Goal: Task Accomplishment & Management: Complete application form

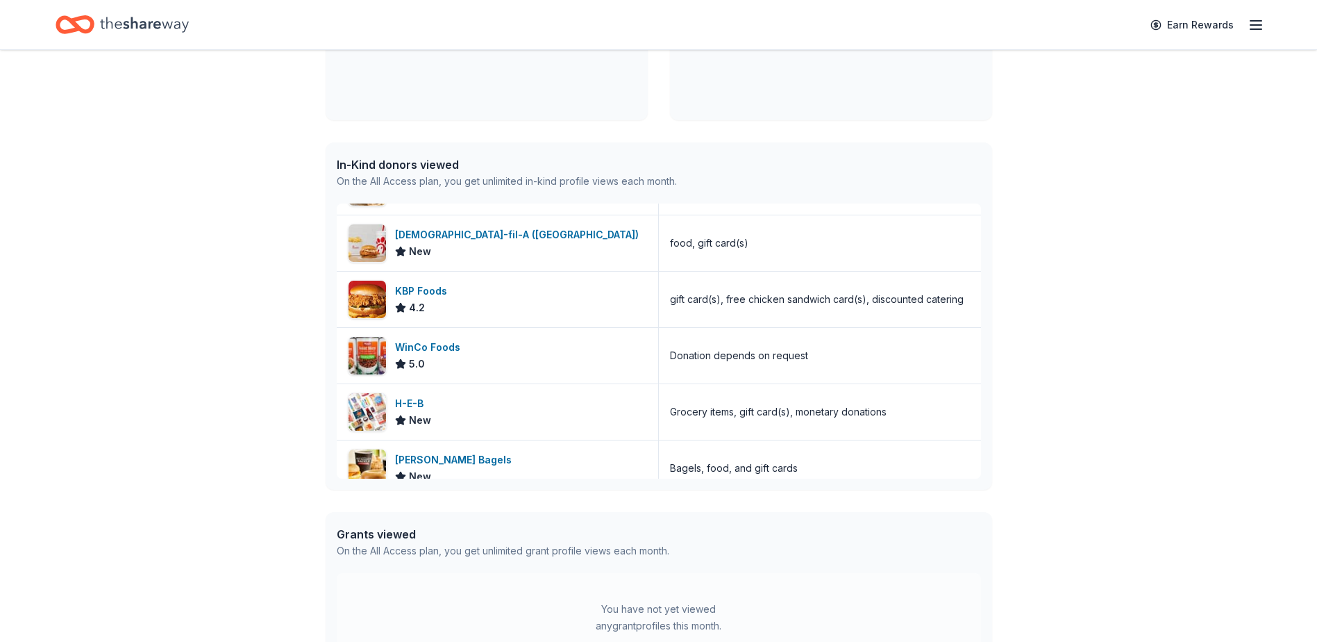
scroll to position [347, 0]
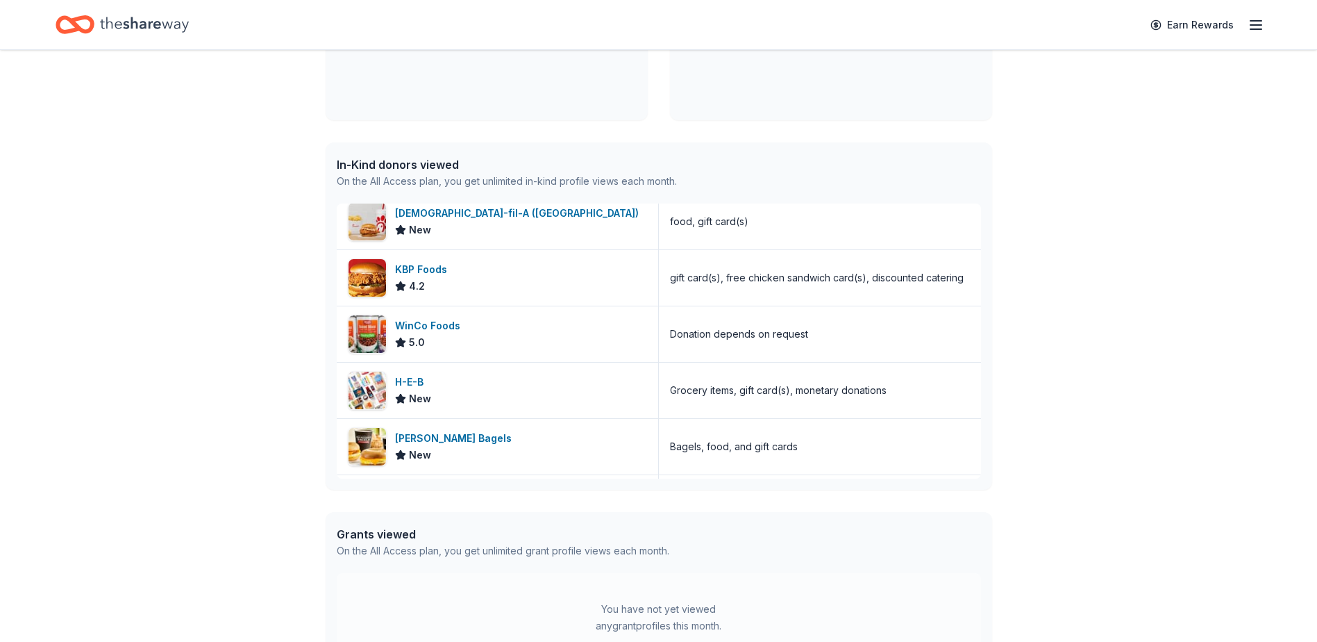
click at [373, 534] on div "Grants viewed" at bounding box center [503, 534] width 333 height 17
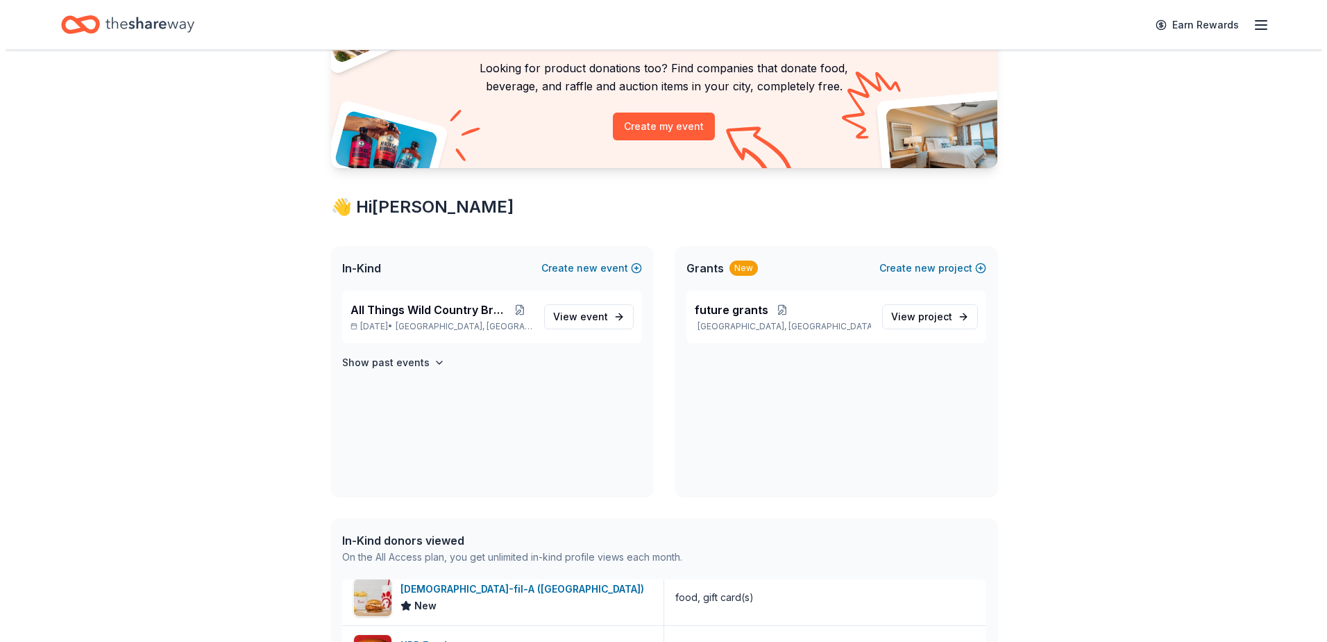
scroll to position [0, 0]
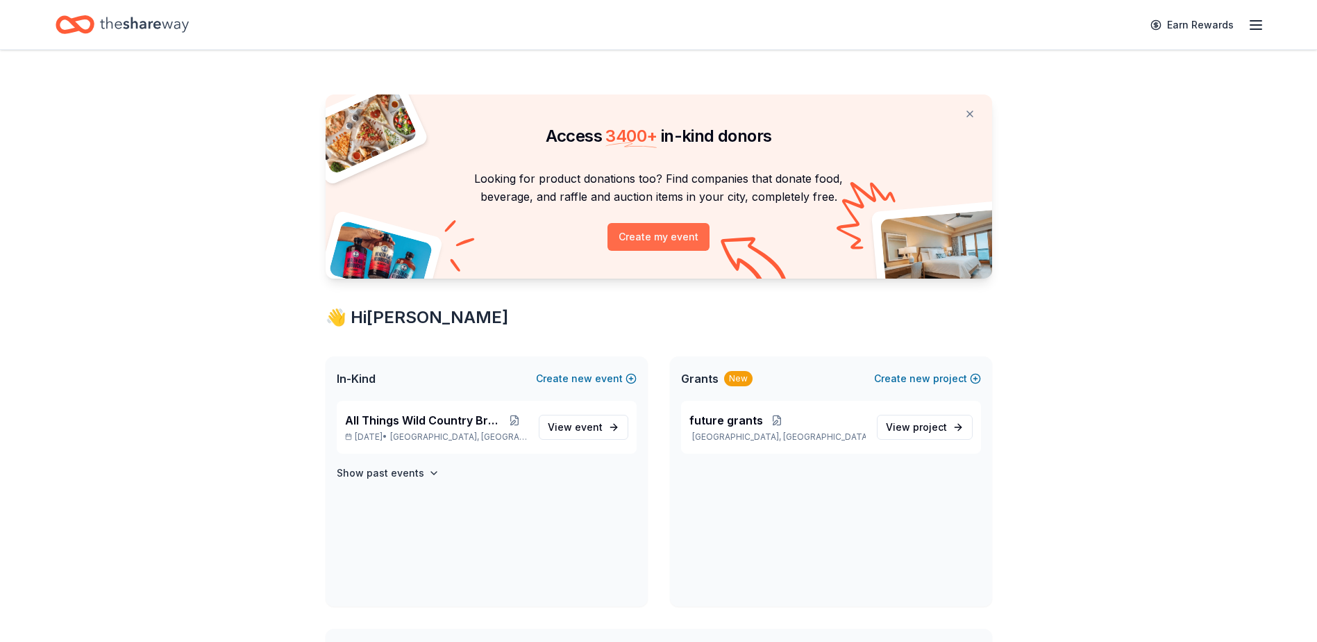
click at [660, 238] on button "Create my event" at bounding box center [658, 237] width 102 height 28
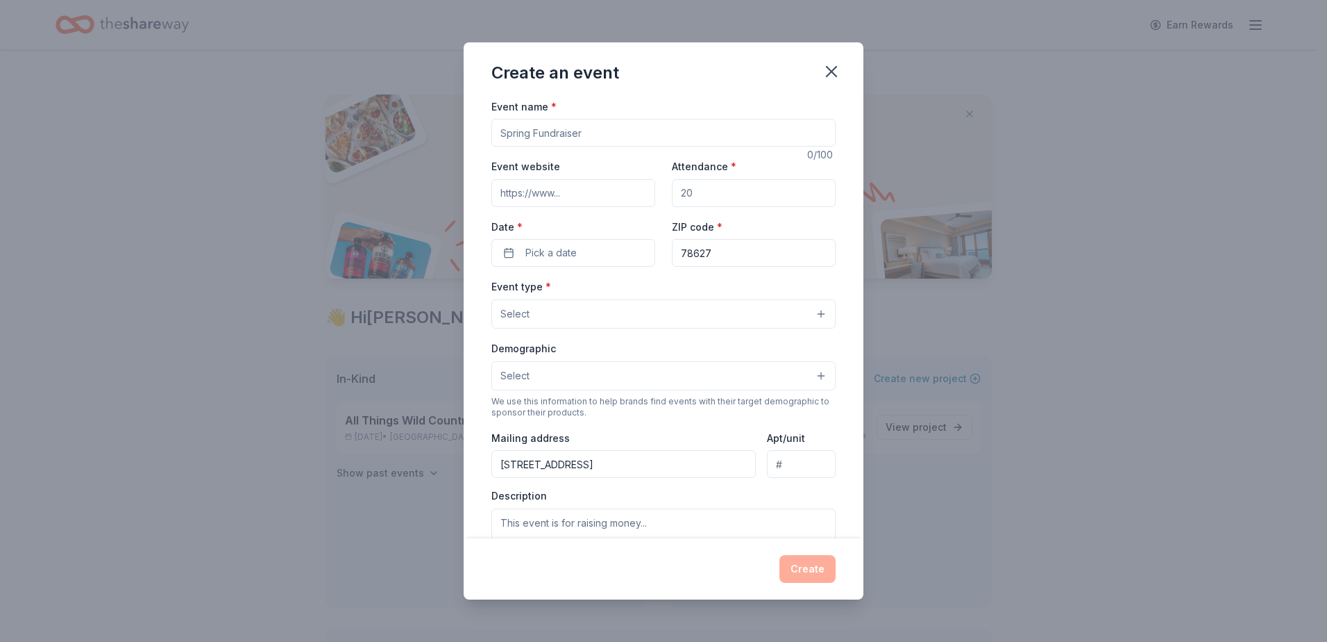
click at [569, 138] on input "Event name *" at bounding box center [664, 133] width 344 height 28
drag, startPoint x: 615, startPoint y: 138, endPoint x: 408, endPoint y: 133, distance: 207.7
click at [408, 133] on div "Create an event Event name * Wildlife Rehabilitation 23 /100 Event website Atte…" at bounding box center [663, 321] width 1327 height 642
click at [496, 131] on input "Country Brunch" at bounding box center [664, 133] width 344 height 28
type input "All Things Wild Country Brunch"
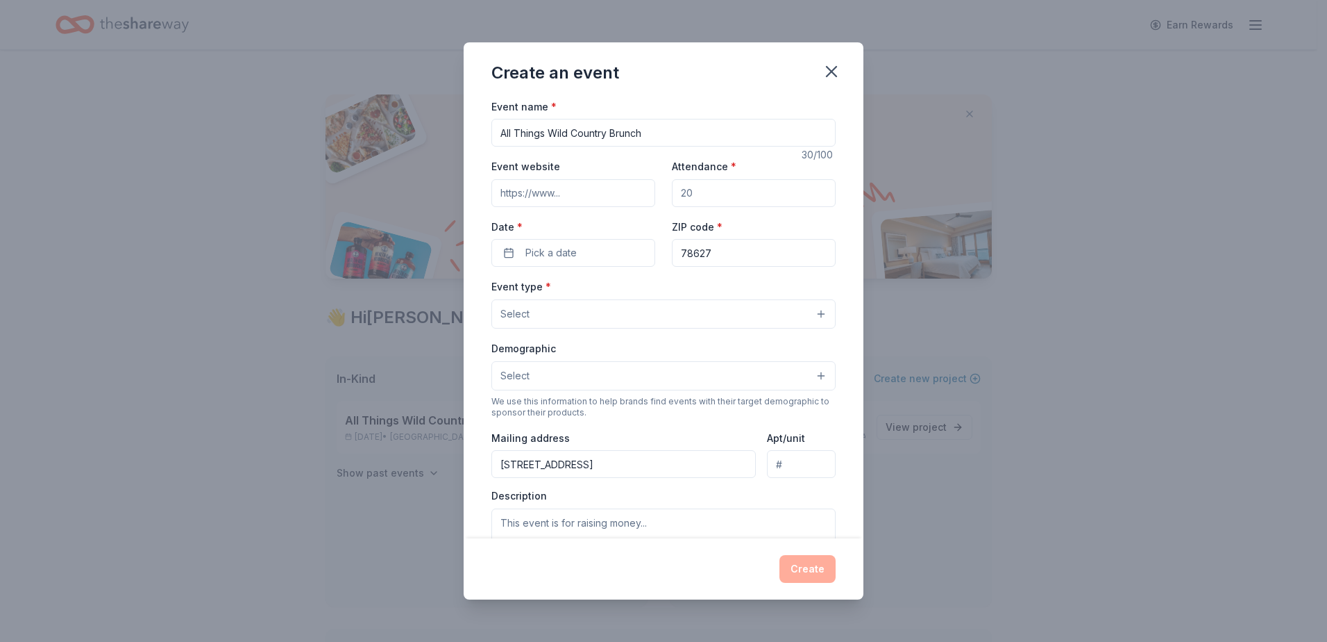
click at [544, 203] on input "Event website" at bounding box center [574, 193] width 164 height 28
click at [587, 188] on input "Event website" at bounding box center [574, 193] width 164 height 28
click at [698, 196] on input "Attendance *" at bounding box center [754, 193] width 164 height 28
click at [569, 256] on span "Pick a date" at bounding box center [551, 252] width 51 height 17
click at [645, 292] on button "Go to next month" at bounding box center [645, 289] width 19 height 19
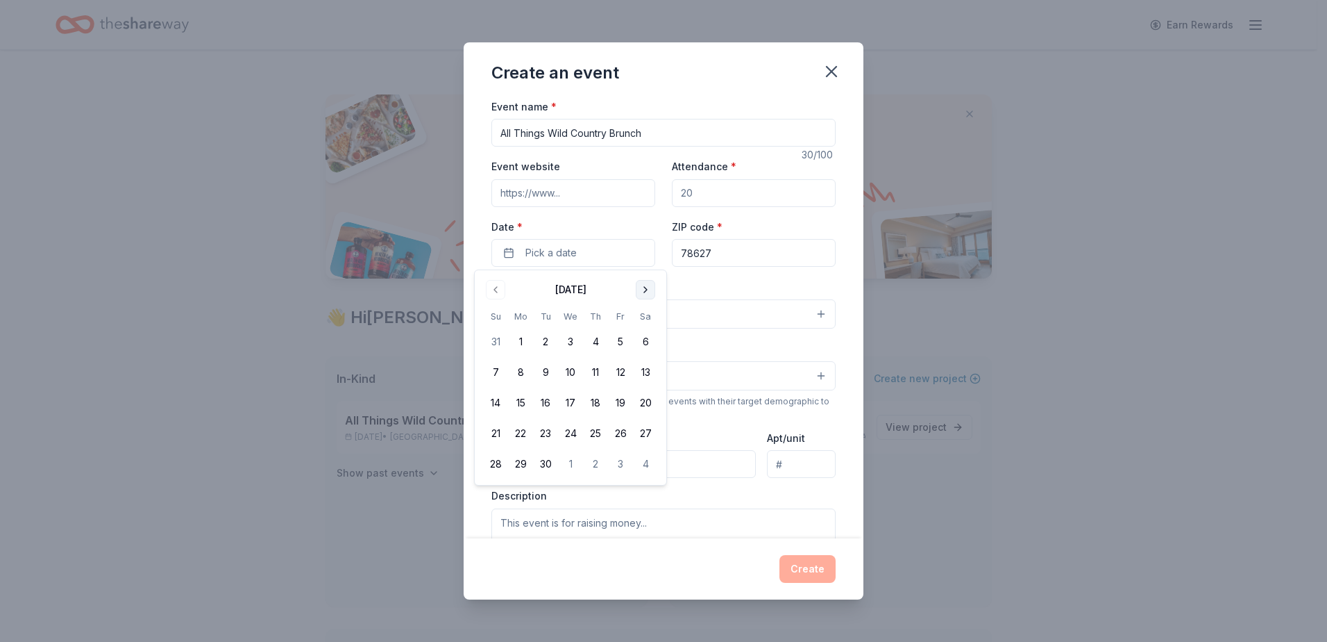
click at [645, 292] on button "Go to next month" at bounding box center [645, 289] width 19 height 19
click at [648, 402] on button "18" at bounding box center [645, 402] width 25 height 25
click at [717, 258] on input "78627" at bounding box center [754, 253] width 164 height 28
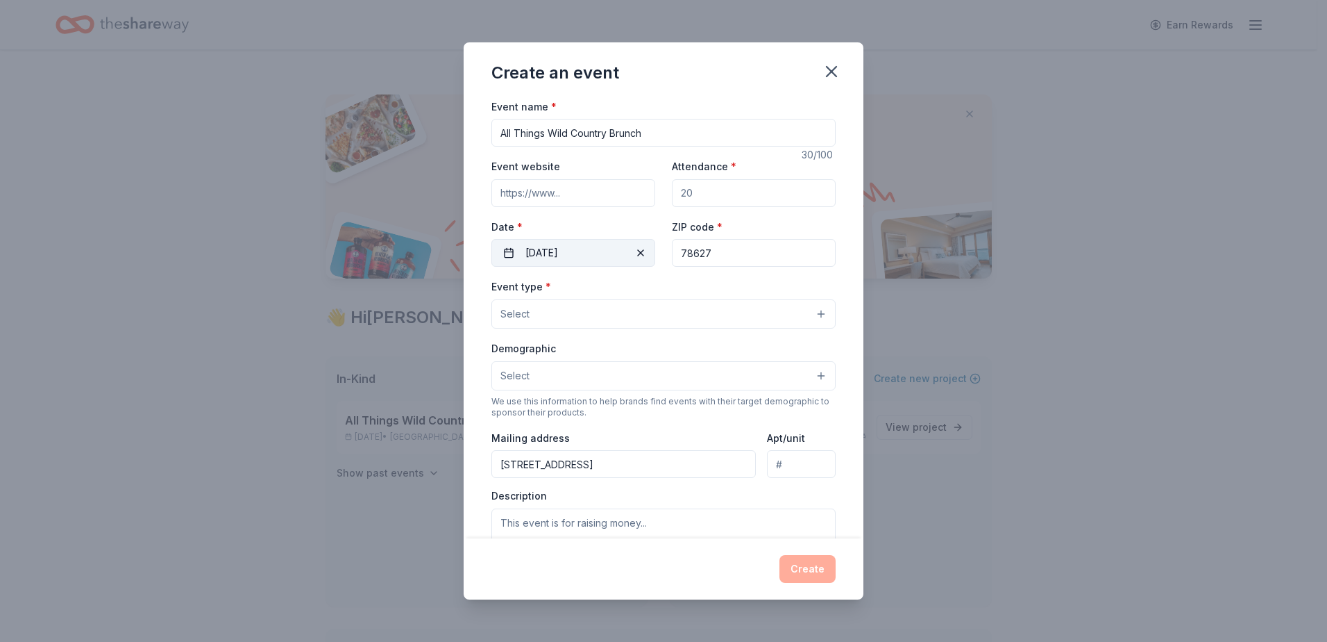
drag, startPoint x: 717, startPoint y: 258, endPoint x: 598, endPoint y: 255, distance: 119.4
click at [598, 255] on div "Event website Attendance * Date * 10/18/2025 ZIP code * 78627" at bounding box center [664, 212] width 344 height 109
type input "78626"
click at [573, 312] on button "Select" at bounding box center [664, 313] width 344 height 29
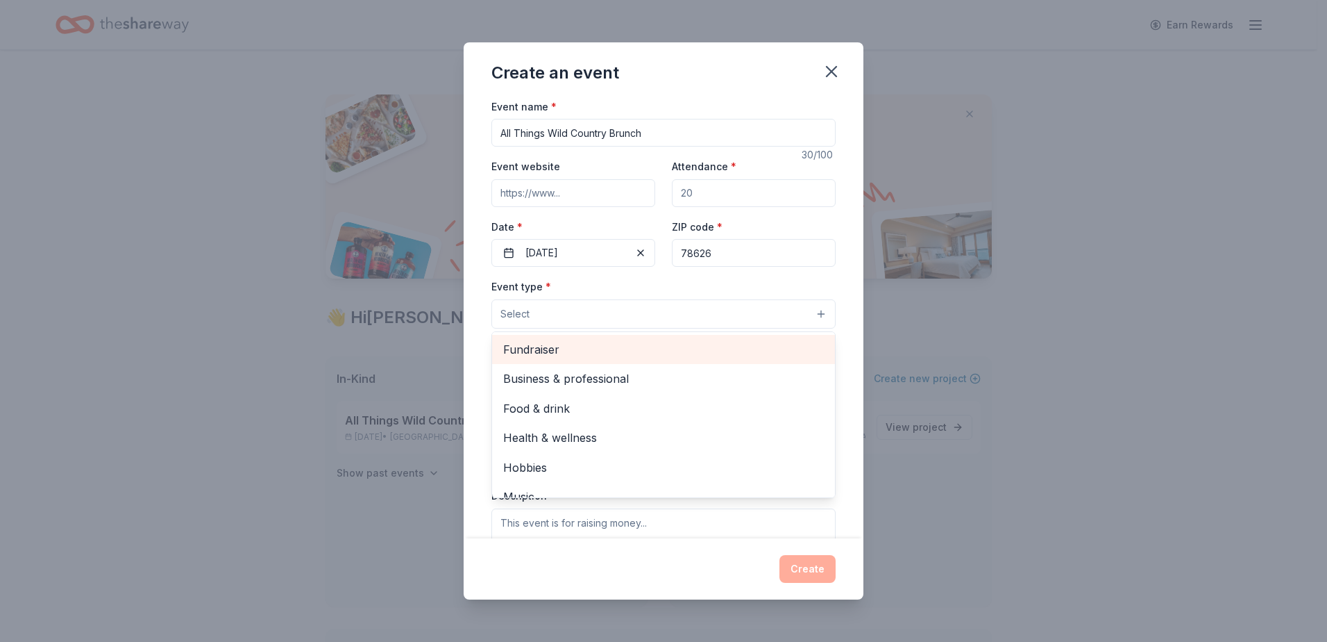
click at [552, 349] on span "Fundraiser" at bounding box center [663, 349] width 321 height 18
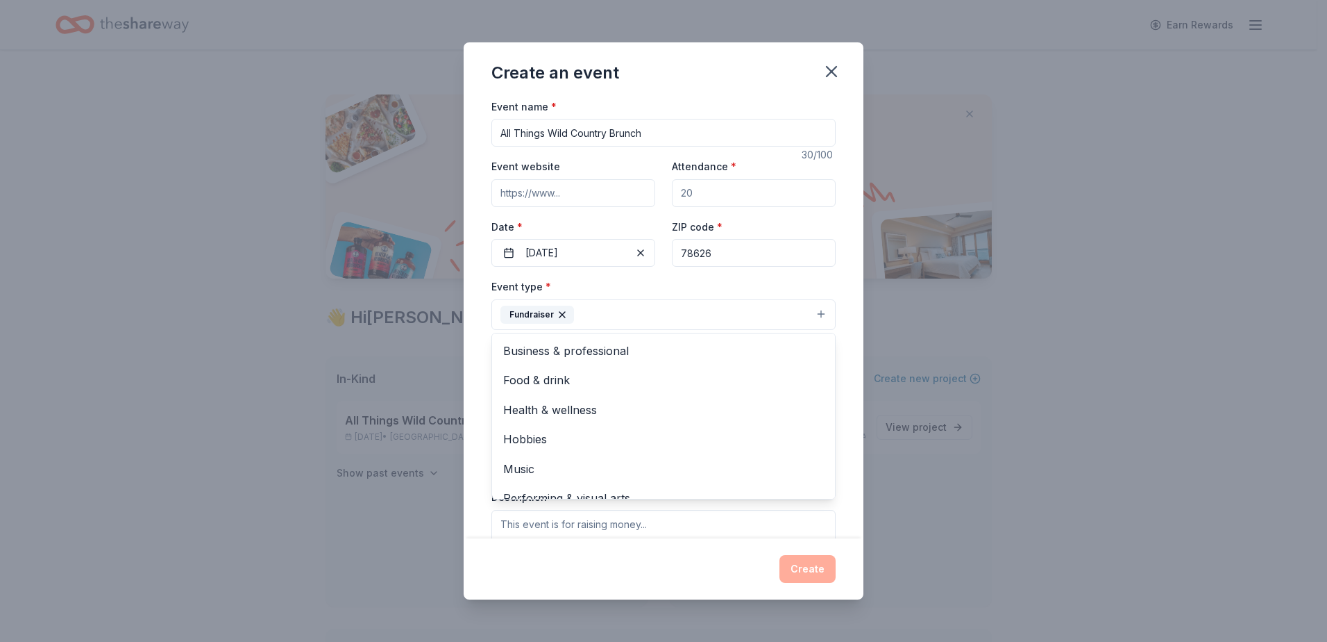
click at [953, 447] on div "Create an event Event name * All Things Wild Country Brunch 30 /100 Event websi…" at bounding box center [663, 321] width 1327 height 642
click at [560, 376] on button "Select" at bounding box center [664, 376] width 344 height 29
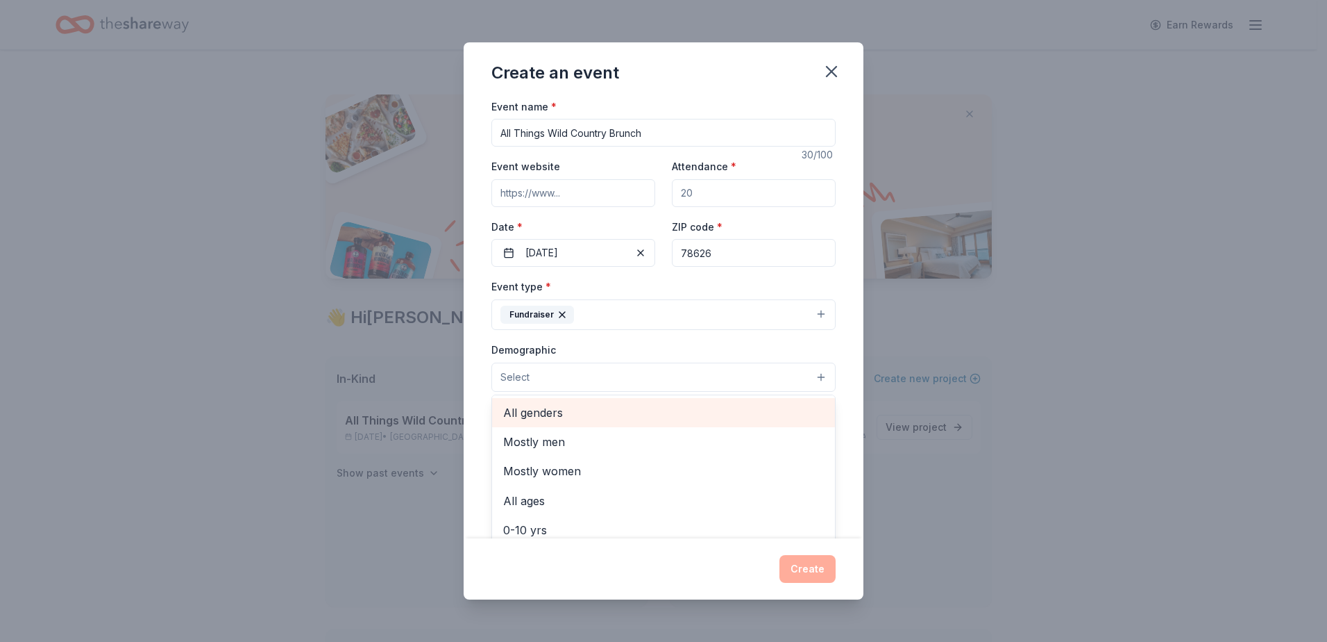
click at [552, 412] on span "All genders" at bounding box center [663, 412] width 321 height 18
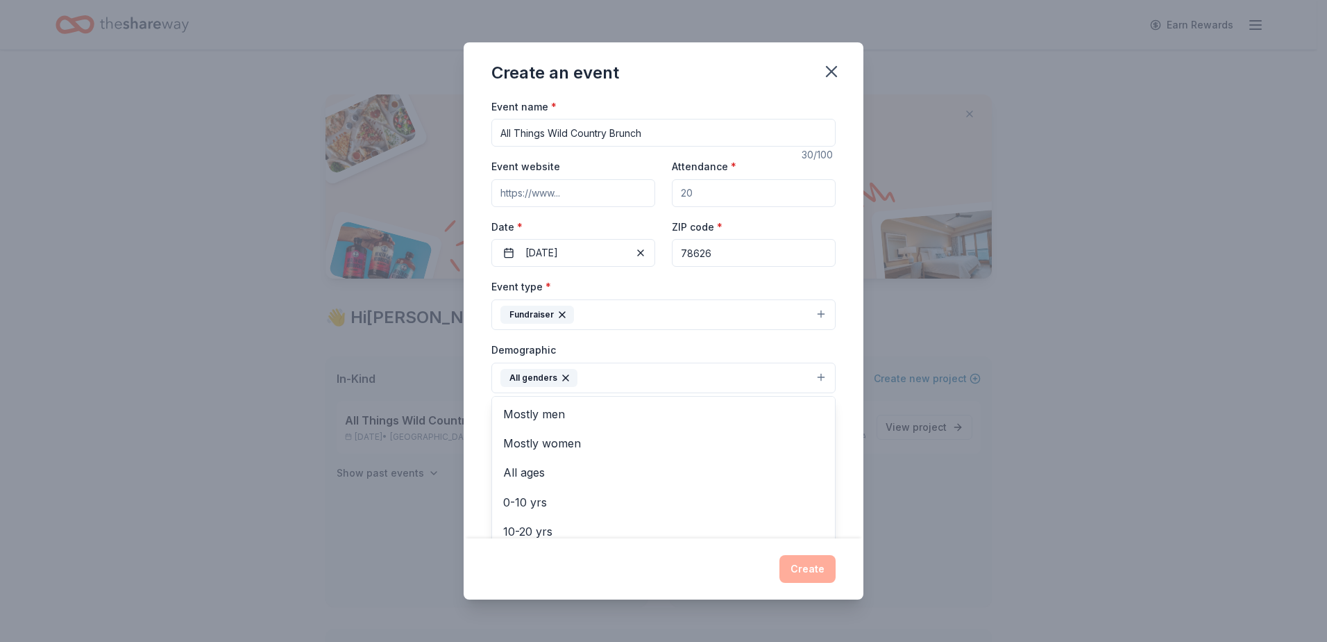
click at [1114, 533] on div "Create an event Event name * All Things Wild Country Brunch 30 /100 Event websi…" at bounding box center [663, 321] width 1327 height 642
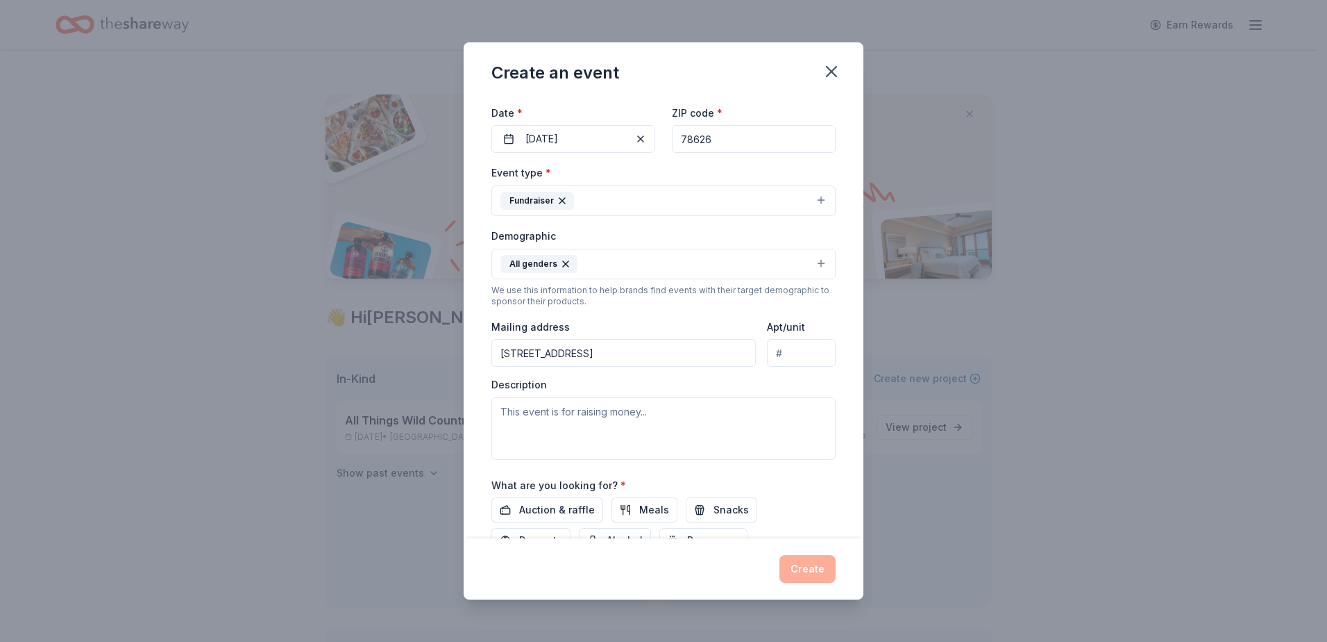
scroll to position [139, 0]
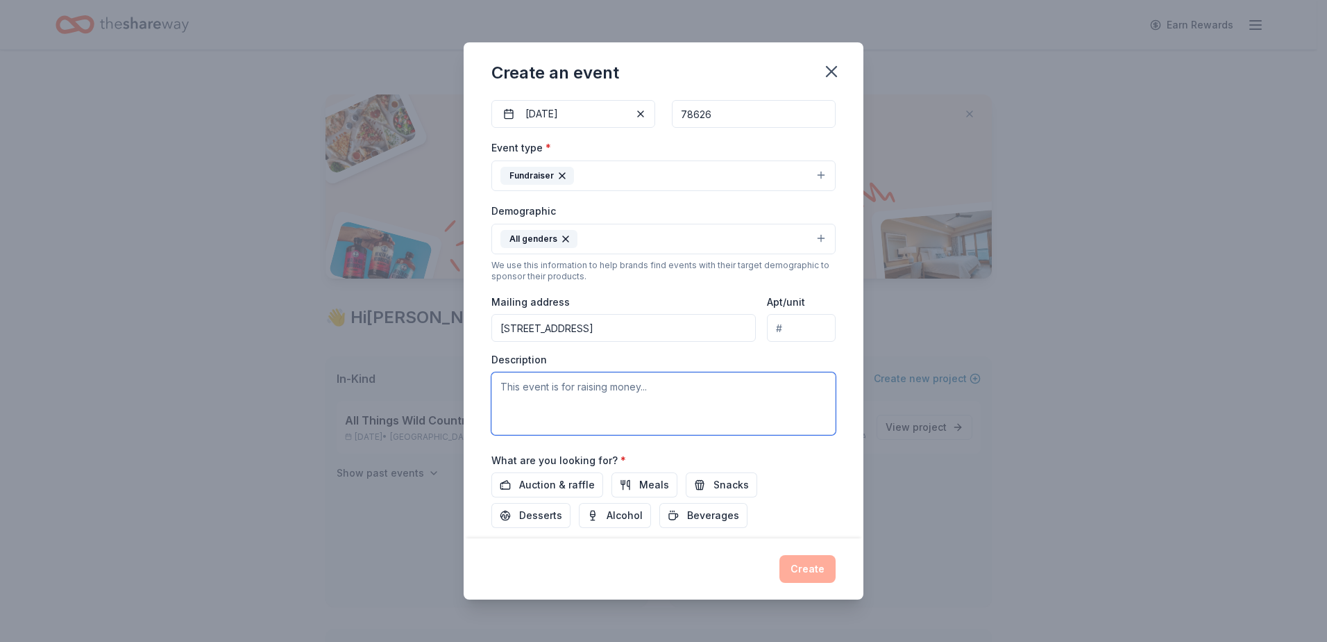
click at [529, 401] on textarea at bounding box center [664, 403] width 344 height 62
click at [683, 401] on textarea "This event raises money to help us our wildlife rehabilitation efforts where we…" at bounding box center [664, 403] width 344 height 62
click at [782, 406] on textarea "This event raises money to help us our wildlife rehabilitation efforts where we…" at bounding box center [664, 403] width 344 height 62
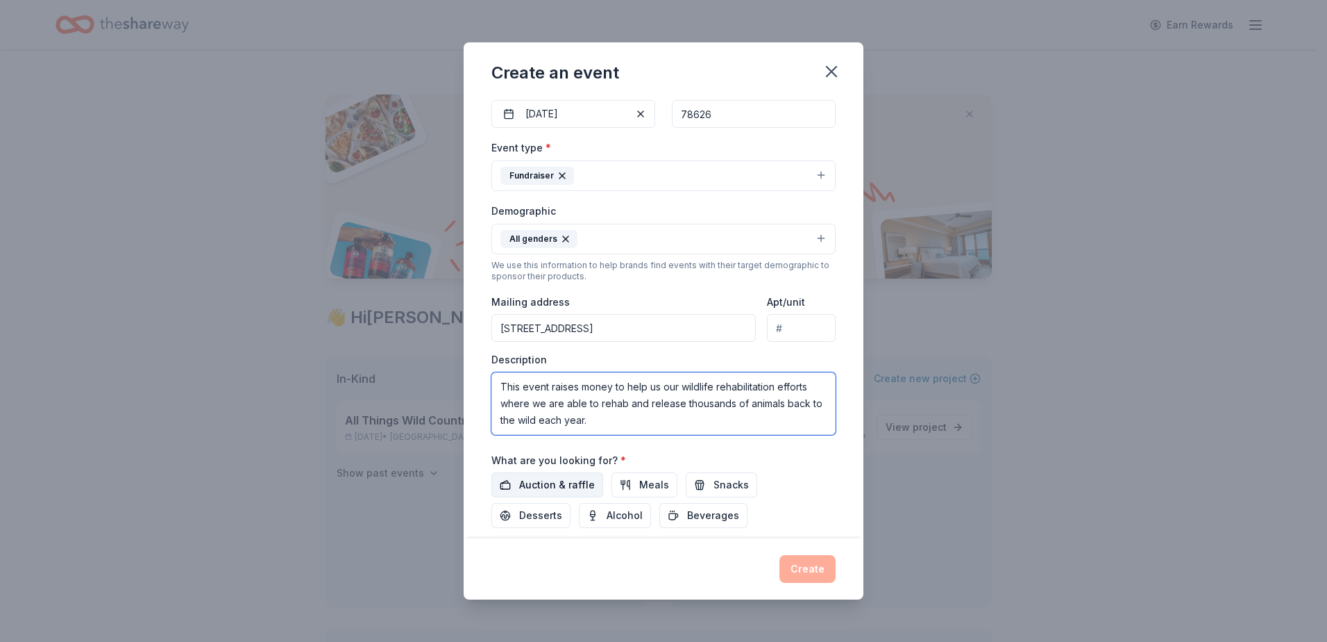
type textarea "This event raises money to help us our wildlife rehabilitation efforts where we…"
click at [553, 487] on span "Auction & raffle" at bounding box center [557, 484] width 76 height 17
click at [818, 567] on div "Create" at bounding box center [664, 569] width 344 height 28
click at [634, 421] on textarea "This event raises money to help us our wildlife rehabilitation efforts where we…" at bounding box center [664, 403] width 344 height 62
click at [574, 492] on span "Auction & raffle" at bounding box center [557, 484] width 76 height 17
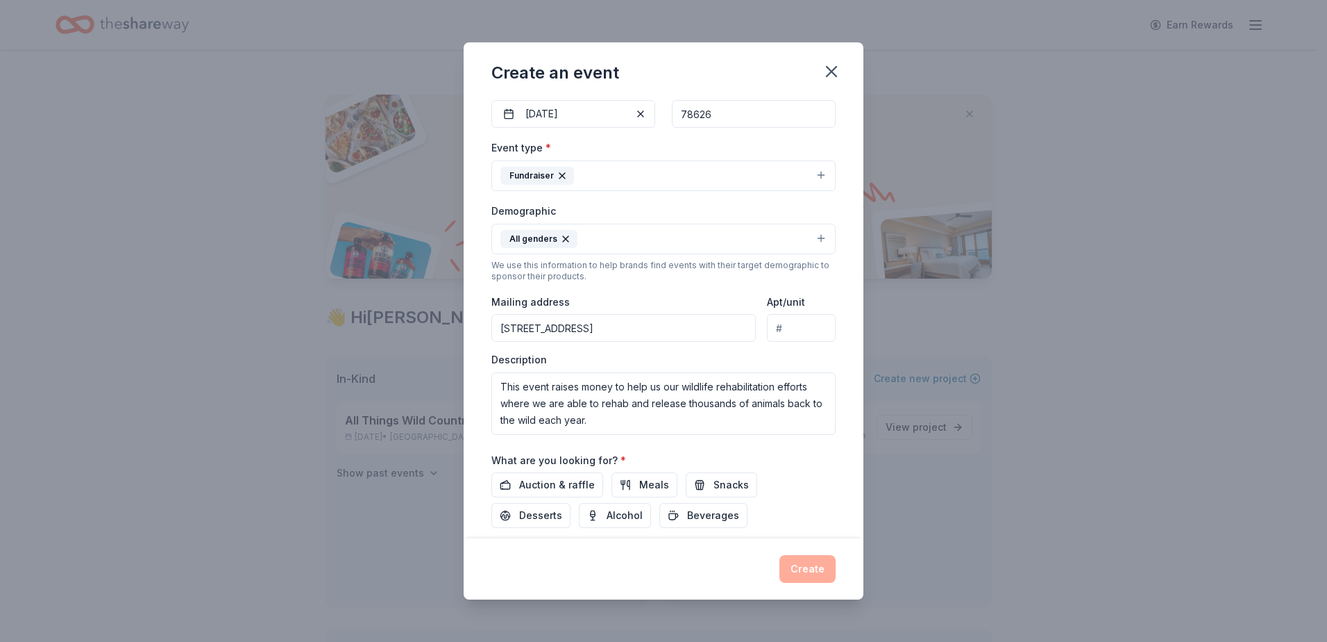
click at [814, 571] on div "Create" at bounding box center [664, 569] width 344 height 28
click at [733, 112] on input "78626" at bounding box center [754, 114] width 164 height 28
click at [594, 117] on button "10/18/2025" at bounding box center [574, 114] width 164 height 28
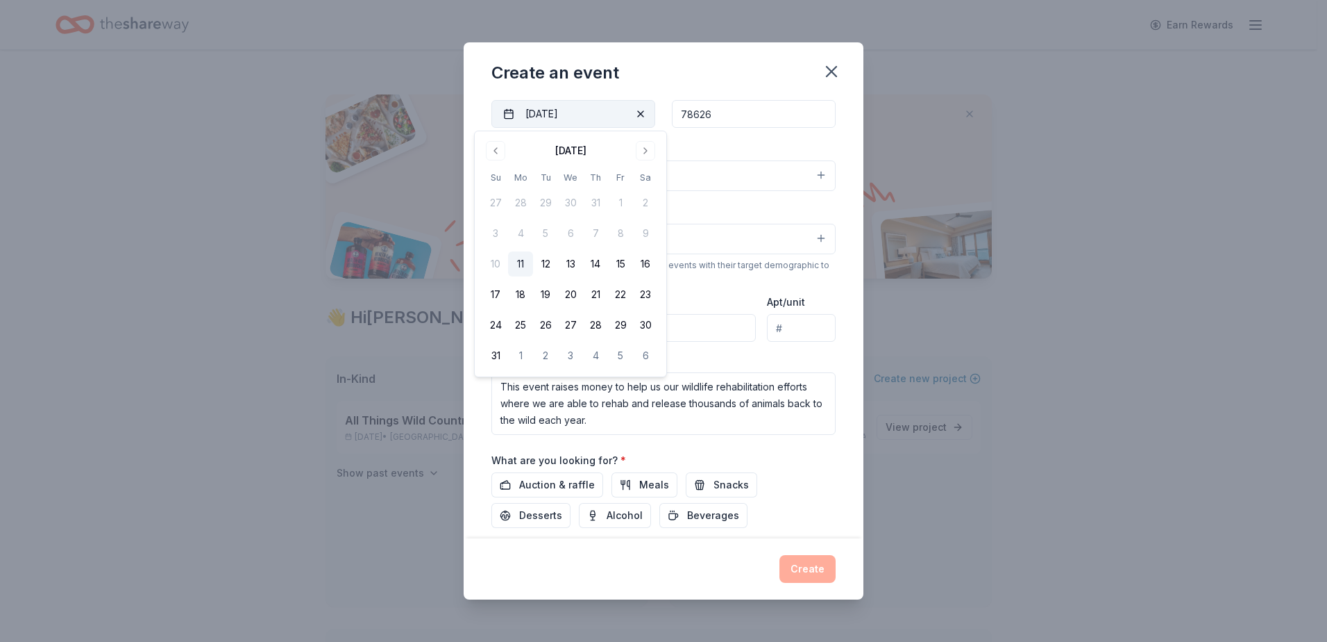
click at [605, 115] on button "10/18/2025" at bounding box center [574, 114] width 164 height 28
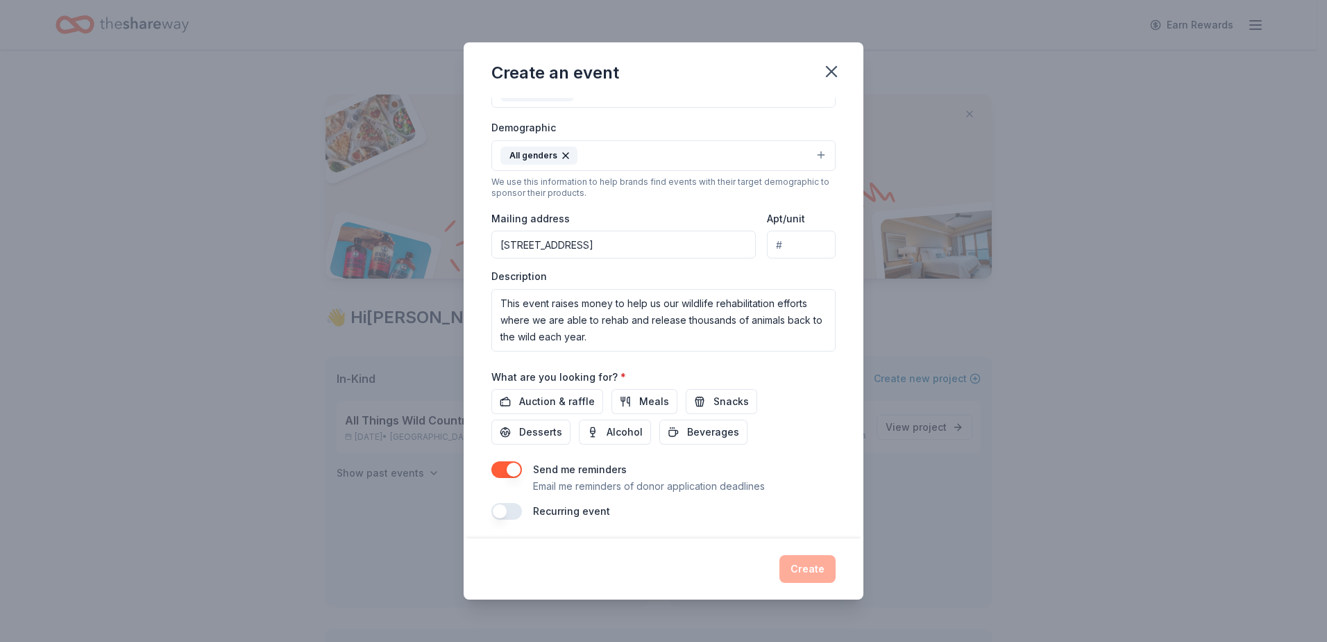
scroll to position [226, 0]
click at [515, 466] on button "button" at bounding box center [507, 466] width 31 height 17
click at [514, 513] on button "button" at bounding box center [507, 507] width 31 height 17
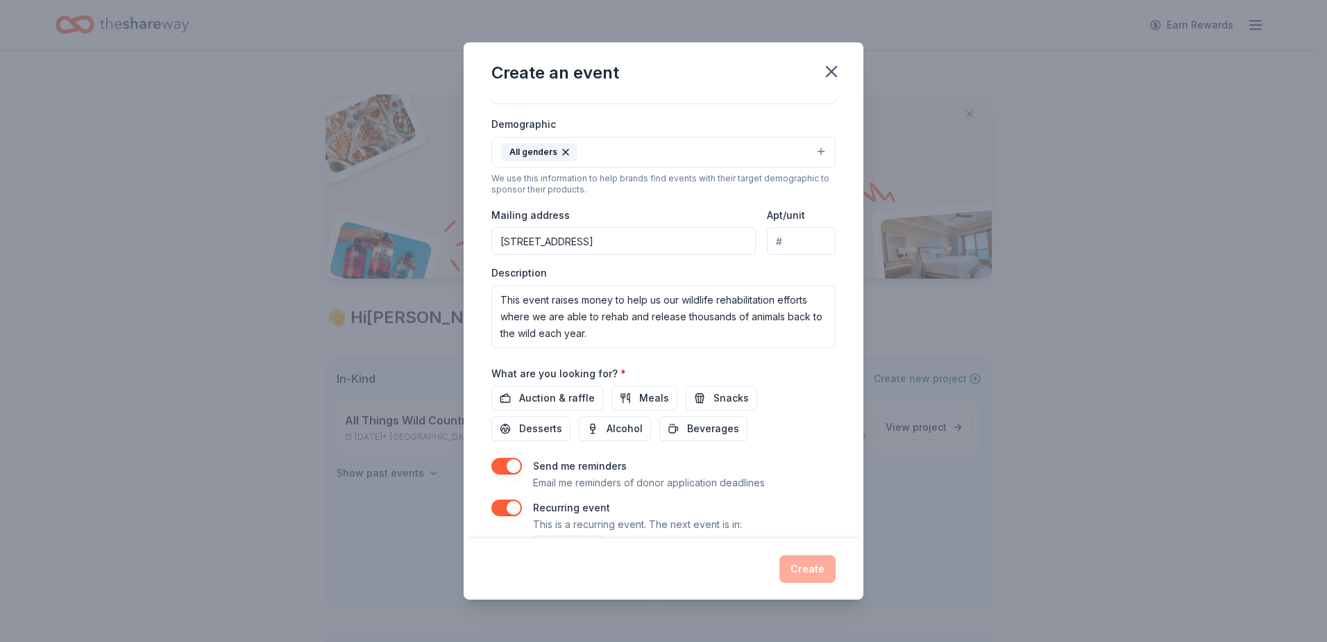
click at [514, 508] on button "button" at bounding box center [507, 507] width 31 height 17
click at [512, 464] on button "button" at bounding box center [507, 466] width 31 height 17
click at [578, 399] on span "Auction & raffle" at bounding box center [557, 397] width 76 height 17
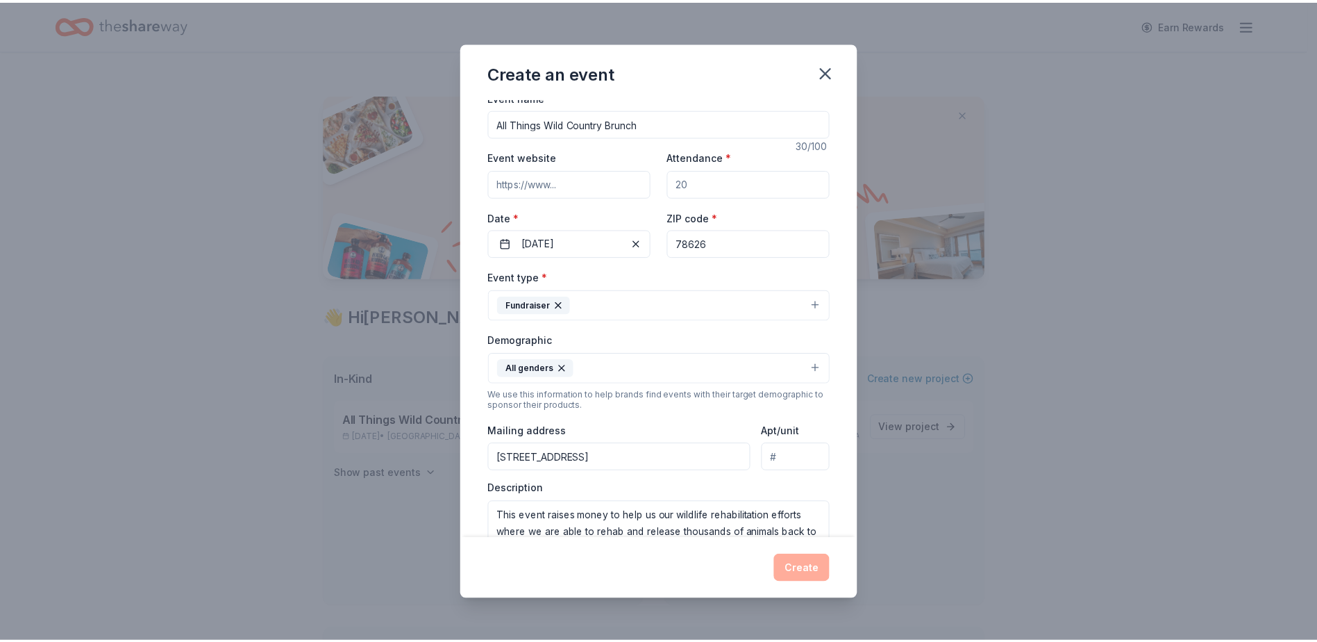
scroll to position [0, 0]
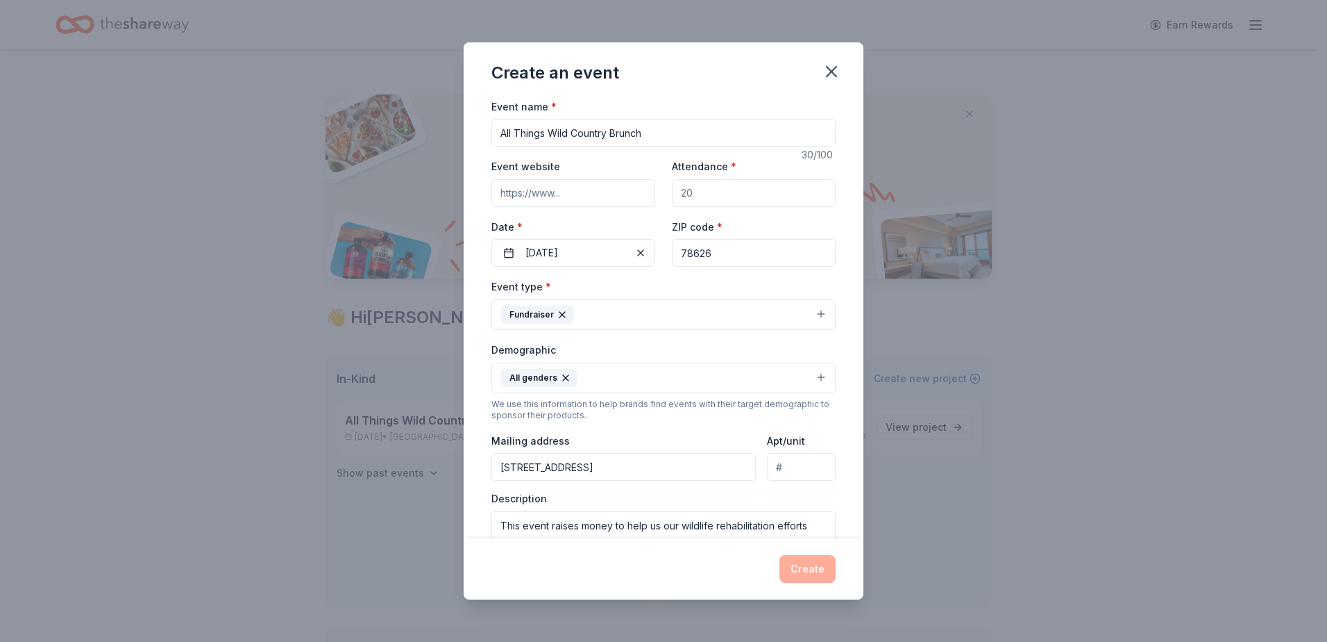
click at [719, 185] on input "Attendance *" at bounding box center [754, 193] width 164 height 28
type input "200"
click at [803, 568] on button "Create" at bounding box center [808, 569] width 56 height 28
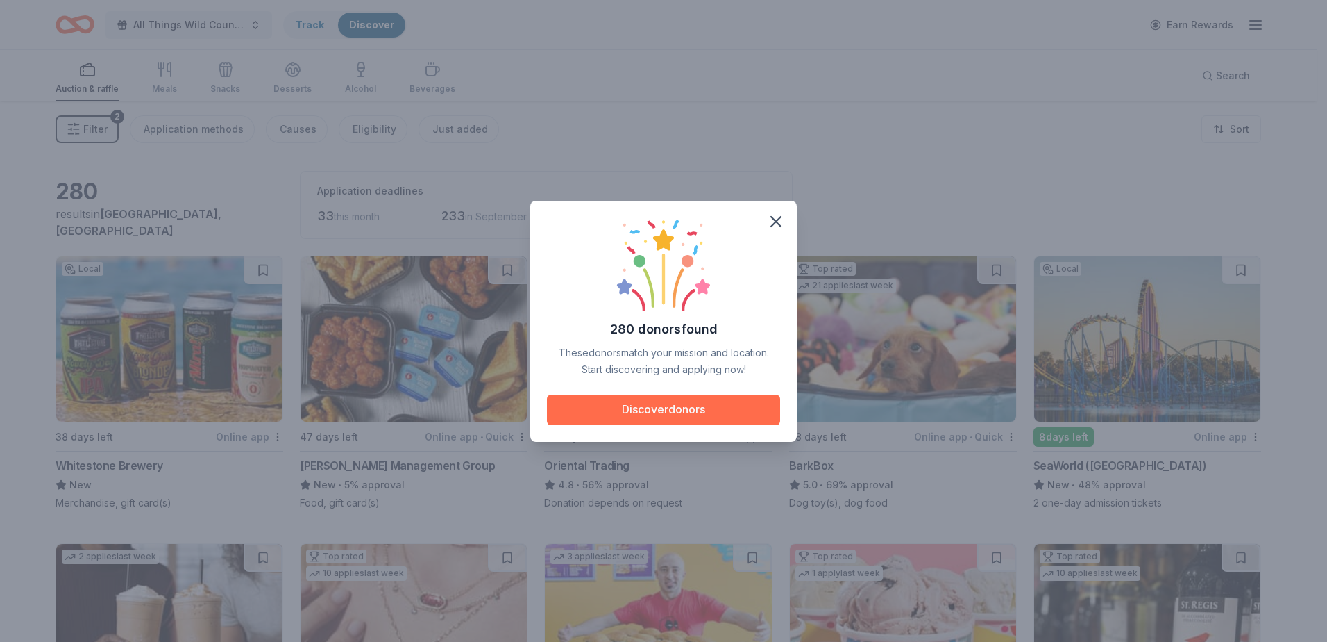
click at [666, 410] on button "Discover donors" at bounding box center [663, 409] width 233 height 31
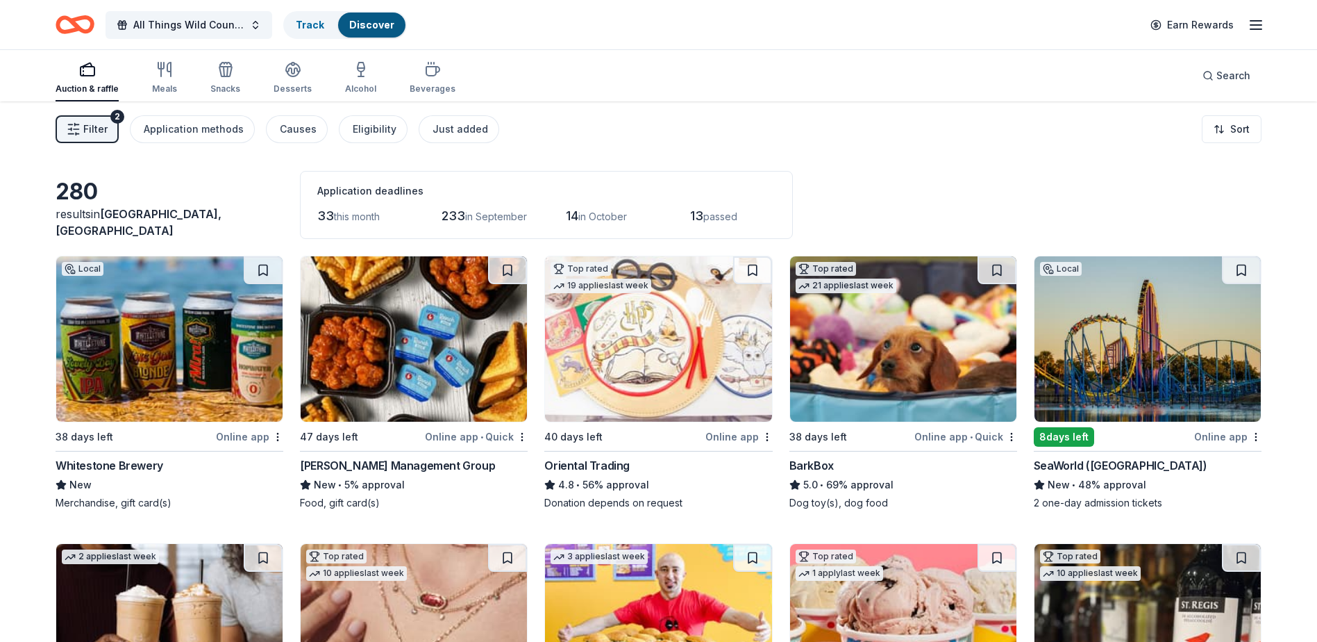
click at [90, 82] on div "Auction & raffle" at bounding box center [87, 77] width 63 height 33
click at [326, 29] on div "Track" at bounding box center [310, 24] width 51 height 25
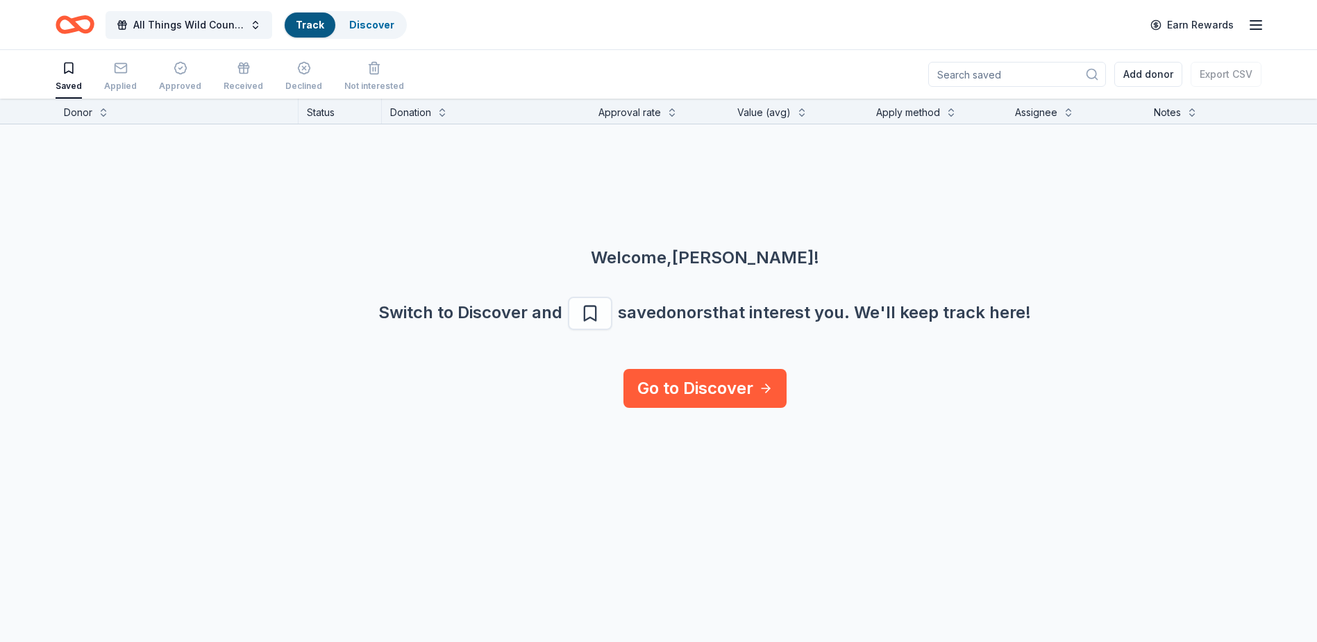
scroll to position [1, 0]
click at [124, 82] on div "Applied" at bounding box center [120, 85] width 33 height 11
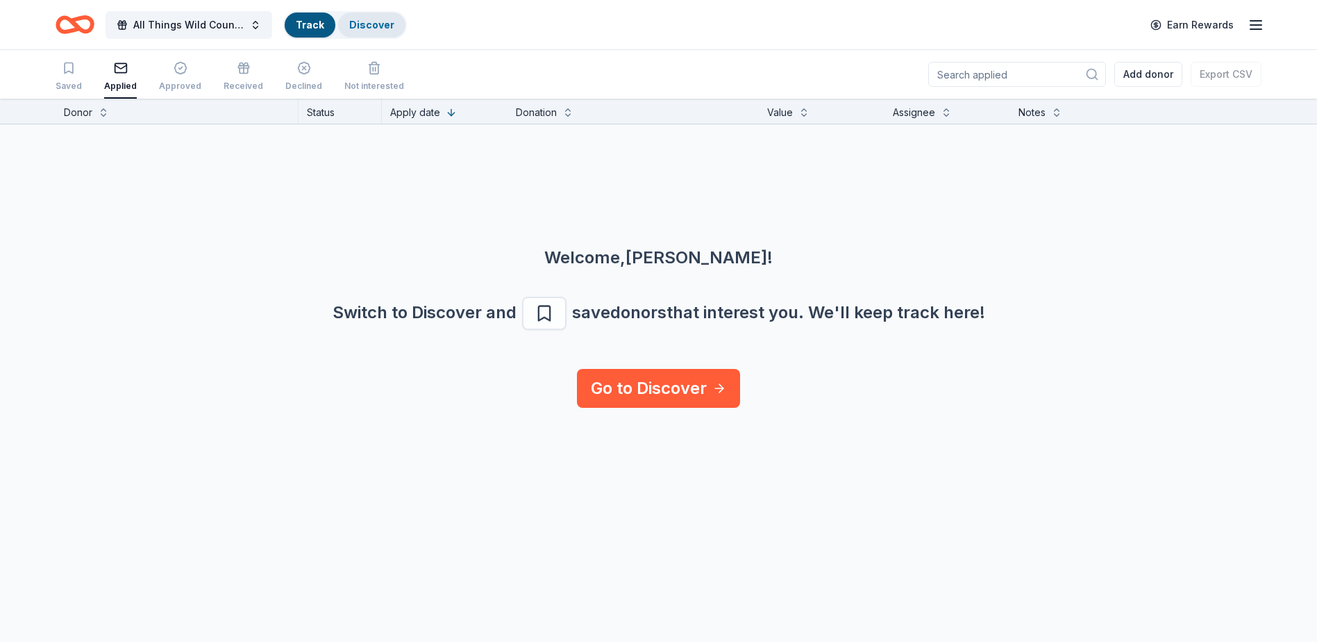
click at [361, 28] on link "Discover" at bounding box center [371, 25] width 45 height 12
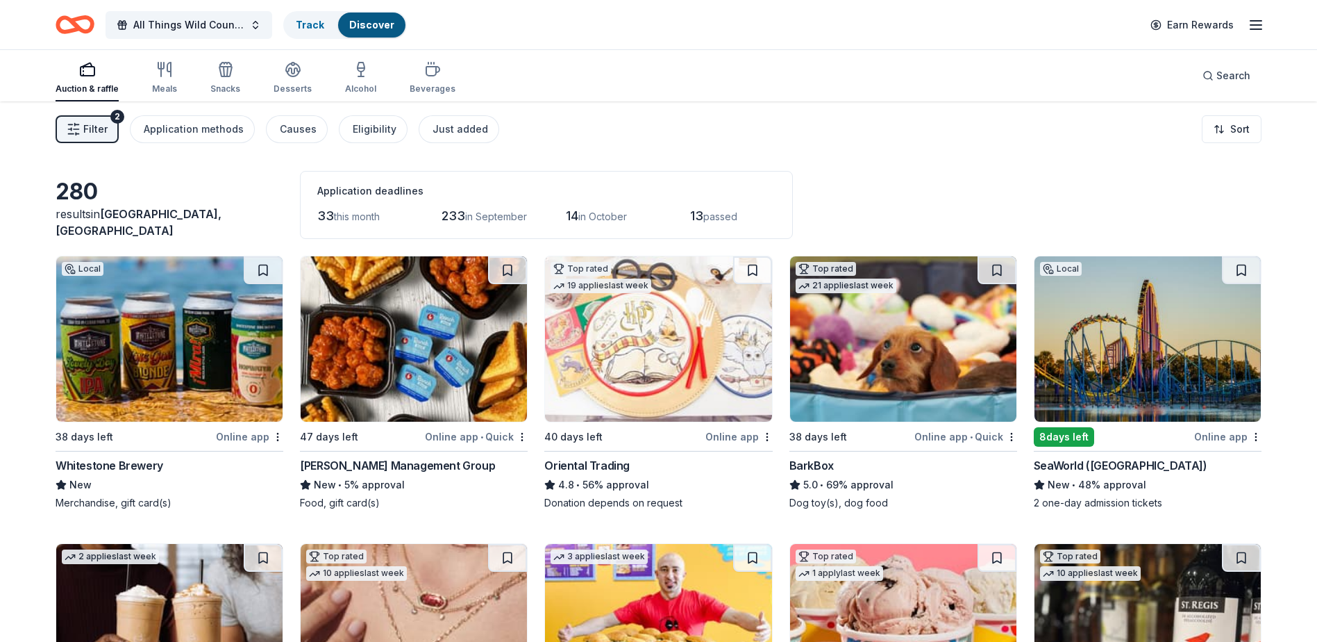
click at [90, 87] on div "Auction & raffle" at bounding box center [87, 88] width 63 height 11
click at [262, 29] on button "All Things Wild Country Brunch" at bounding box center [189, 25] width 167 height 28
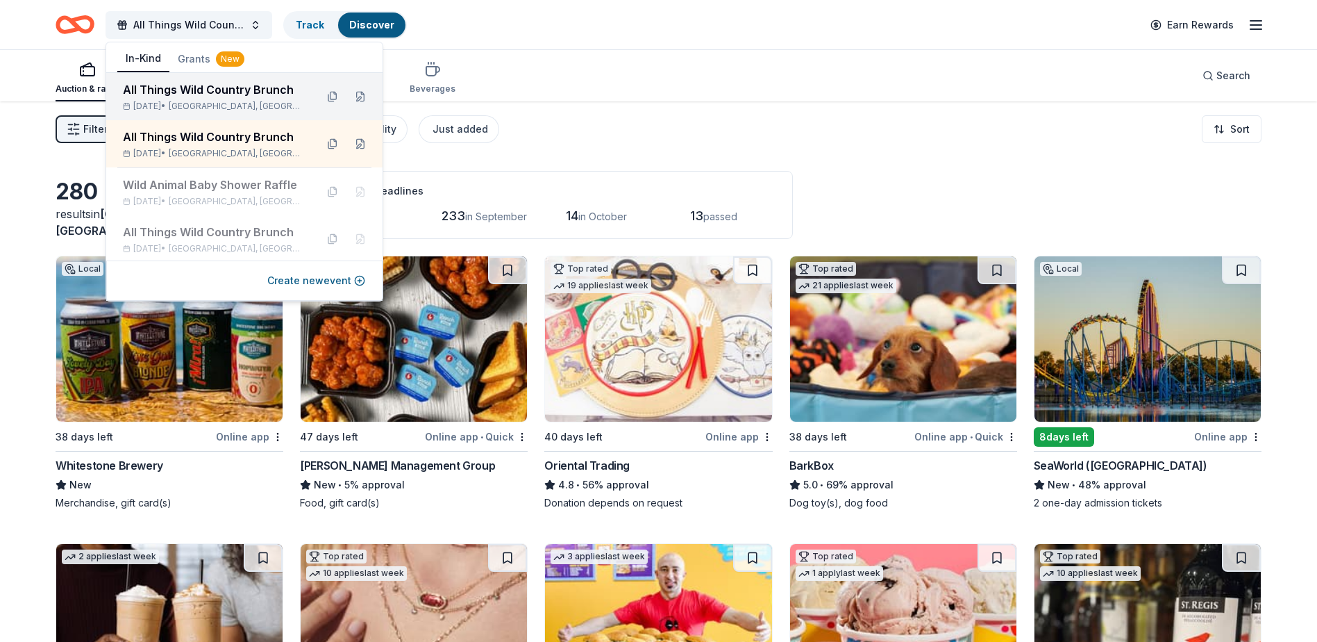
click at [214, 101] on span "Georgetown, TX" at bounding box center [237, 106] width 136 height 11
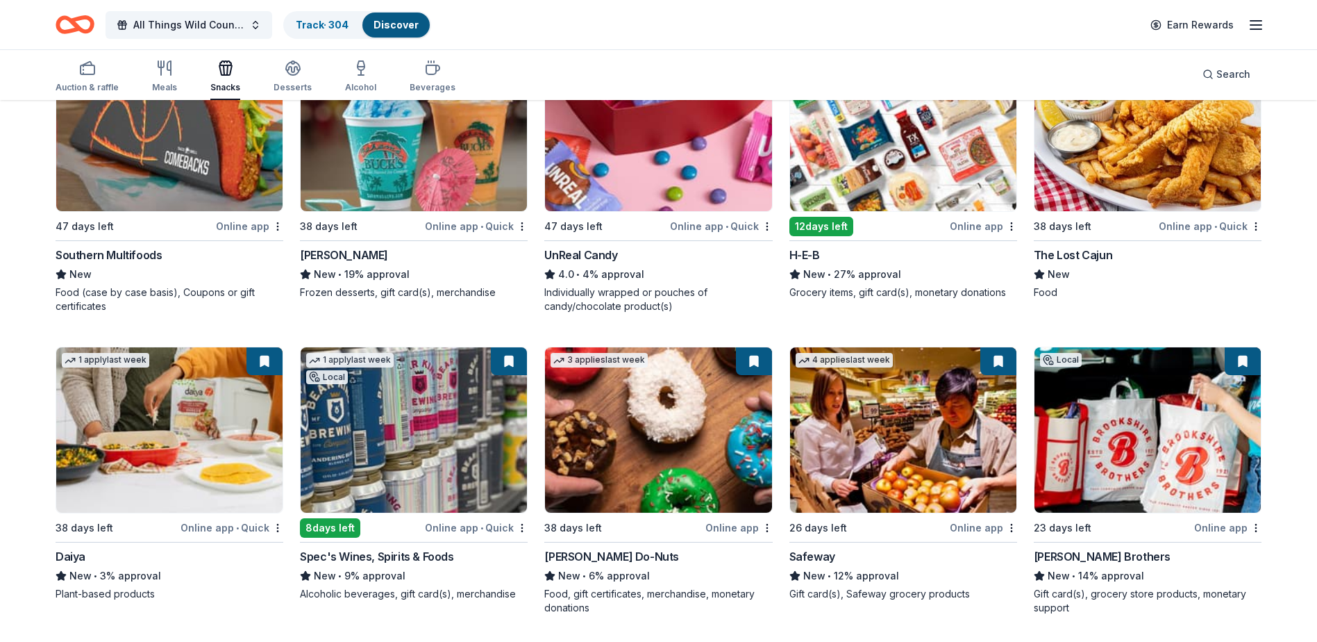
scroll to position [1111, 0]
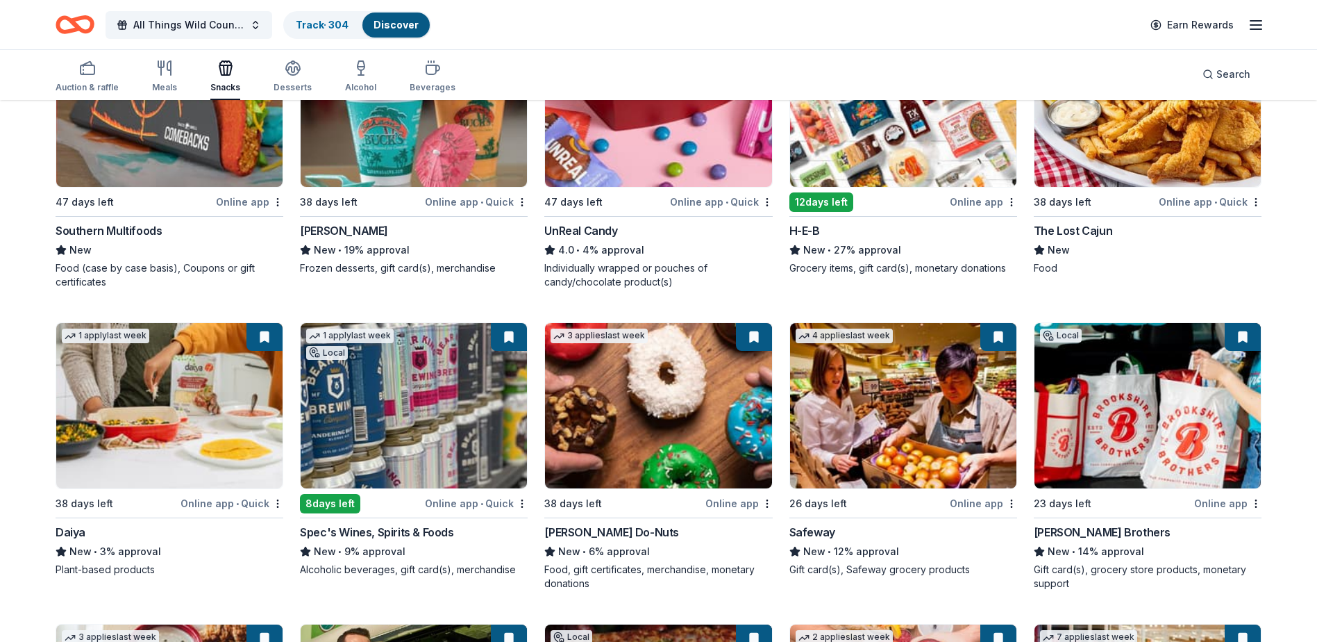
click at [635, 451] on img at bounding box center [658, 405] width 226 height 165
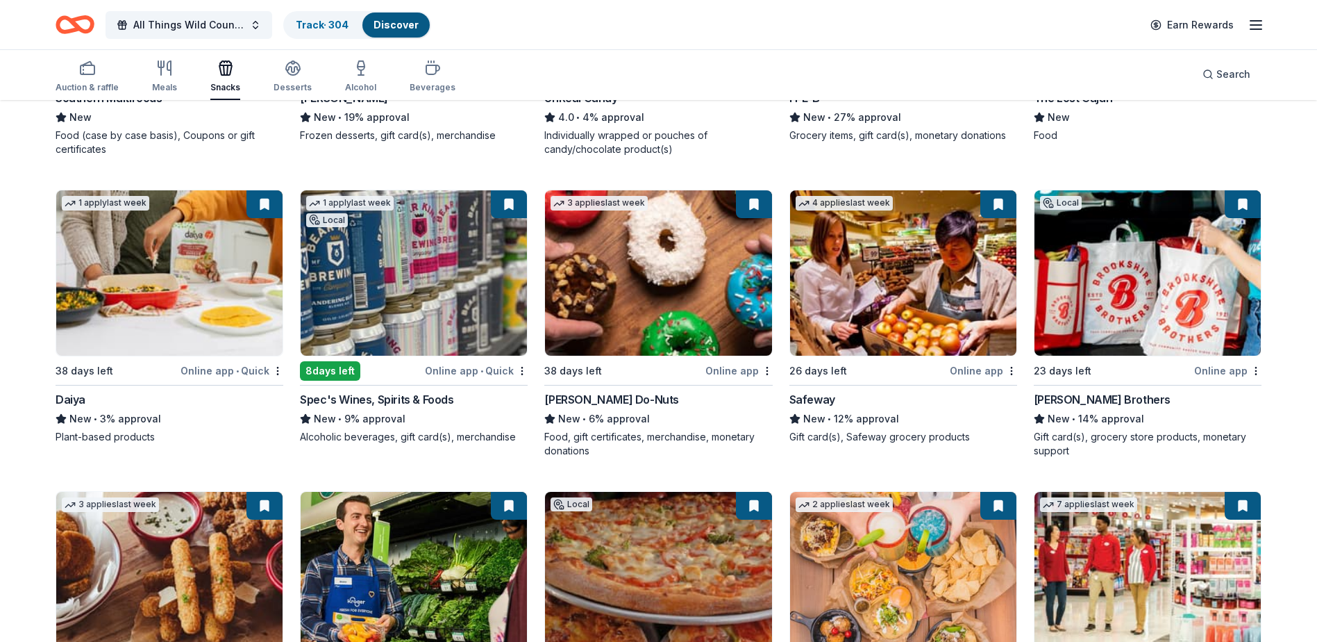
scroll to position [1250, 0]
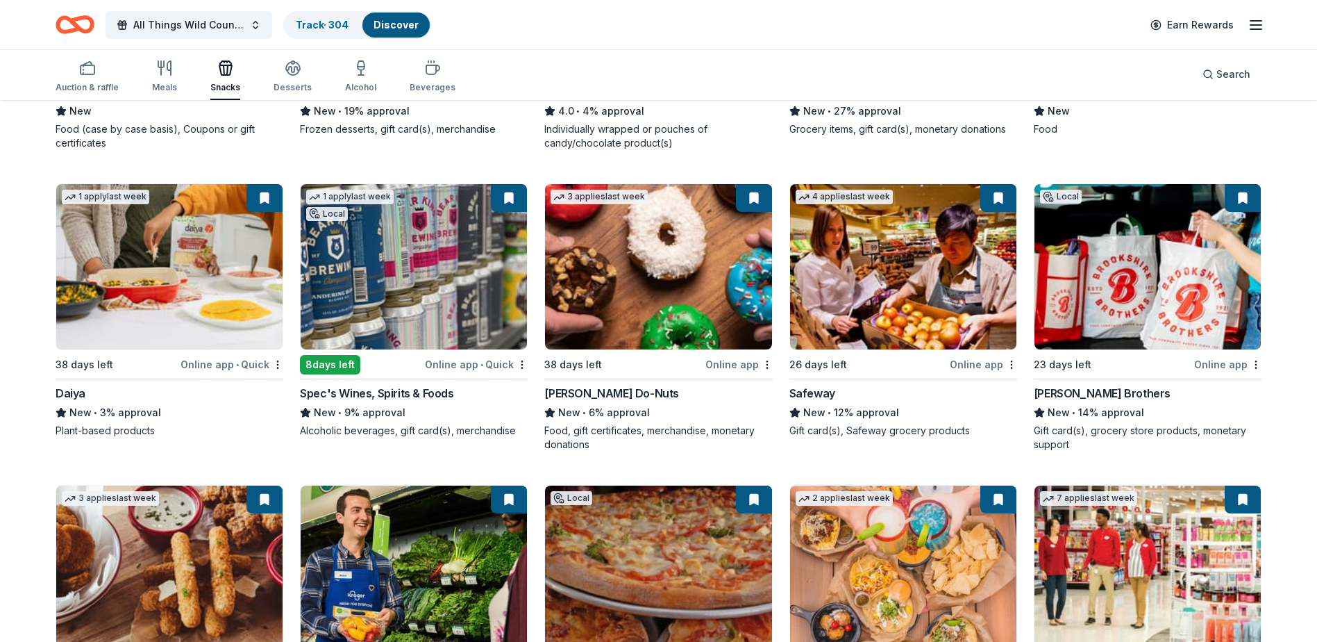
click at [748, 364] on div "Online app" at bounding box center [738, 363] width 67 height 17
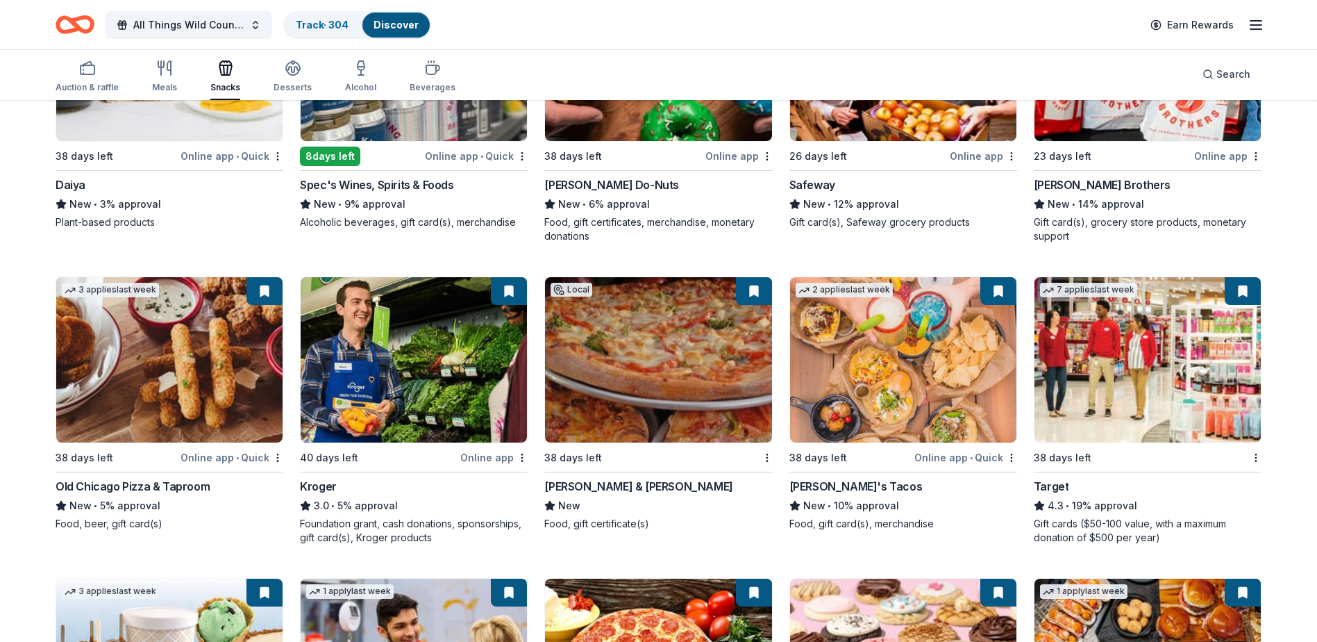
scroll to position [1527, 0]
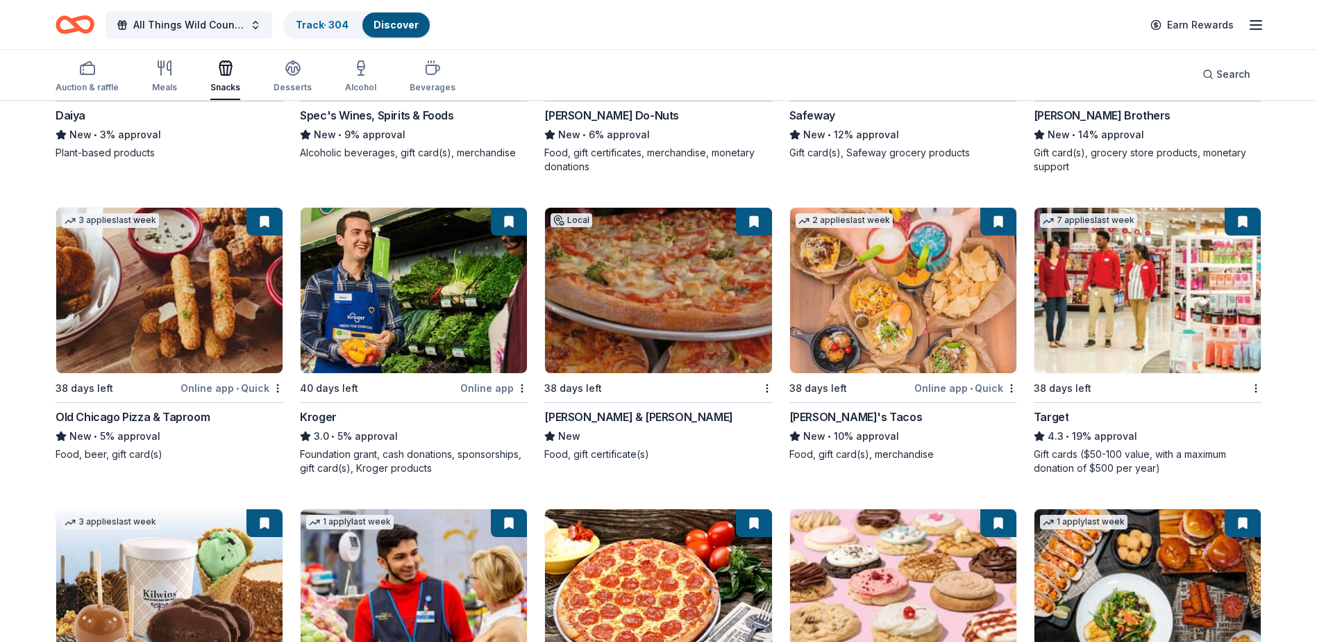
click at [996, 224] on button at bounding box center [998, 222] width 36 height 28
click at [853, 356] on img at bounding box center [903, 290] width 226 height 165
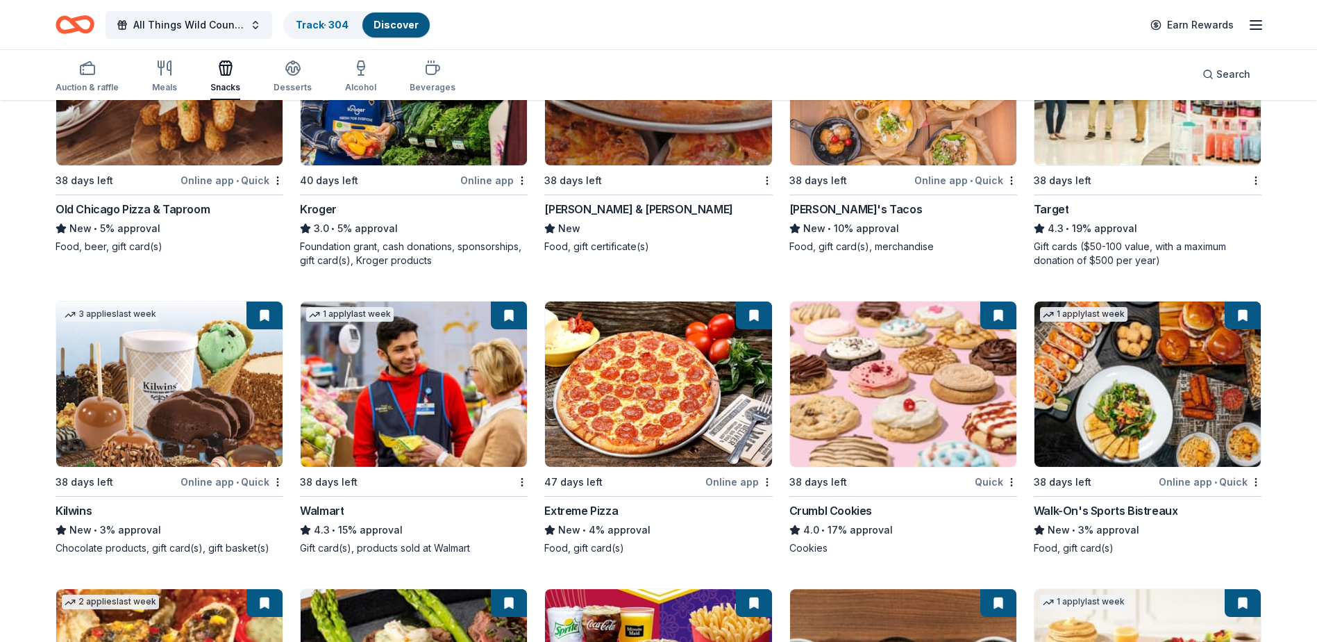
scroll to position [1736, 0]
click at [1006, 309] on button at bounding box center [998, 315] width 36 height 28
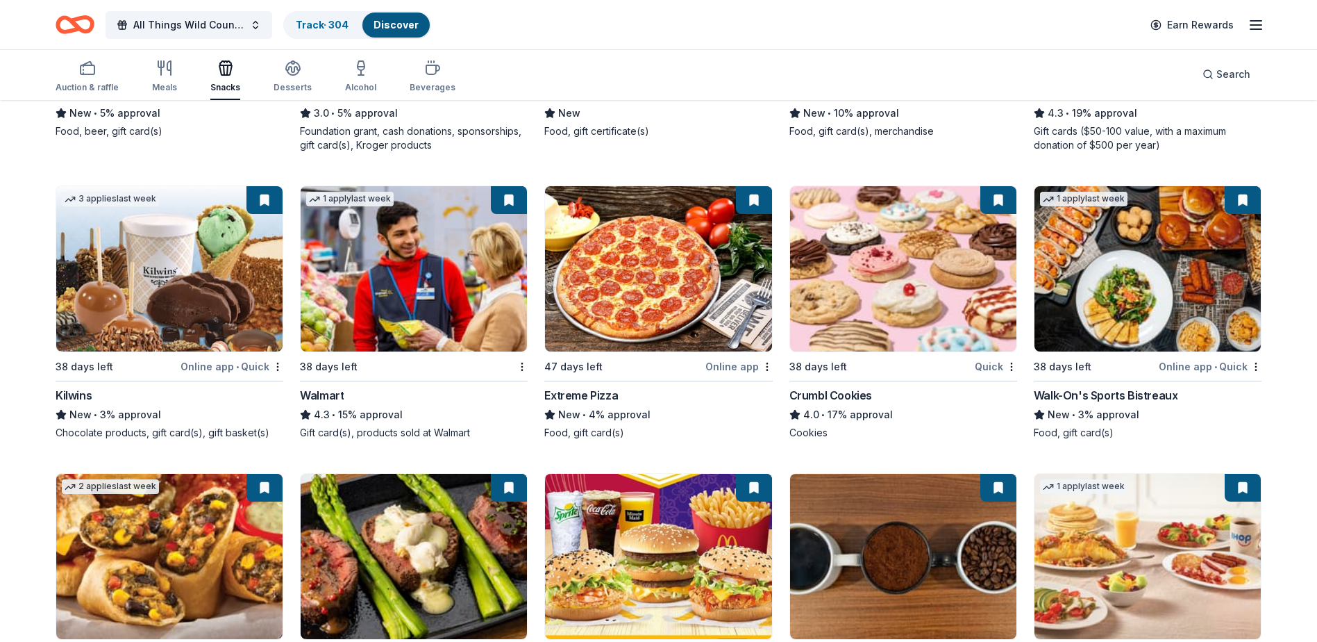
scroll to position [1875, 0]
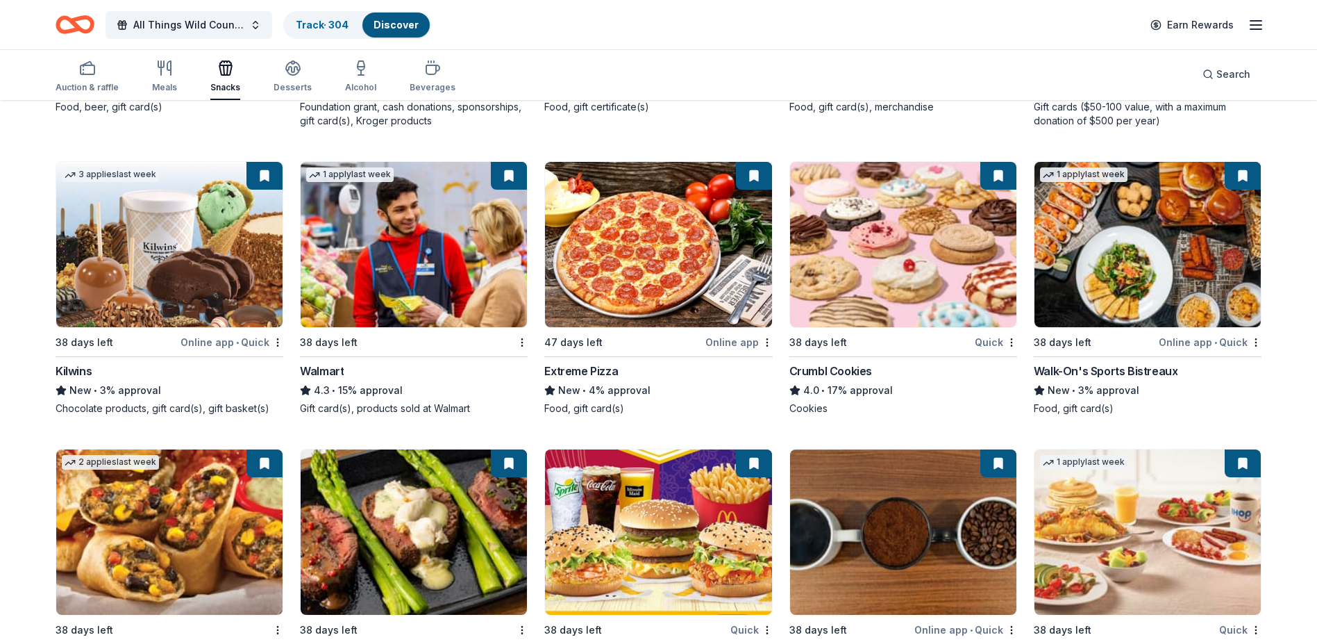
click at [998, 177] on button at bounding box center [998, 176] width 36 height 28
click at [890, 309] on img at bounding box center [903, 244] width 226 height 165
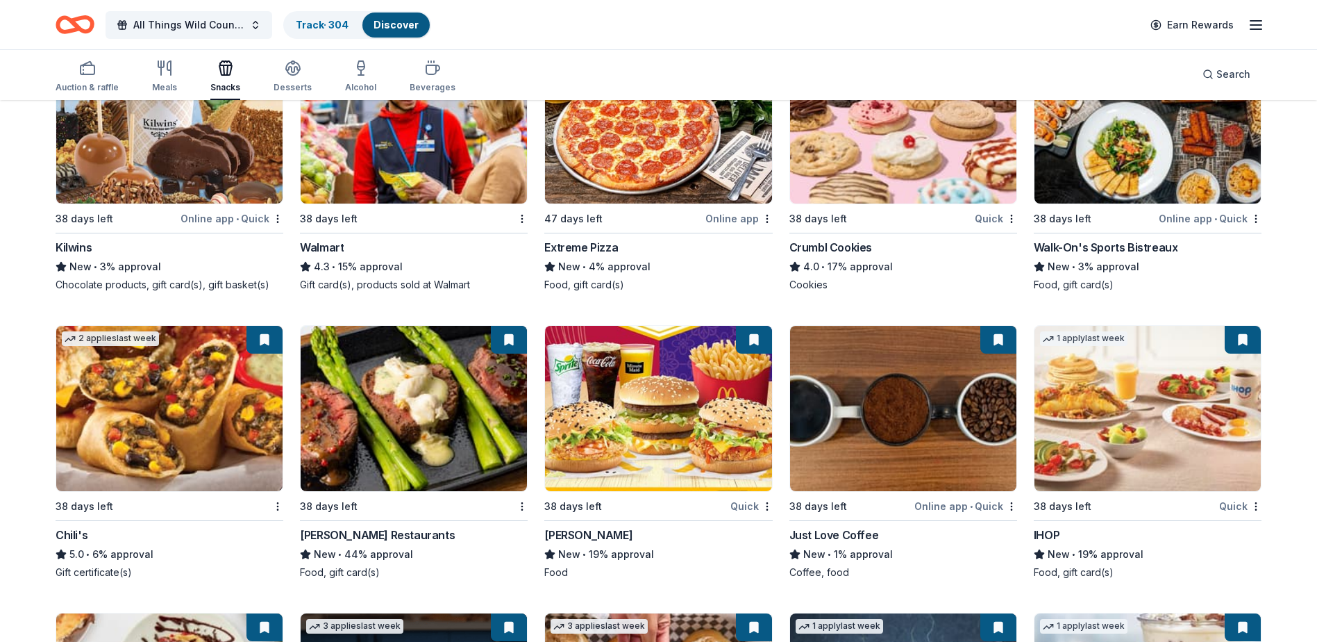
scroll to position [2013, 0]
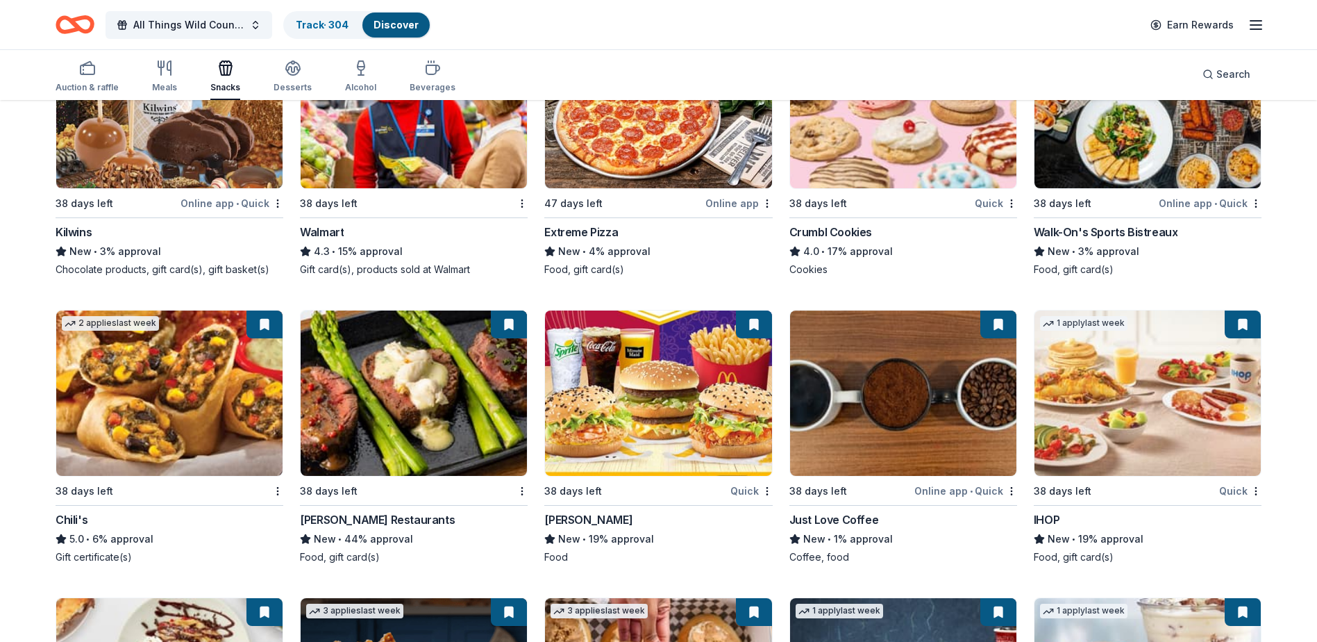
click at [668, 386] on img at bounding box center [658, 392] width 226 height 165
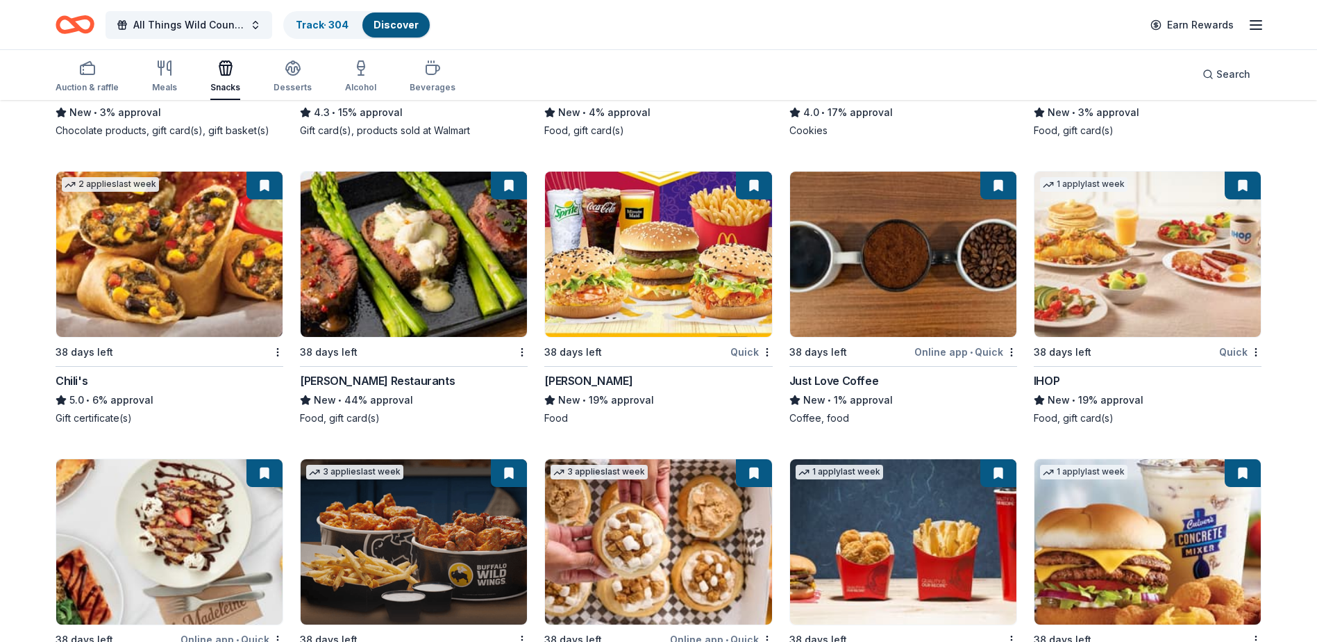
scroll to position [2222, 0]
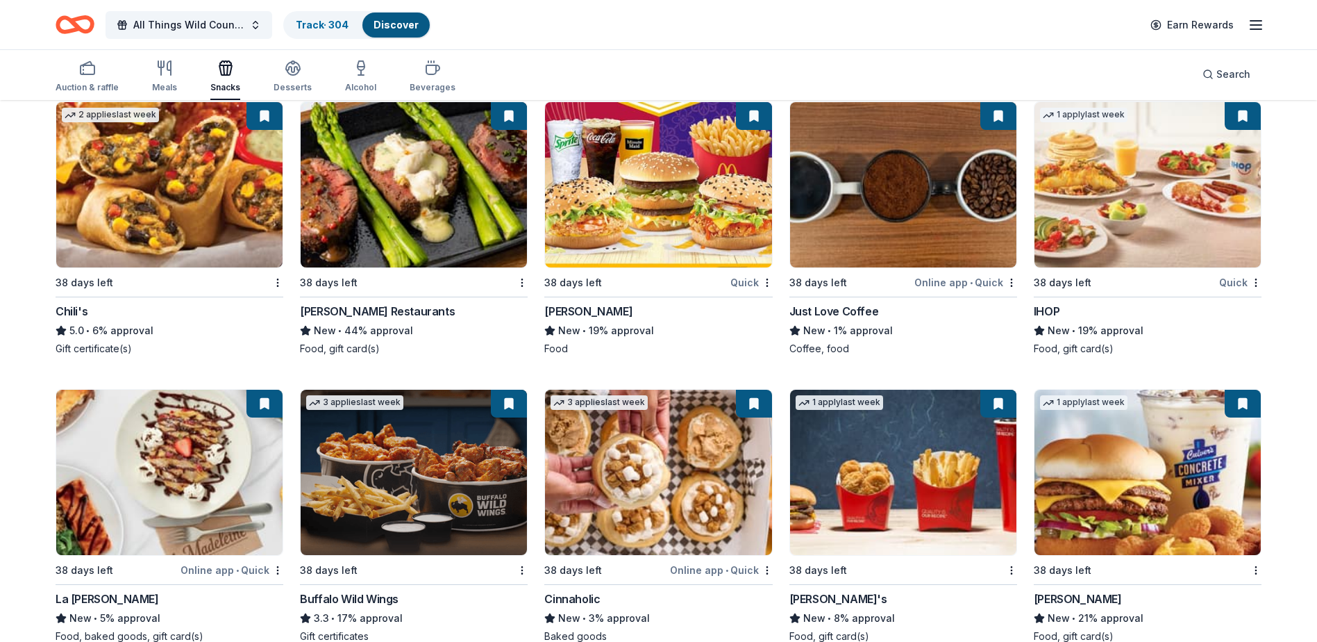
click at [857, 311] on div "Just Love Coffee" at bounding box center [834, 311] width 90 height 17
click at [83, 74] on rect "button" at bounding box center [88, 69] width 14 height 9
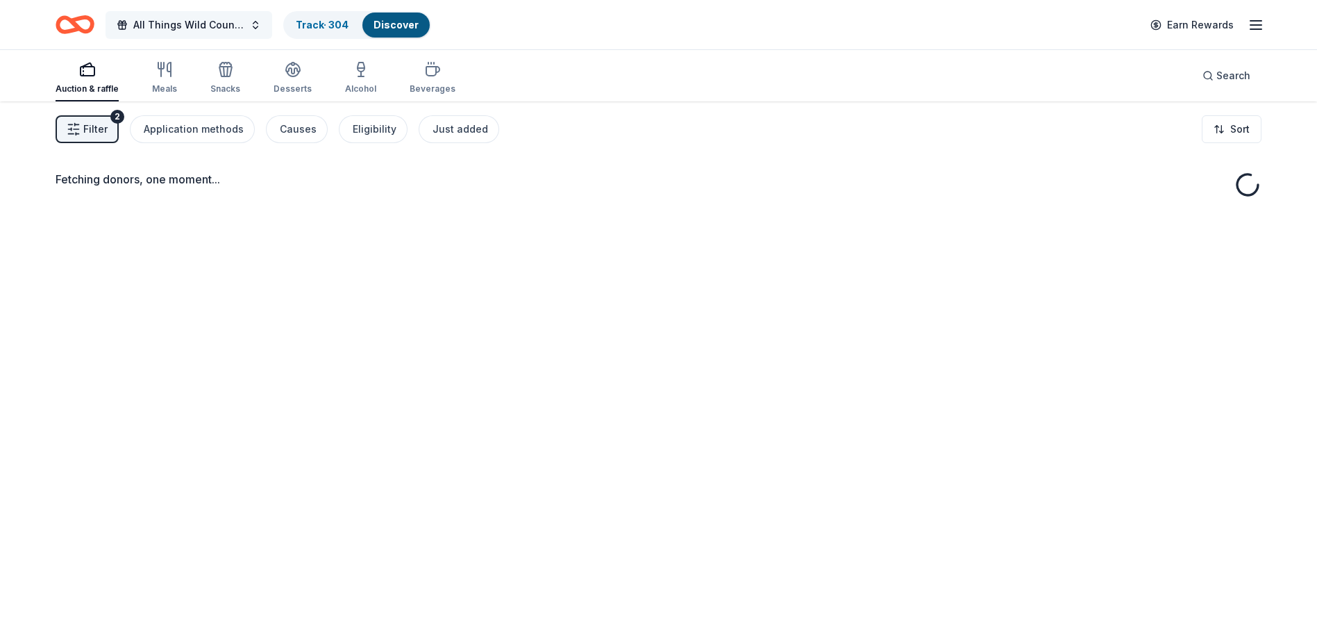
click at [161, 25] on span "All Things Wild Country Brunch" at bounding box center [188, 25] width 111 height 17
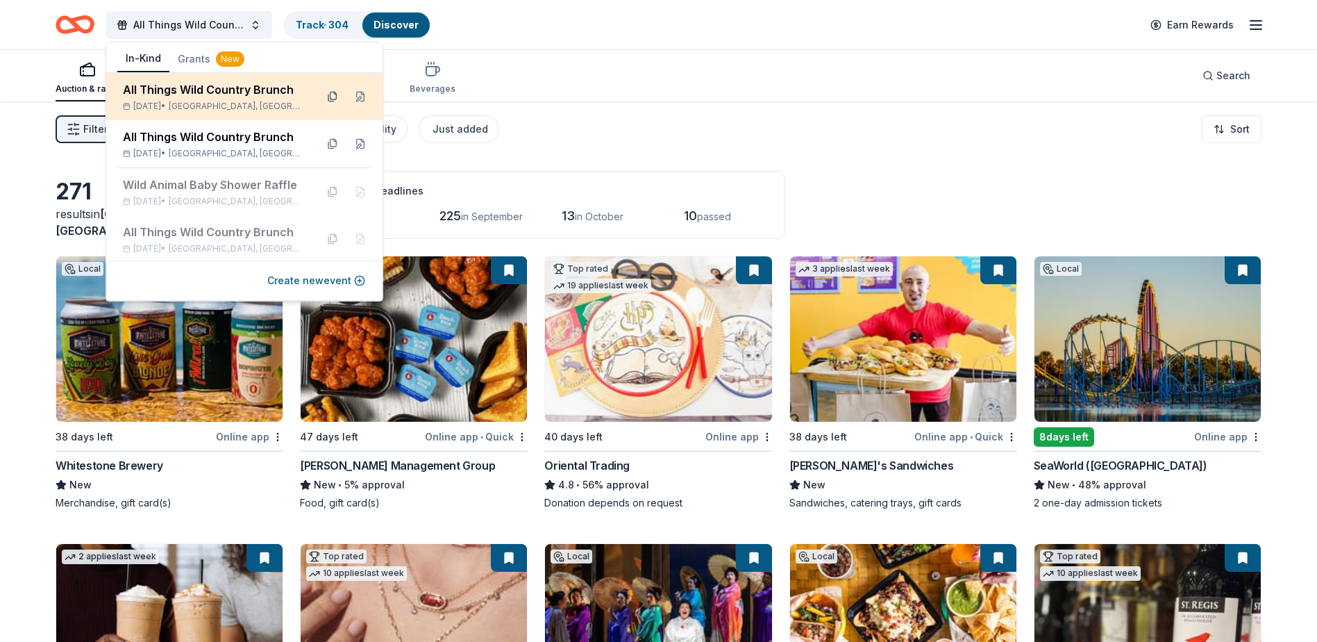
click at [324, 95] on button at bounding box center [332, 96] width 22 height 22
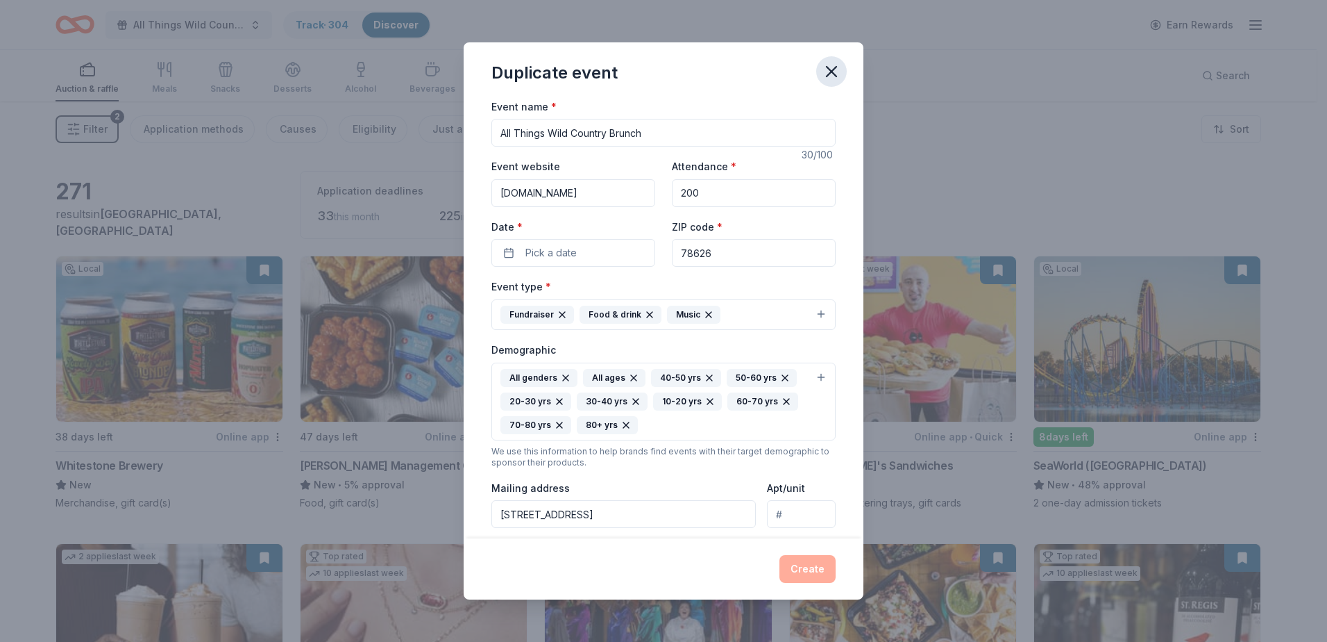
click at [839, 76] on icon "button" at bounding box center [831, 71] width 19 height 19
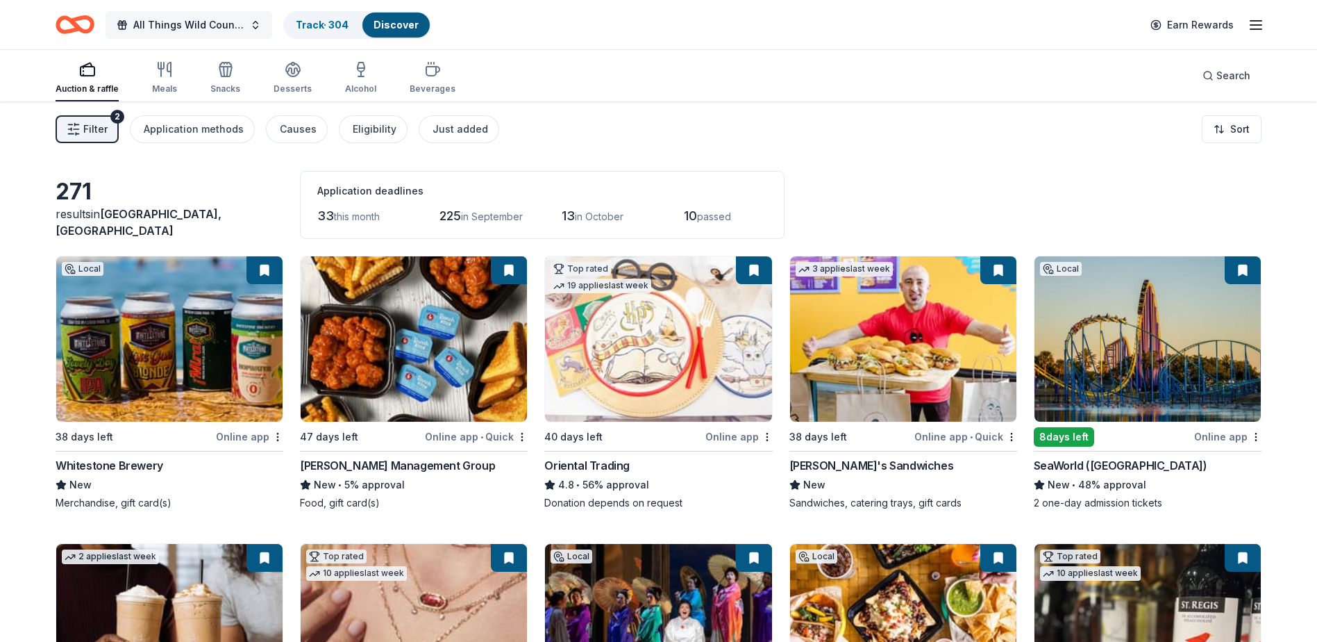
click at [183, 26] on span "All Things Wild Country Brunch" at bounding box center [188, 25] width 111 height 17
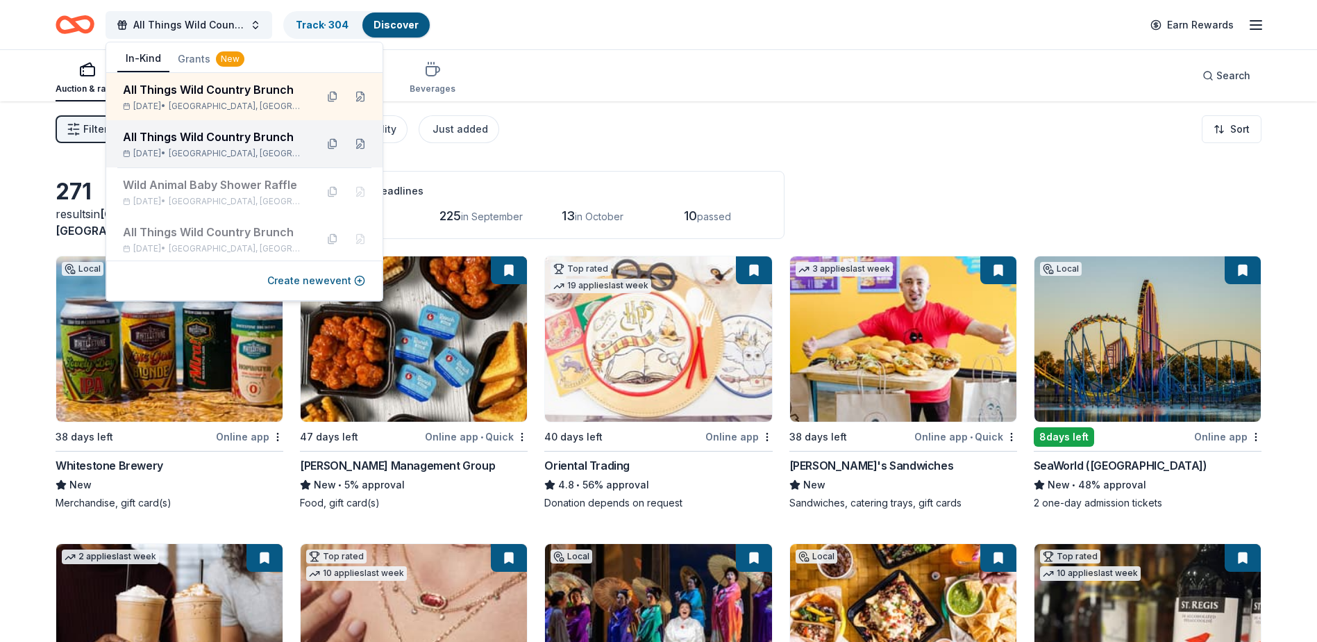
click at [186, 144] on div "All Things Wild Country Brunch" at bounding box center [214, 136] width 182 height 17
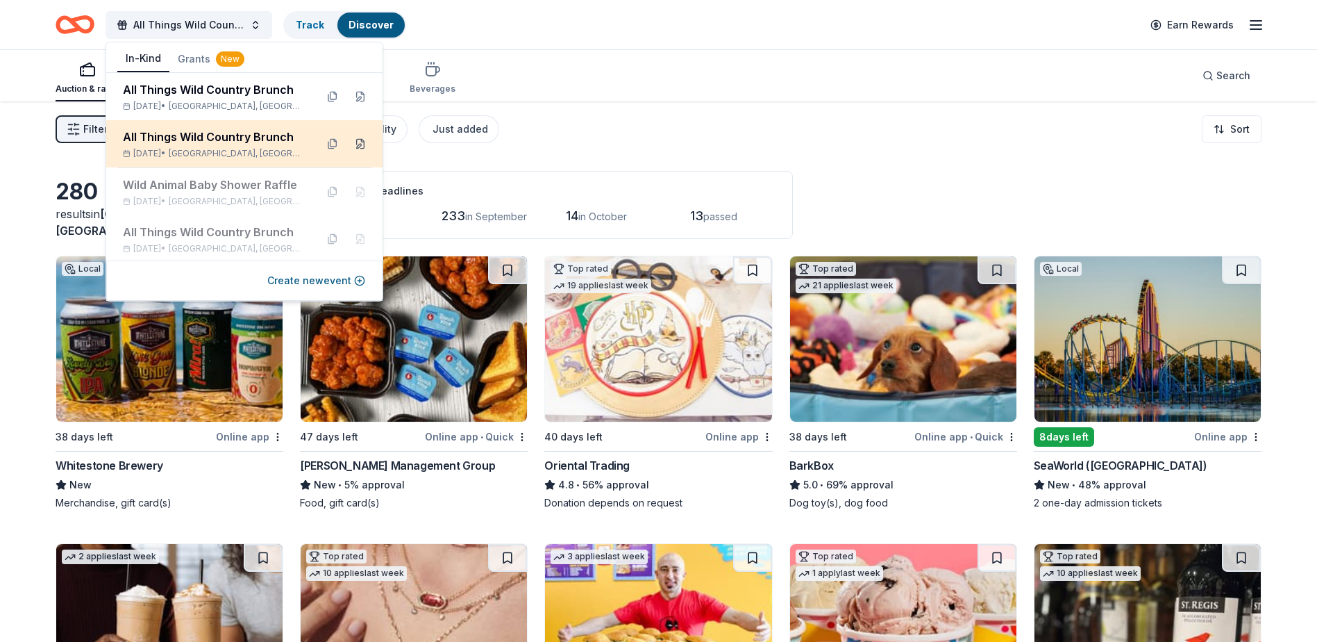
click at [351, 142] on button at bounding box center [360, 144] width 22 height 22
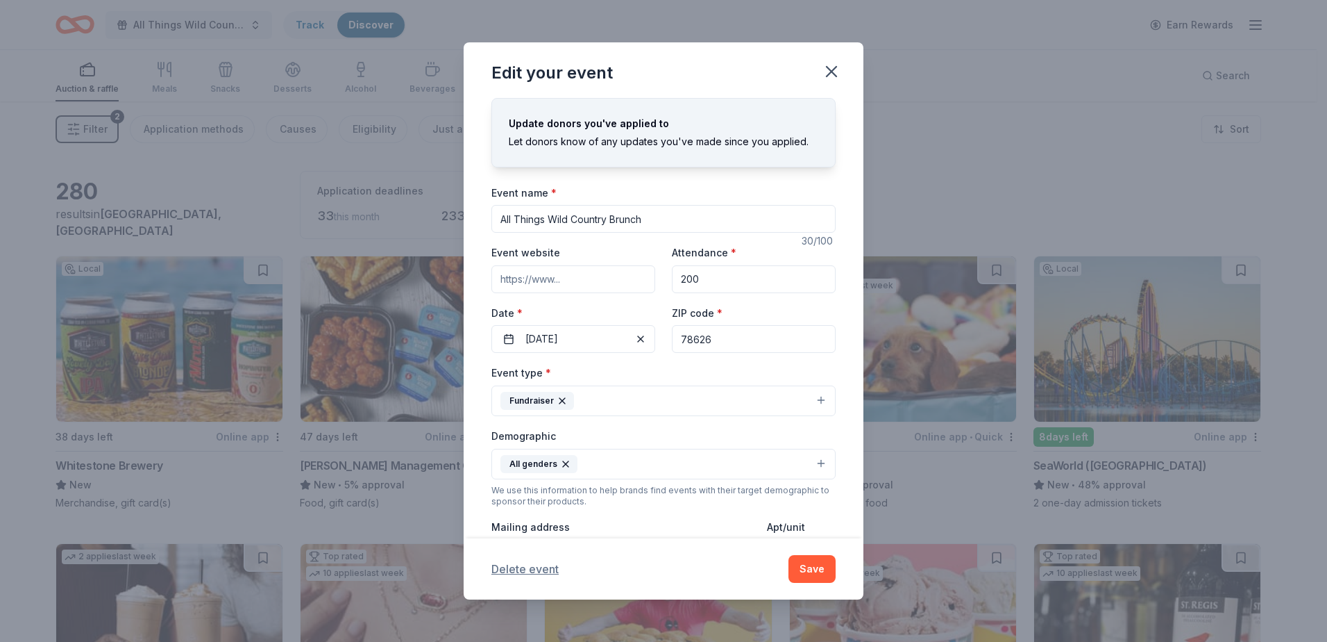
click at [523, 569] on button "Delete event" at bounding box center [525, 568] width 67 height 17
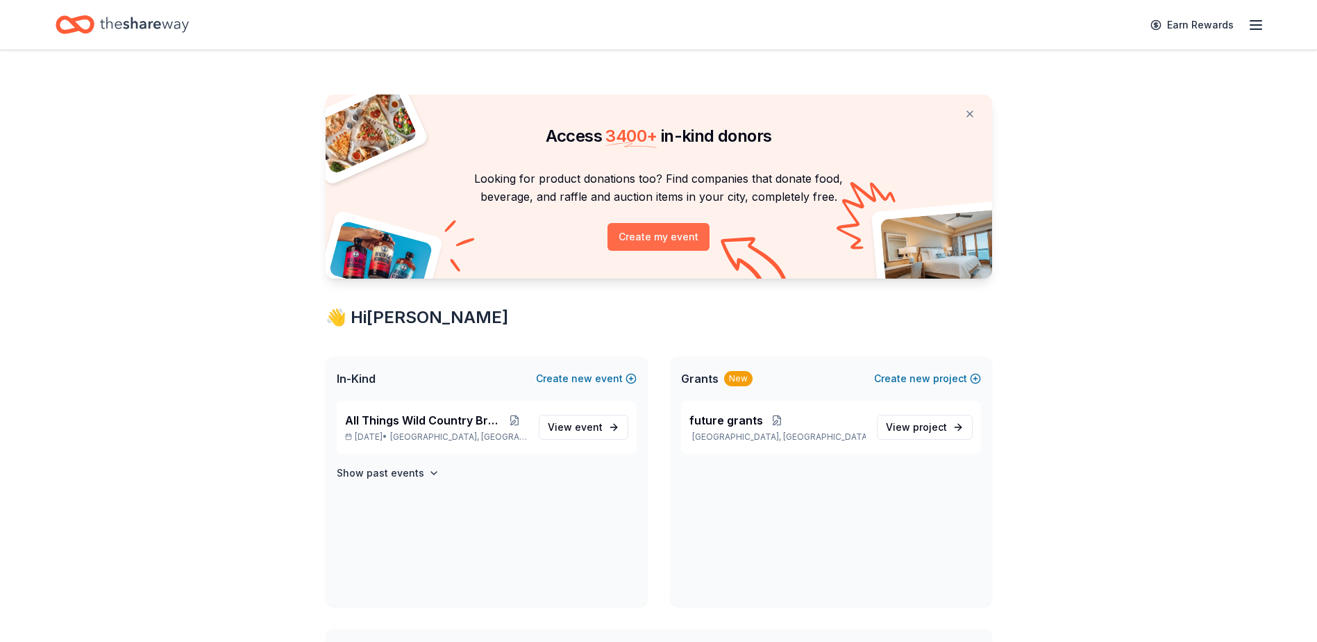
click at [654, 243] on button "Create my event" at bounding box center [658, 237] width 102 height 28
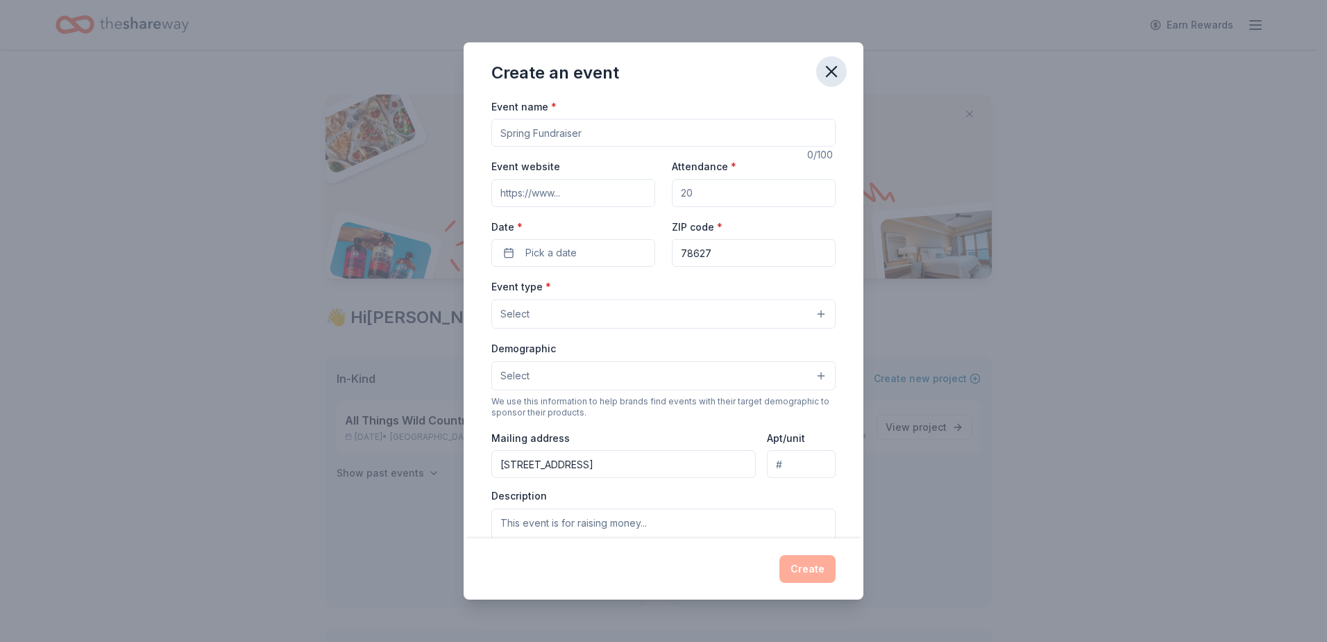
click at [829, 72] on icon "button" at bounding box center [831, 71] width 19 height 19
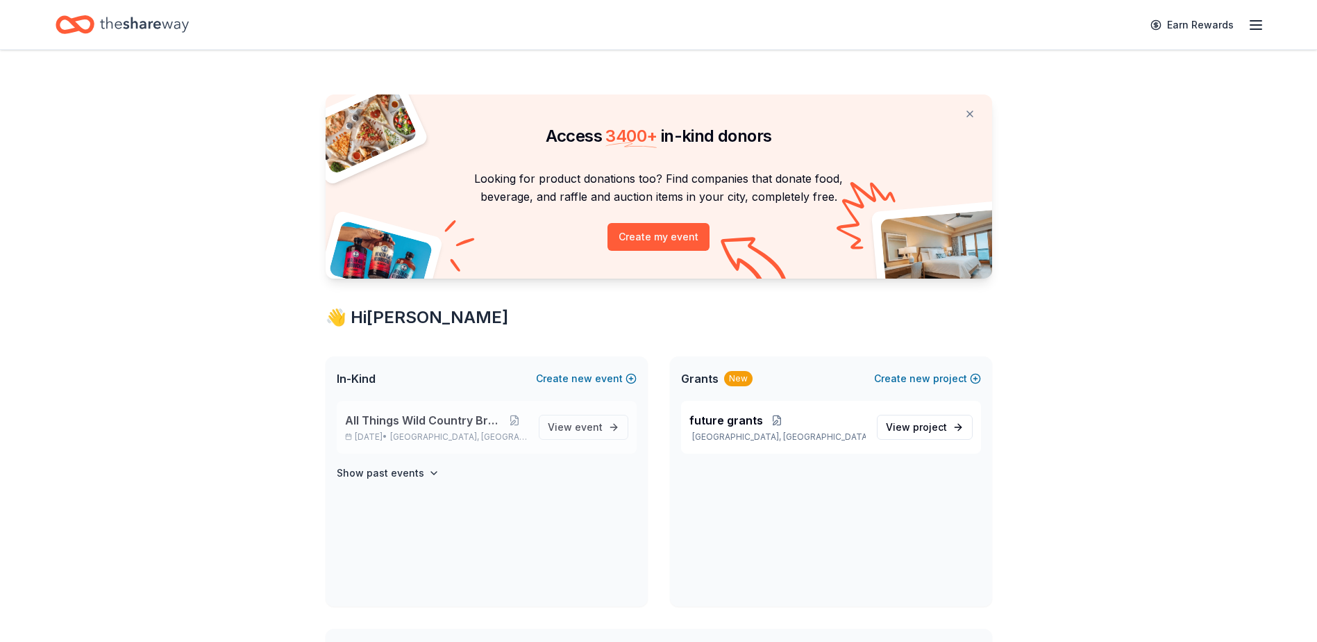
click at [394, 428] on span "All Things Wild Country Brunch" at bounding box center [423, 420] width 157 height 17
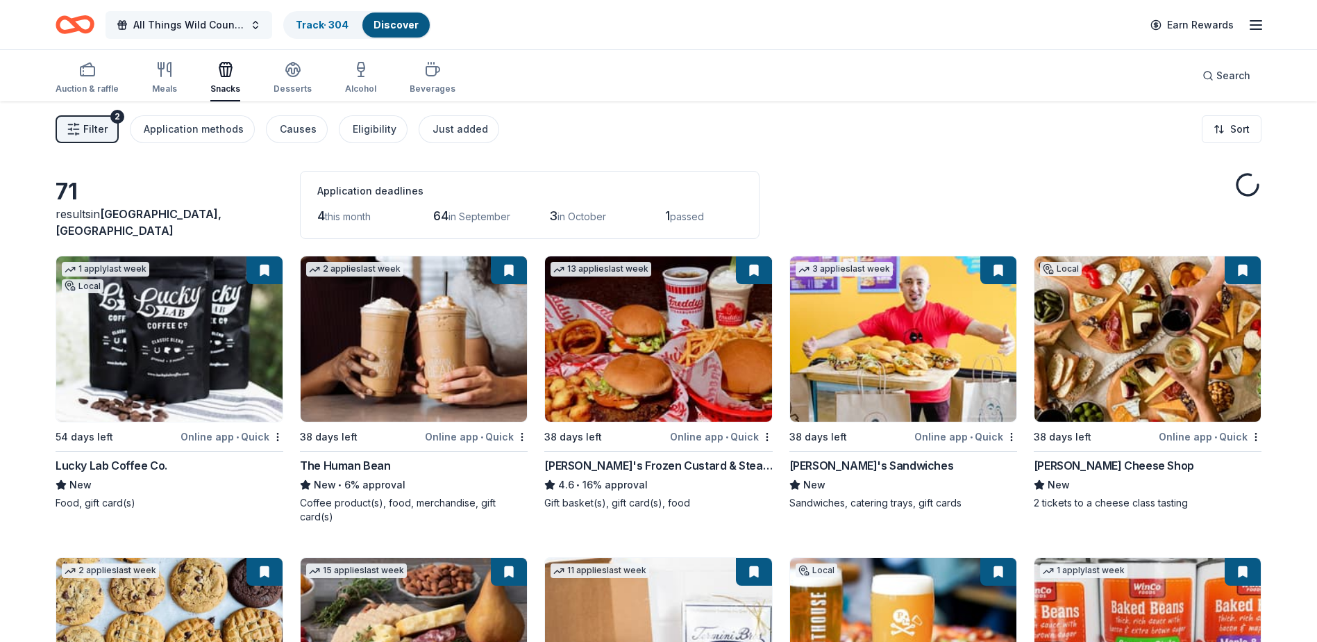
click at [167, 22] on span "All Things Wild Country Brunch" at bounding box center [188, 25] width 111 height 17
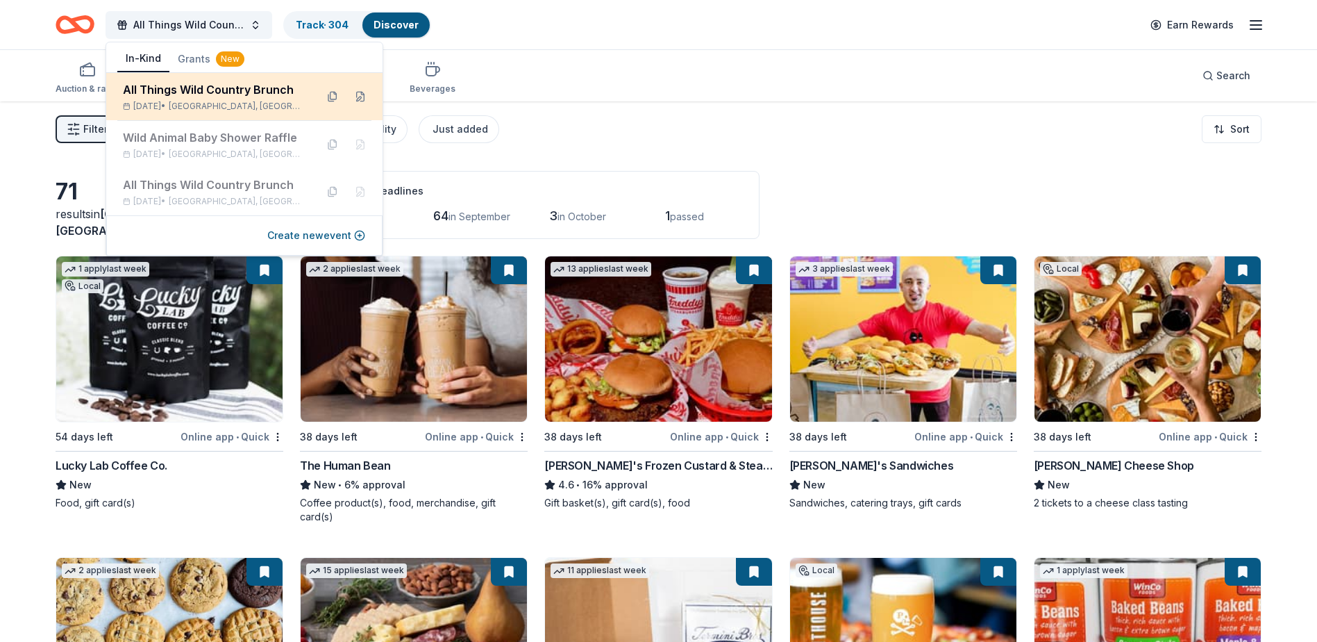
click at [171, 95] on div "All Things Wild Country Brunch" at bounding box center [214, 89] width 182 height 17
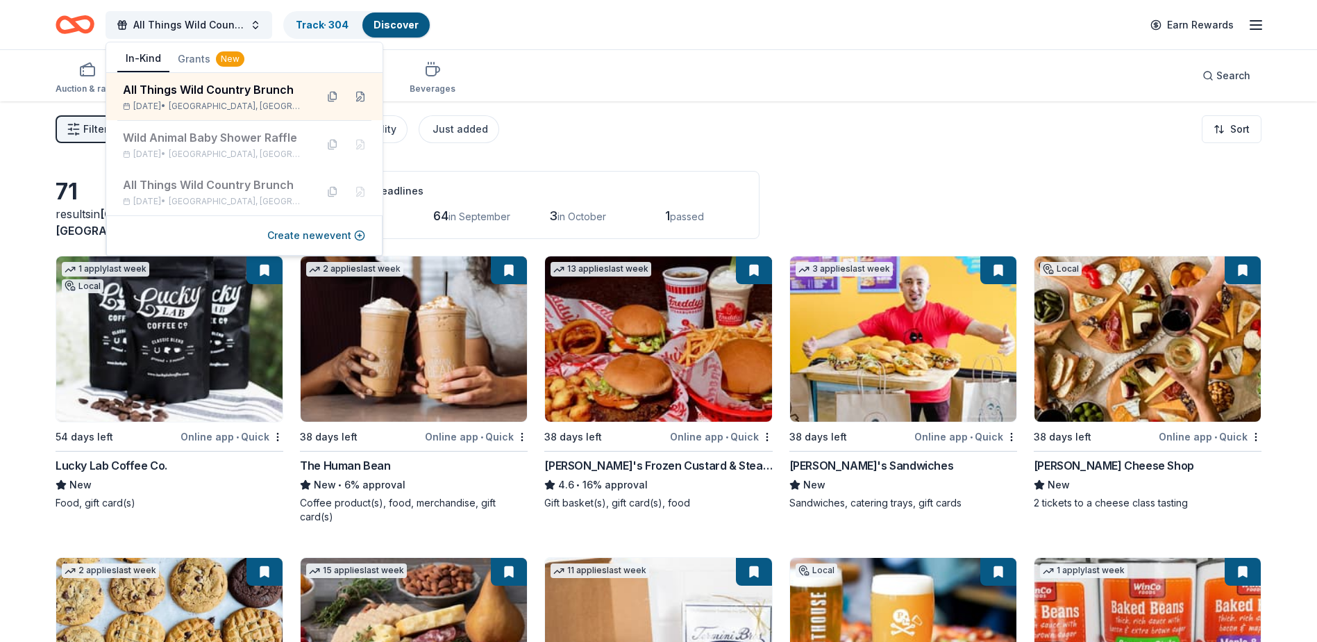
click at [675, 146] on div "Filter 2 Application methods Causes Eligibility Just added Sort" at bounding box center [658, 129] width 1317 height 56
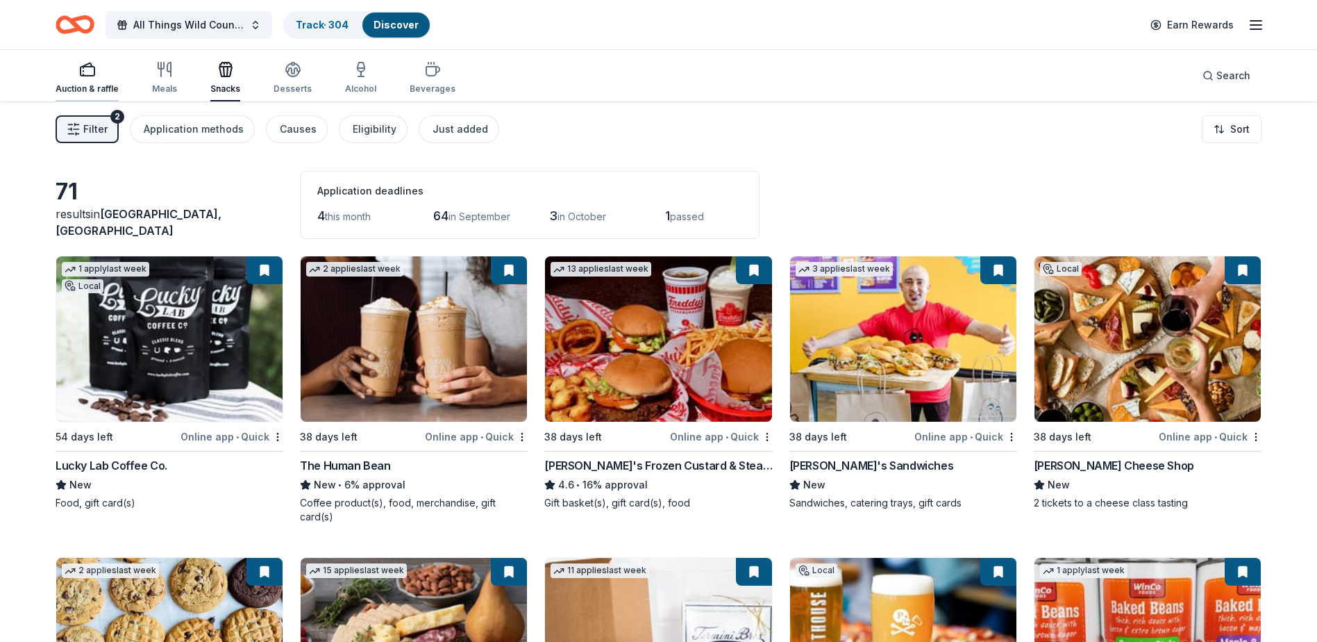
click at [81, 74] on icon "button" at bounding box center [87, 69] width 17 height 17
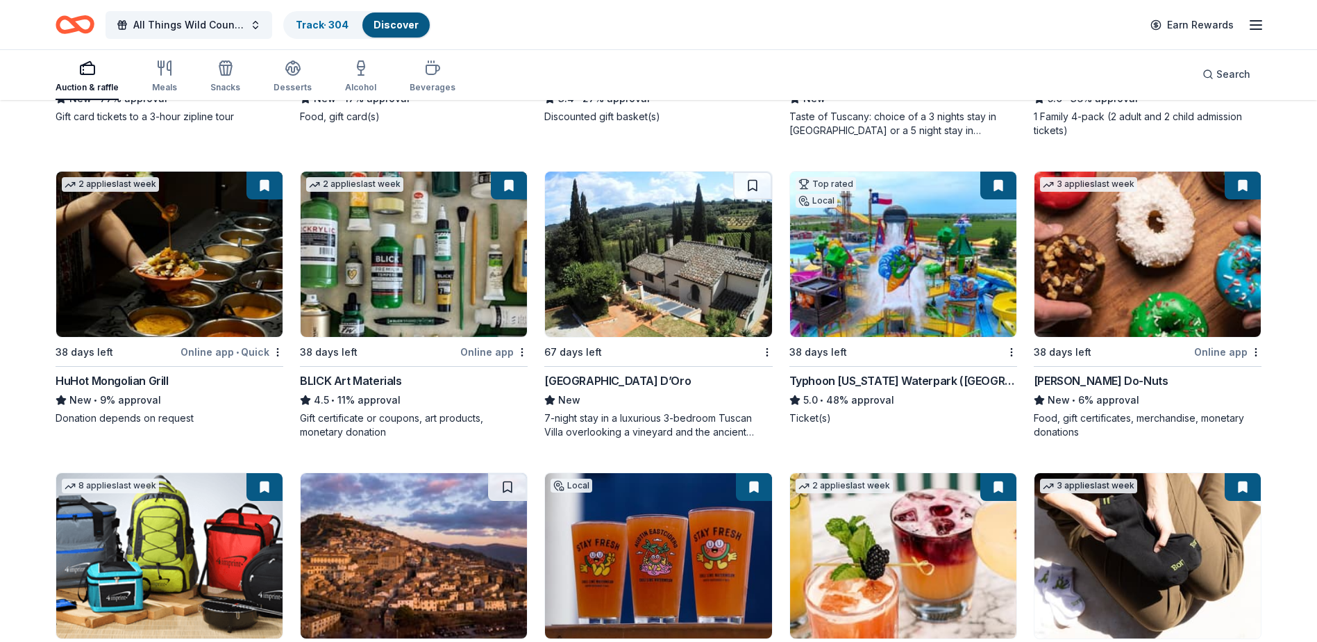
scroll to position [4141, 0]
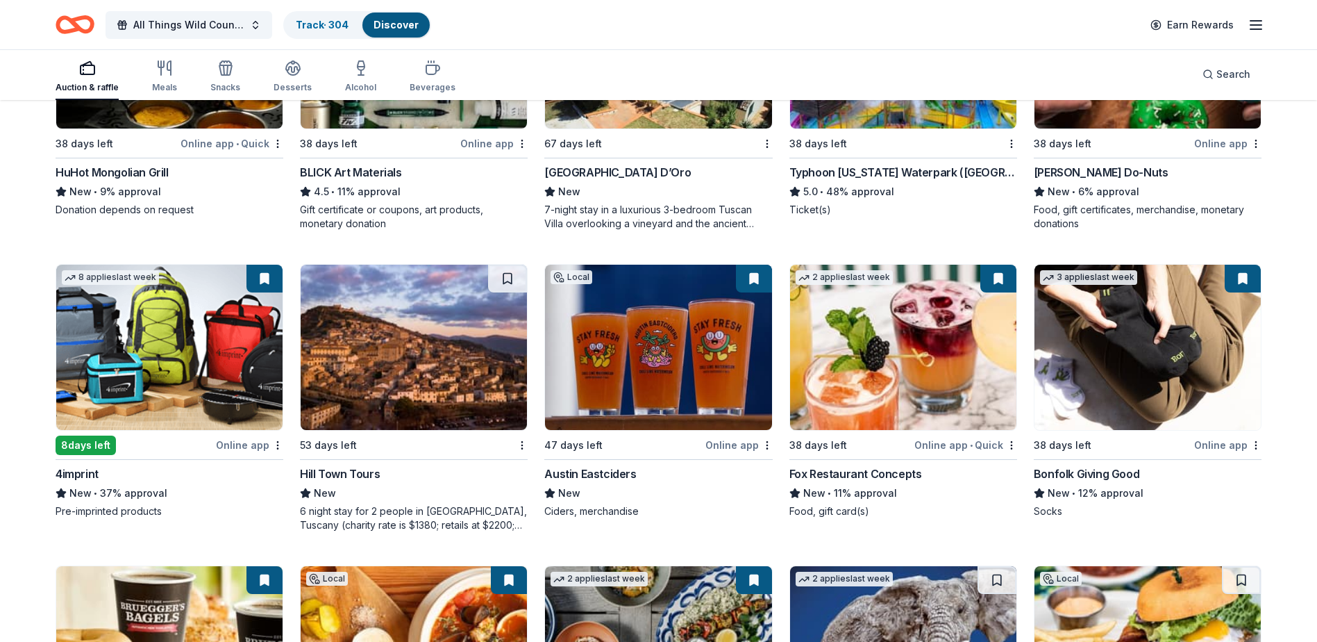
click at [115, 410] on img at bounding box center [169, 347] width 226 height 165
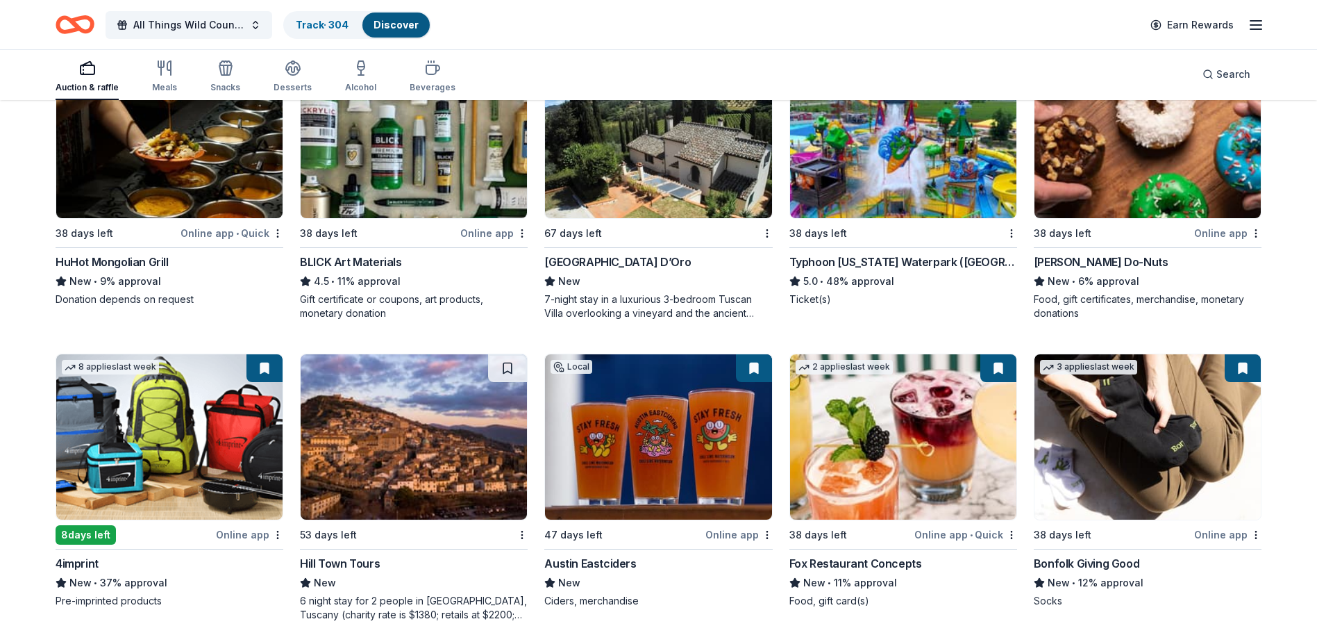
scroll to position [3932, 0]
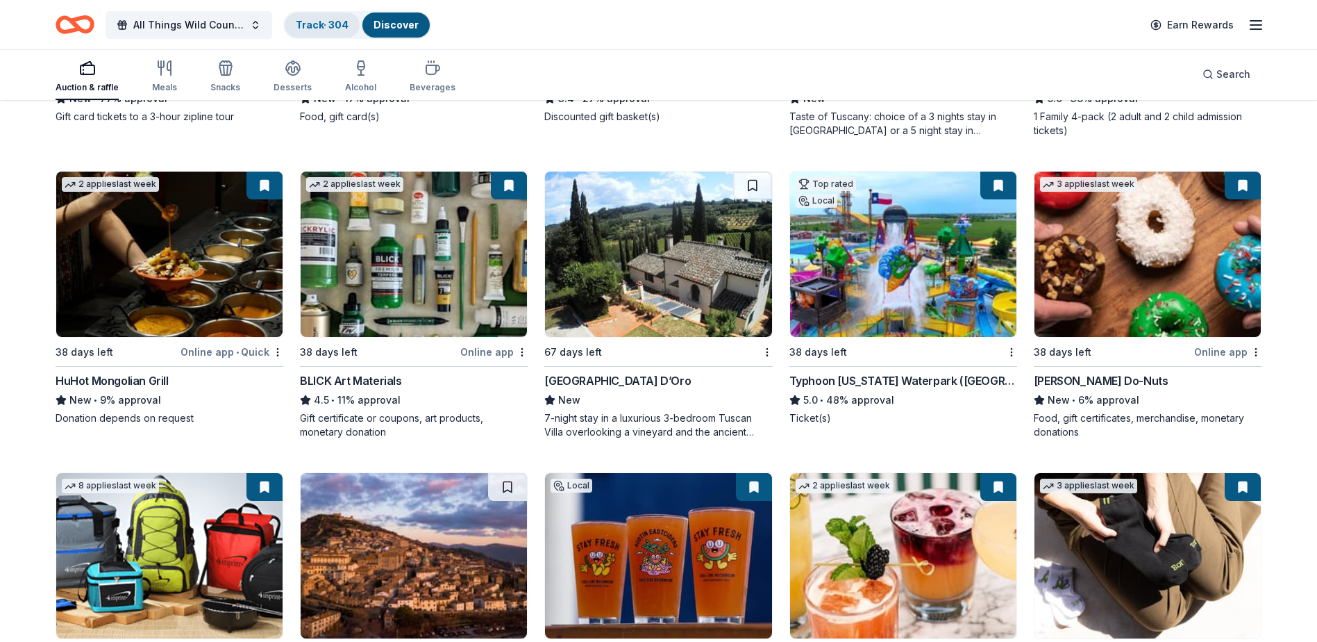
click at [329, 29] on link "Track · 304" at bounding box center [322, 25] width 53 height 12
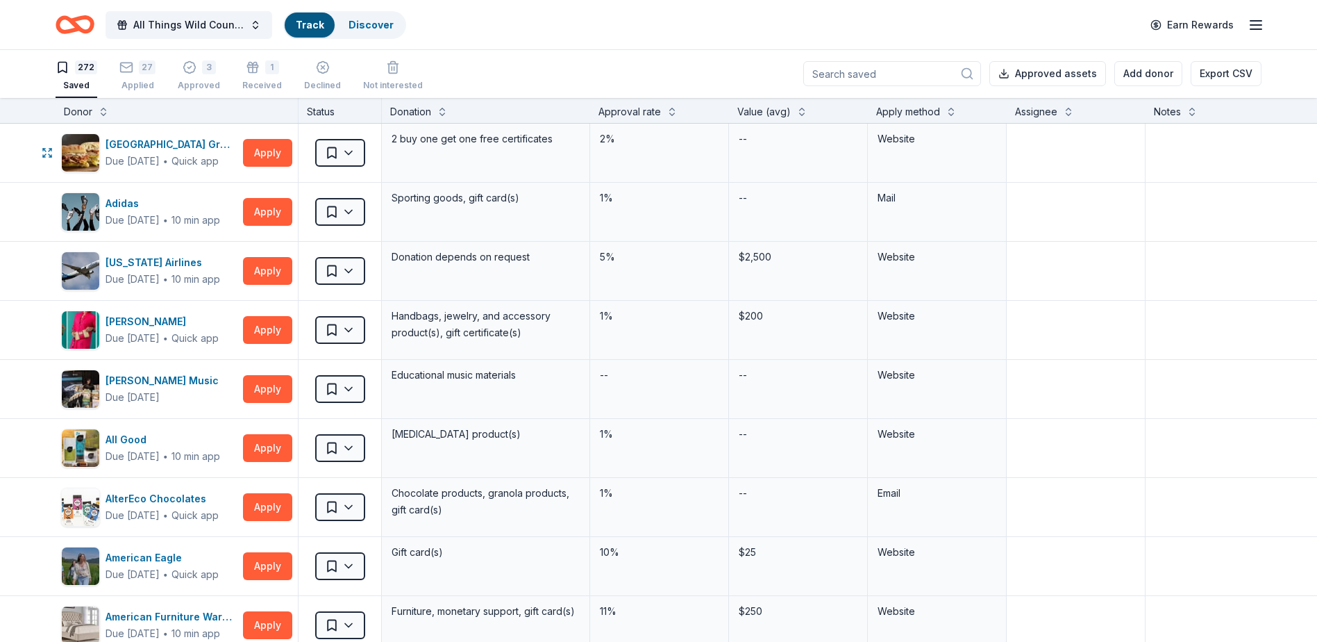
scroll to position [1, 0]
click at [377, 26] on link "Discover" at bounding box center [396, 25] width 45 height 12
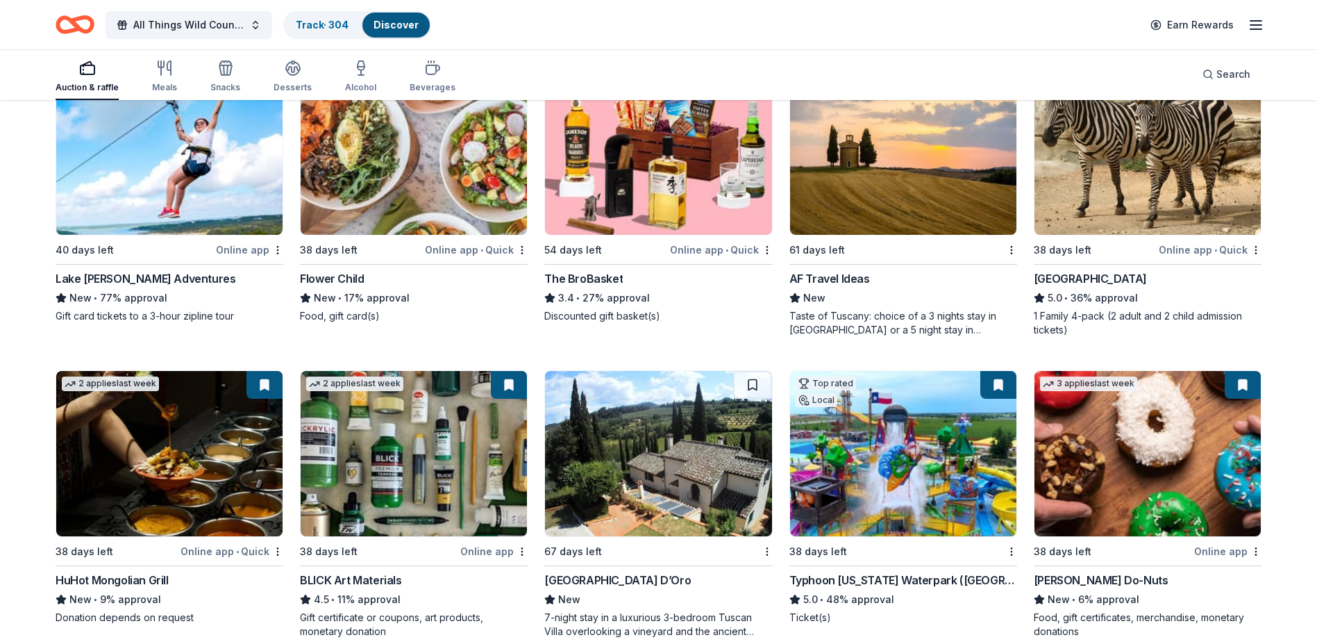
scroll to position [3888, 0]
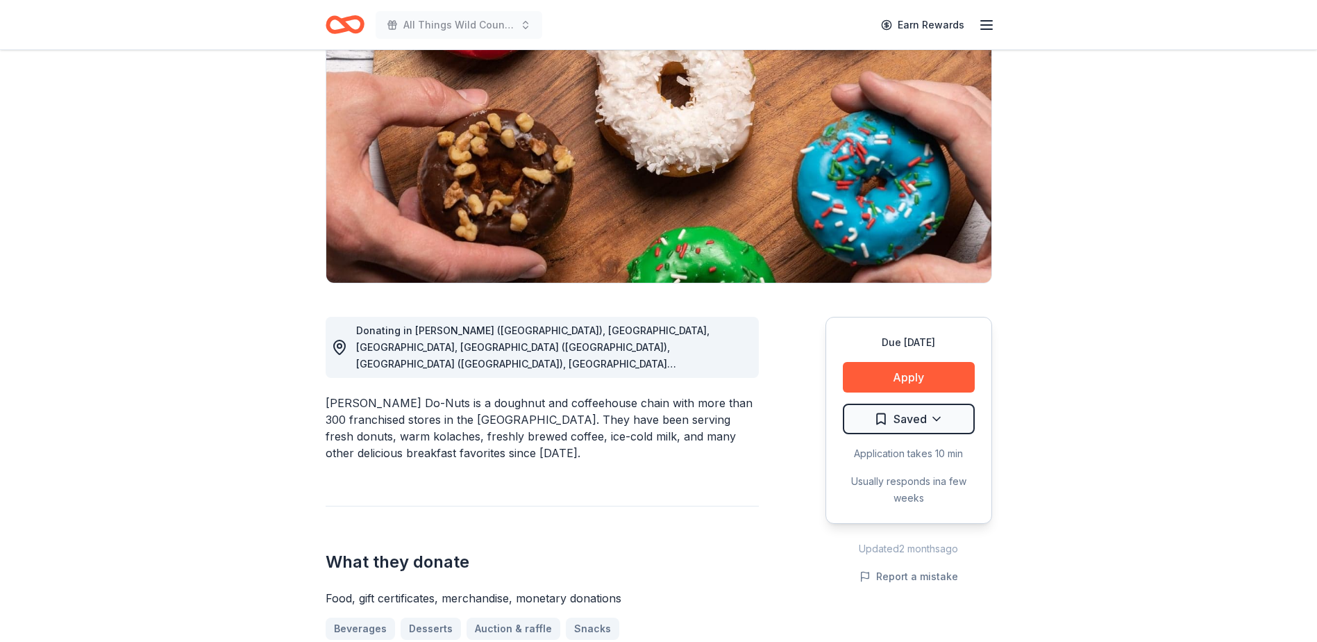
scroll to position [208, 0]
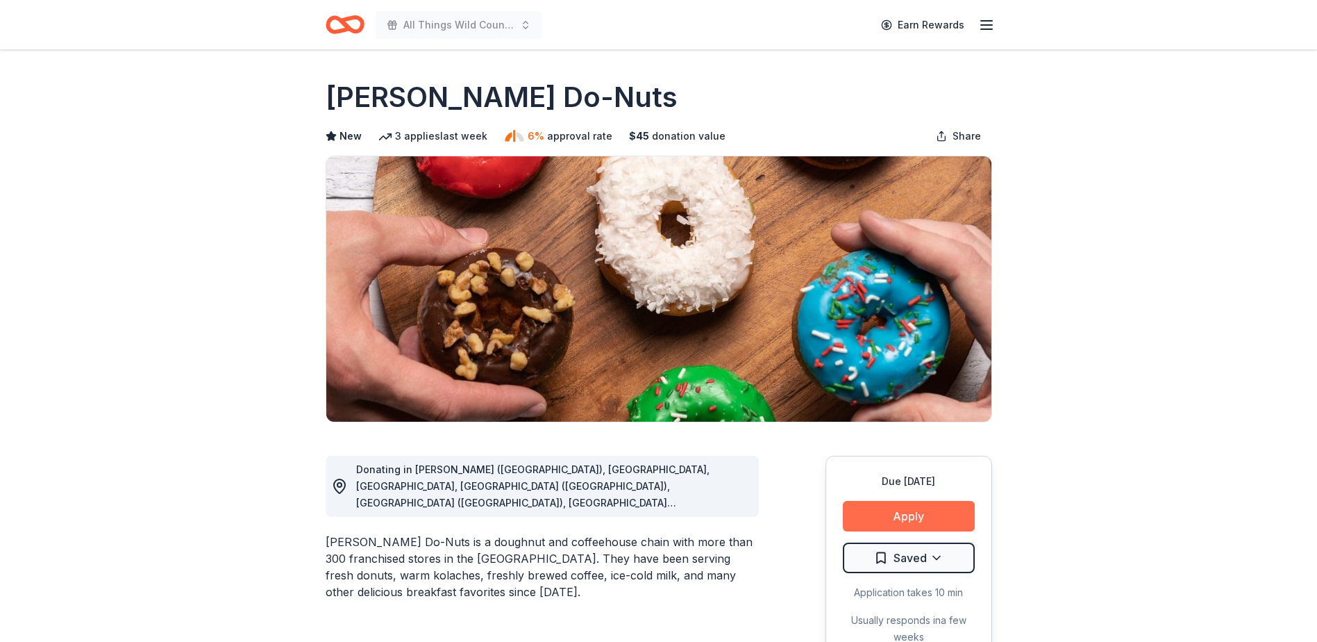
click at [914, 515] on button "Apply" at bounding box center [909, 516] width 132 height 31
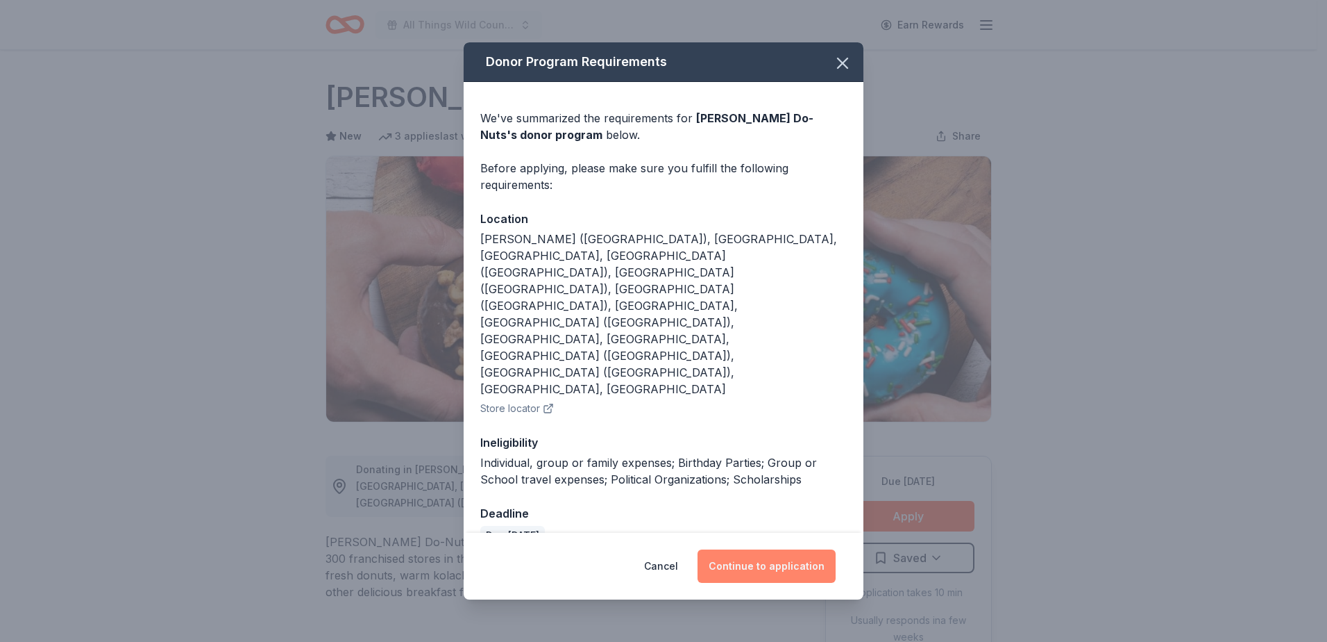
click at [776, 549] on button "Continue to application" at bounding box center [767, 565] width 138 height 33
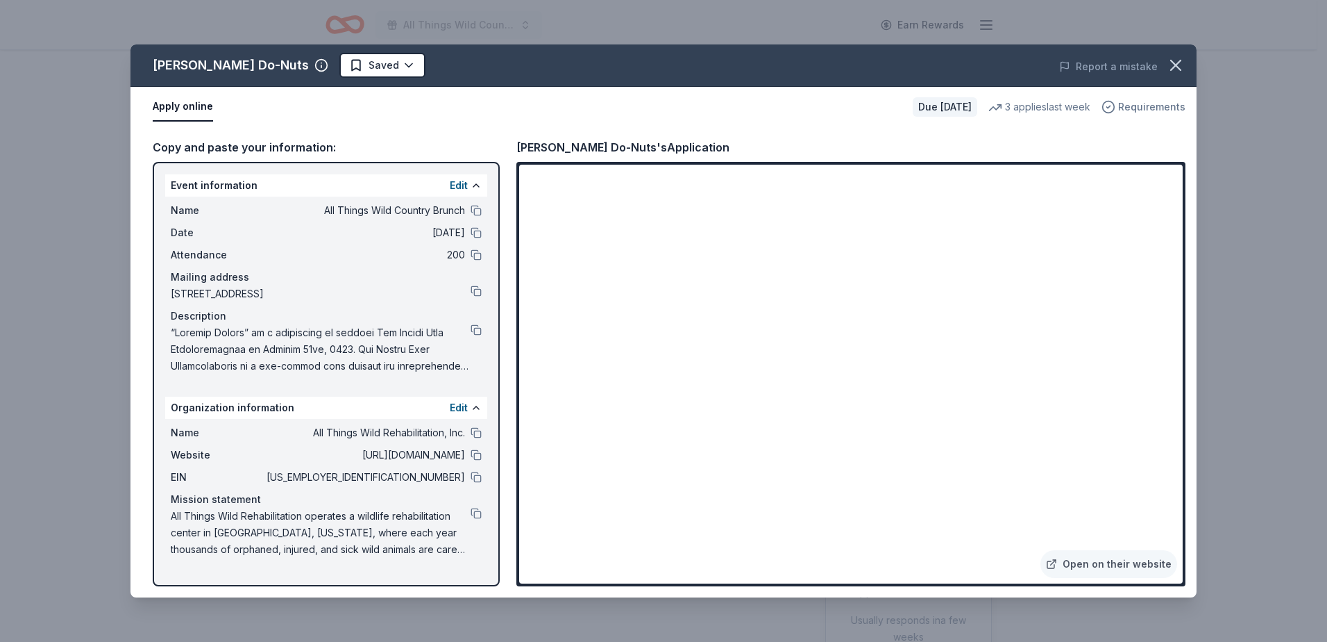
click at [1141, 109] on span "Requirements" at bounding box center [1151, 107] width 67 height 17
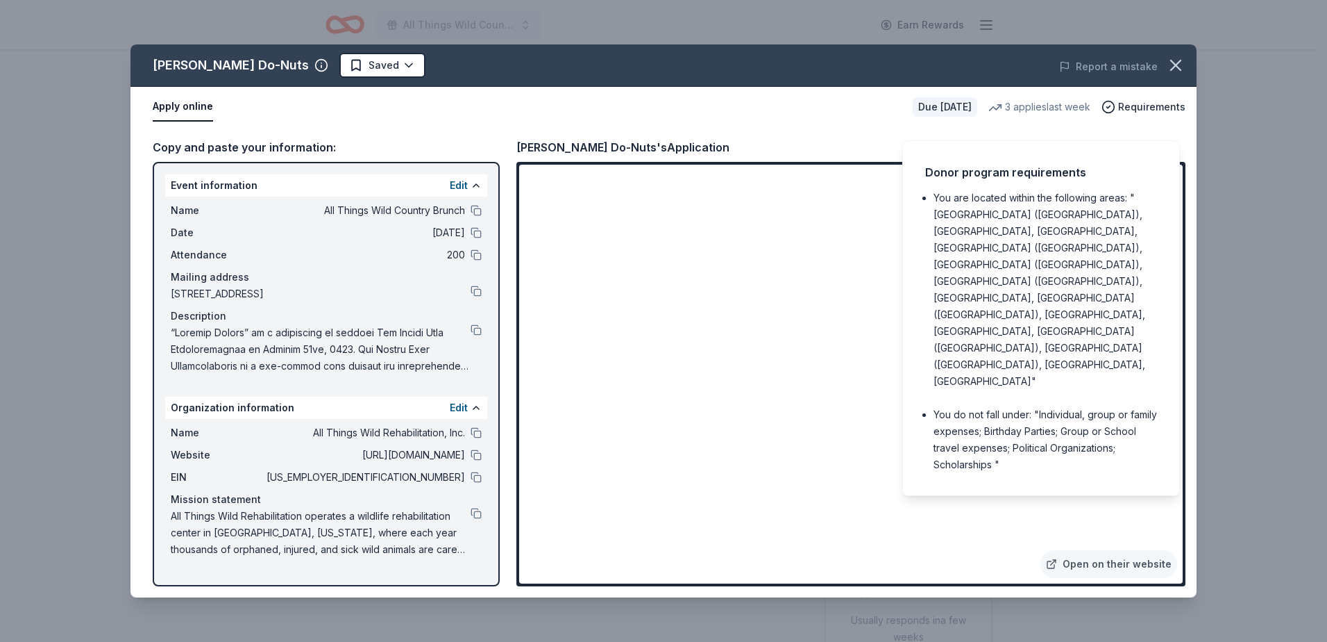
click at [772, 123] on div "Apply online Due in 38 days 3 applies last week Requirements" at bounding box center [664, 107] width 1066 height 40
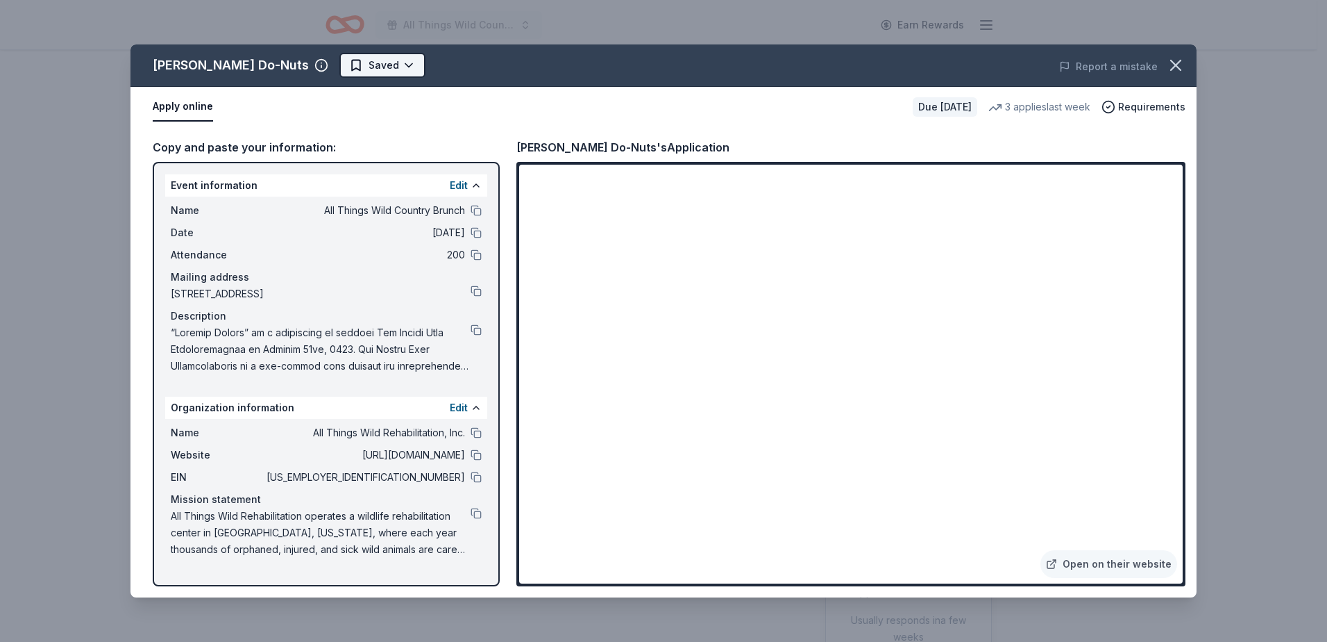
click at [344, 65] on html "All Things Wild Country Brunch Earn Rewards Due in 38 days Share Shipley Do-Nut…" at bounding box center [663, 321] width 1327 height 642
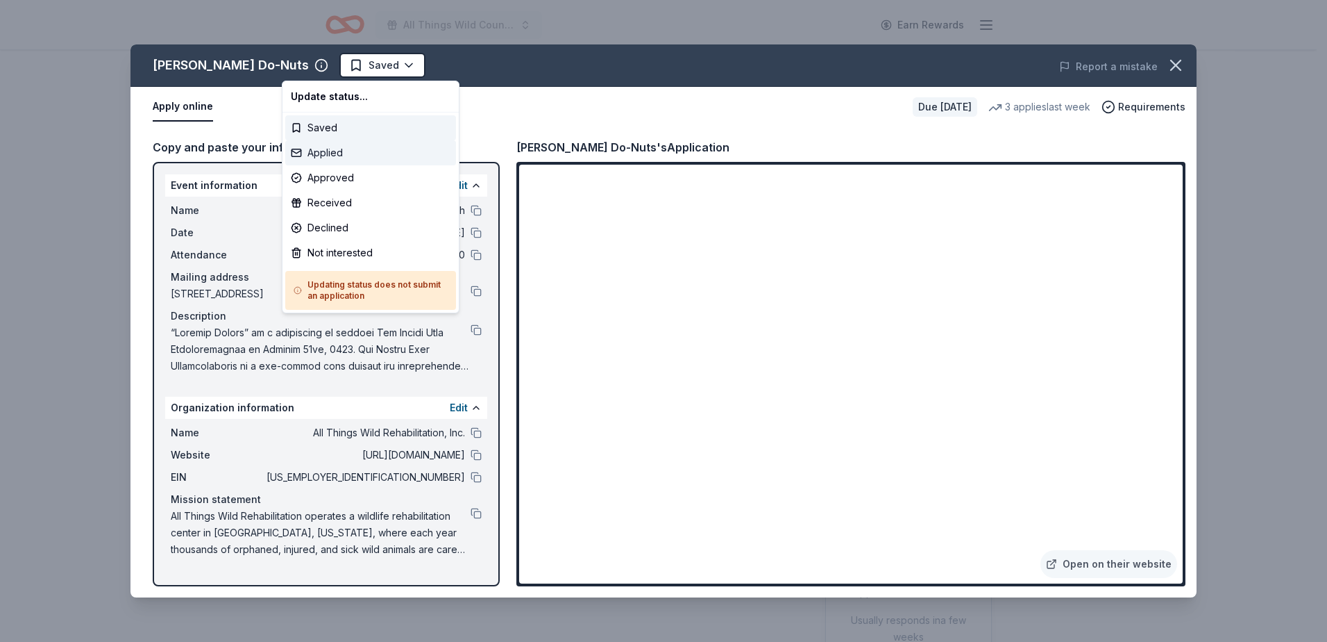
click at [326, 149] on div "Applied" at bounding box center [370, 152] width 171 height 25
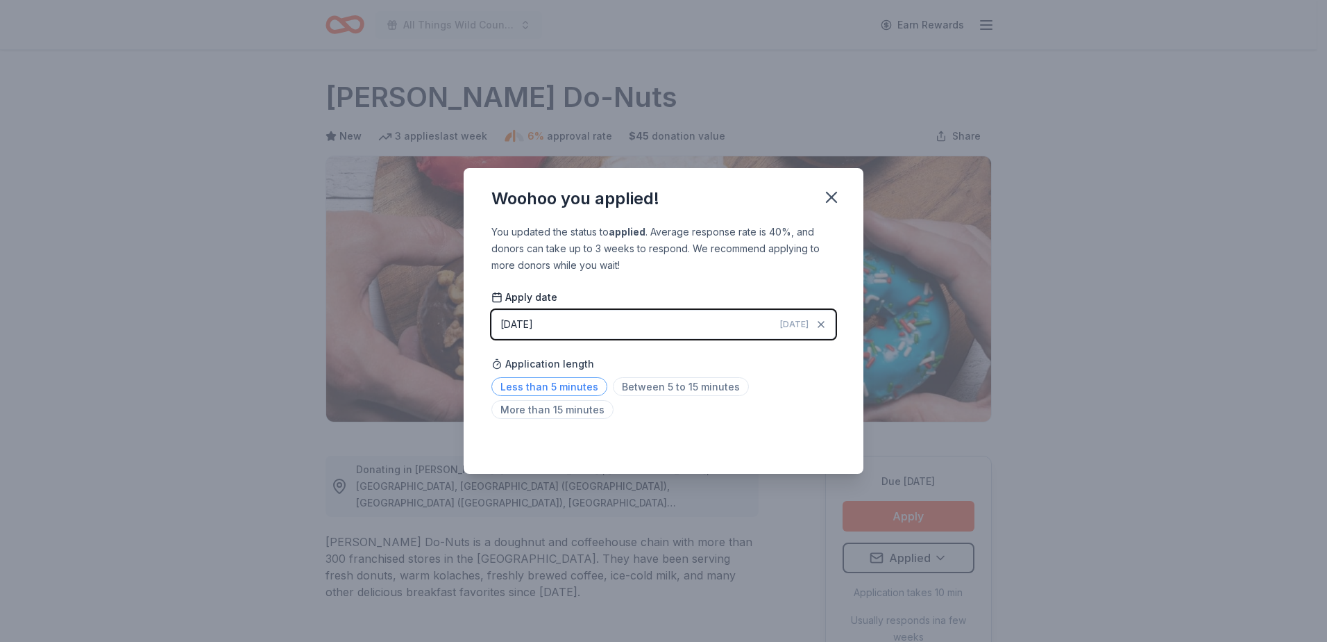
click at [537, 388] on span "Less than 5 minutes" at bounding box center [550, 386] width 116 height 19
click at [832, 198] on icon "button" at bounding box center [832, 197] width 10 height 10
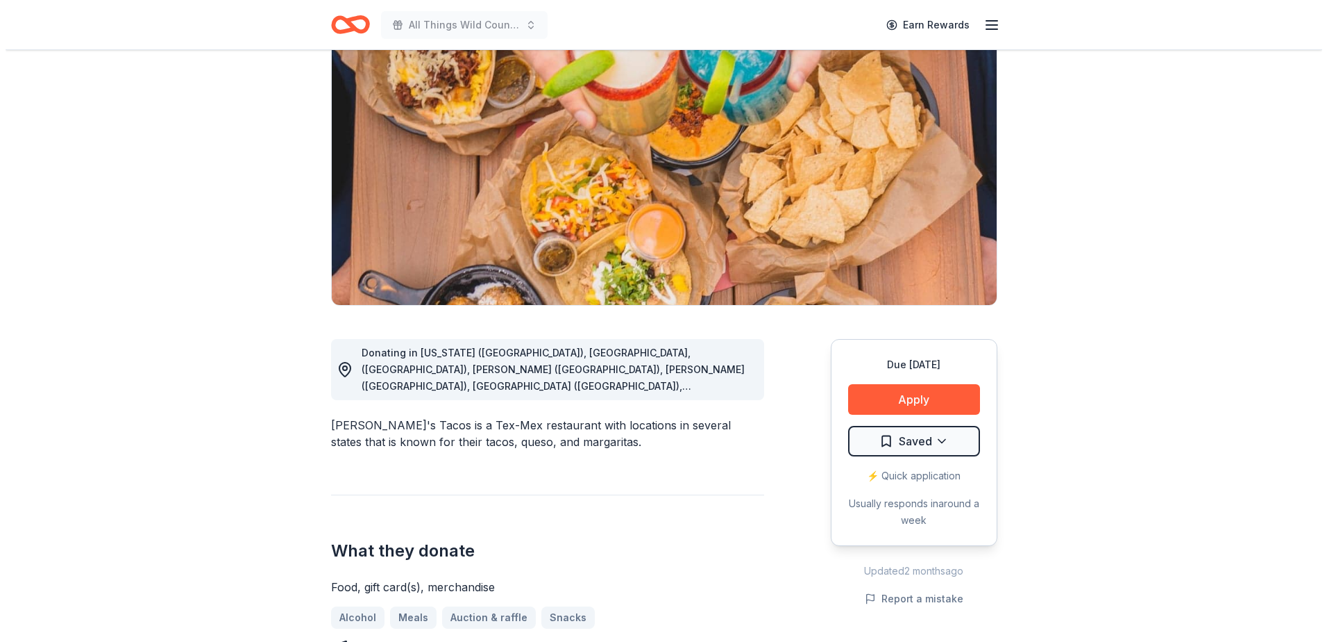
scroll to position [139, 0]
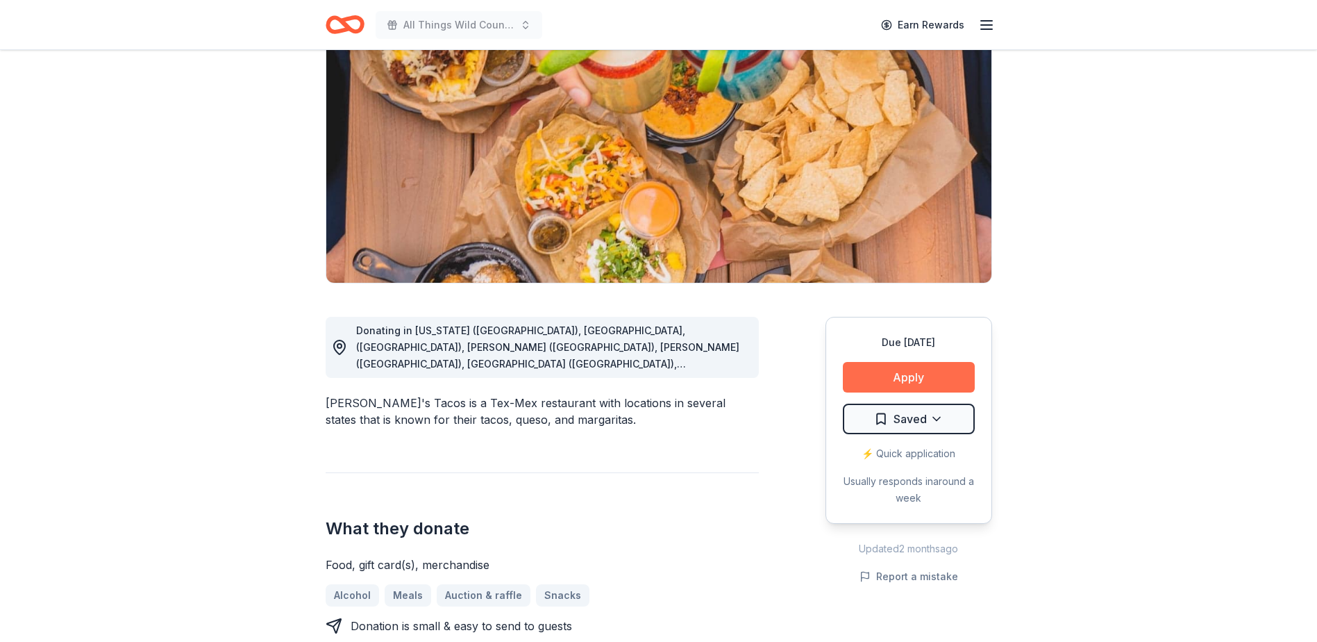
click at [910, 371] on button "Apply" at bounding box center [909, 377] width 132 height 31
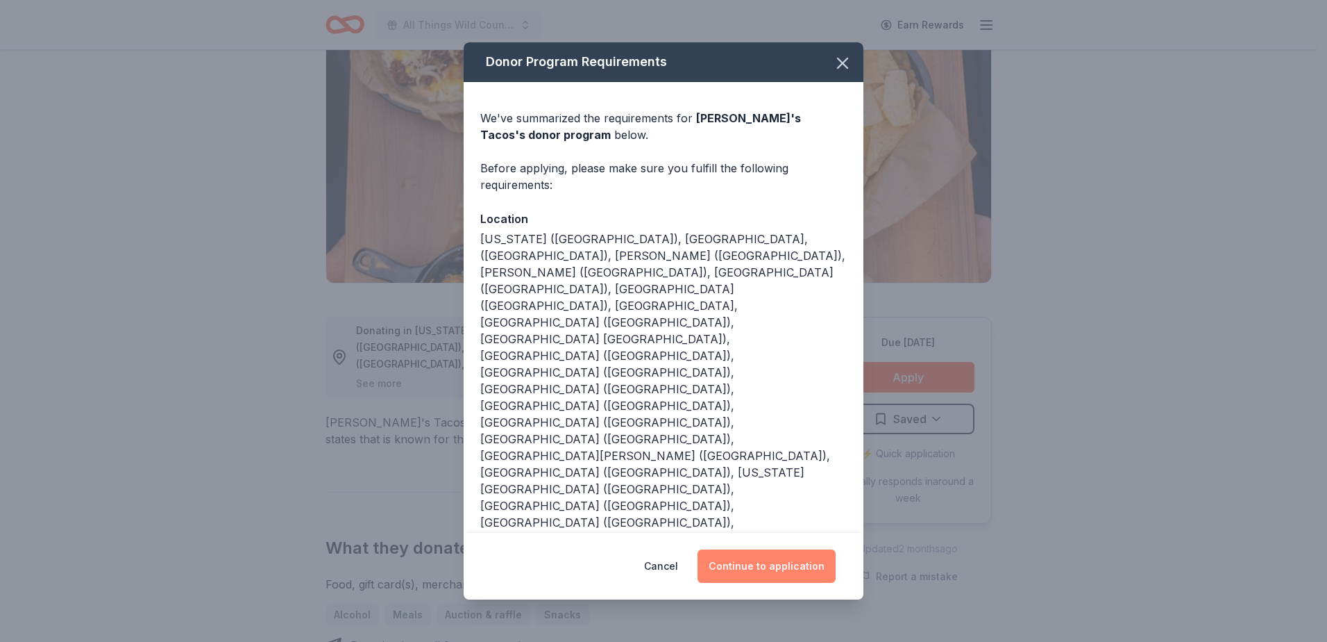
click at [749, 549] on button "Continue to application" at bounding box center [767, 565] width 138 height 33
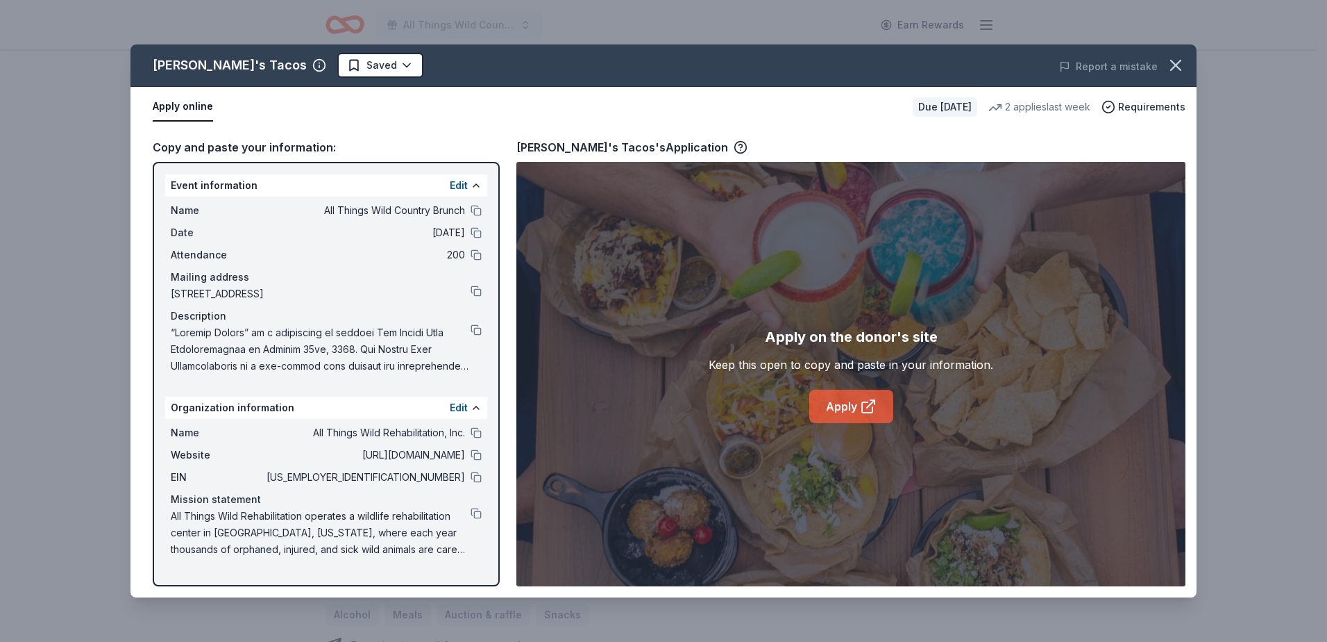
click at [844, 403] on link "Apply" at bounding box center [852, 405] width 84 height 33
click at [604, 146] on div "Torchy's Tacos's Application" at bounding box center [632, 147] width 231 height 18
click at [190, 105] on button "Apply online" at bounding box center [183, 106] width 60 height 29
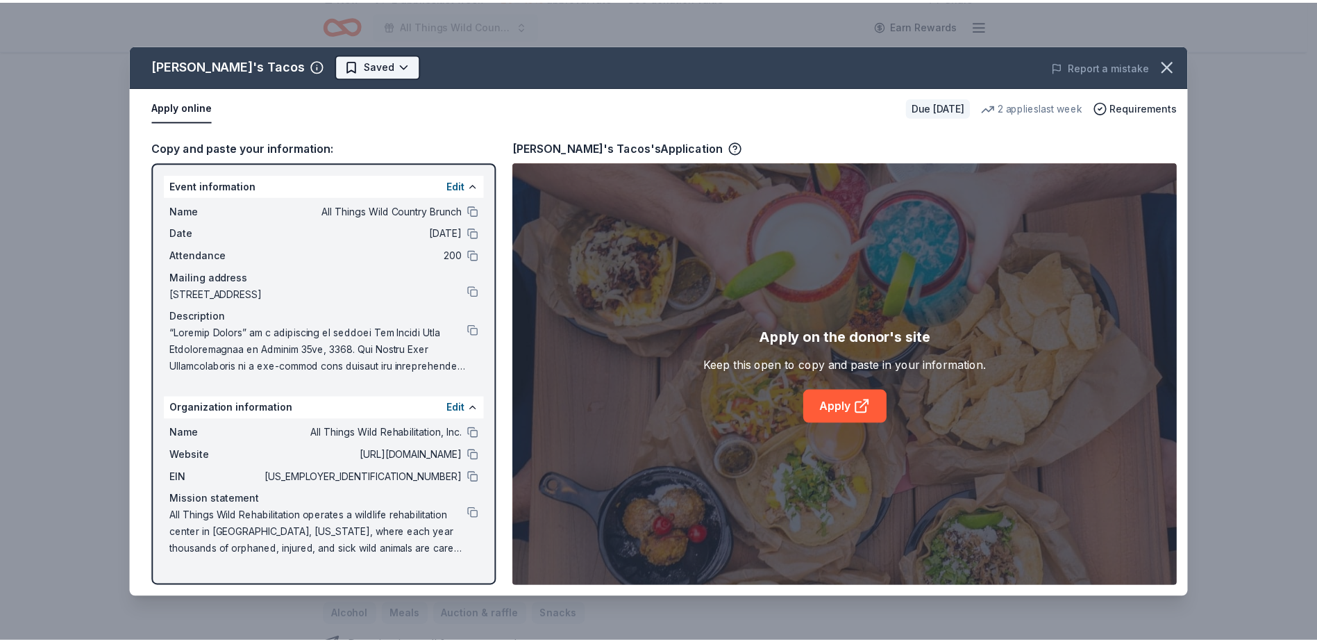
scroll to position [0, 0]
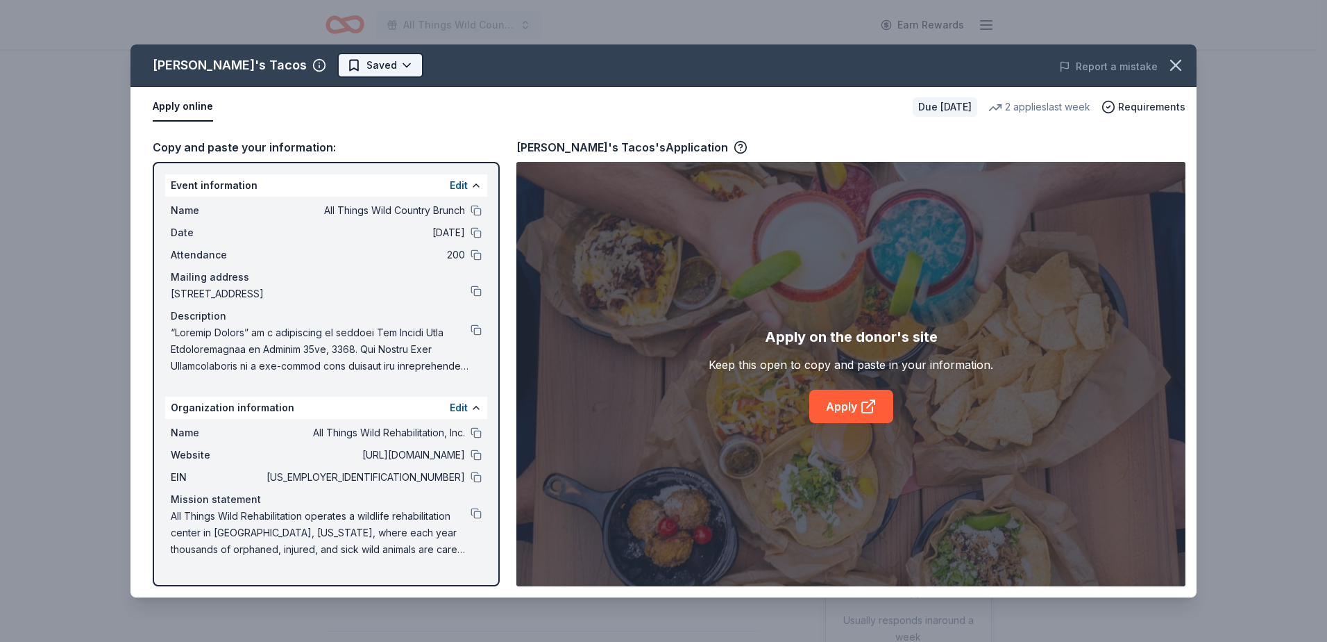
click at [348, 65] on html "All Things Wild Country Brunch Earn Rewards Due in 38 days Share Torchy's Tacos…" at bounding box center [663, 321] width 1327 height 642
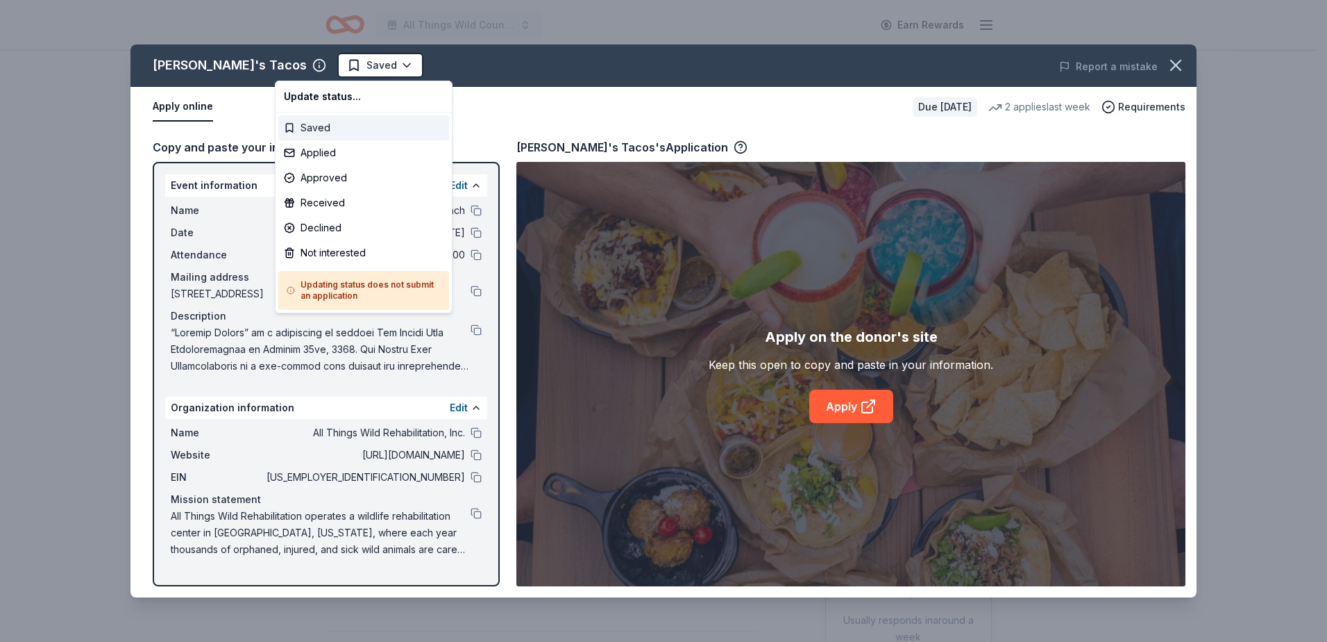
click at [324, 132] on div "Saved" at bounding box center [363, 127] width 171 height 25
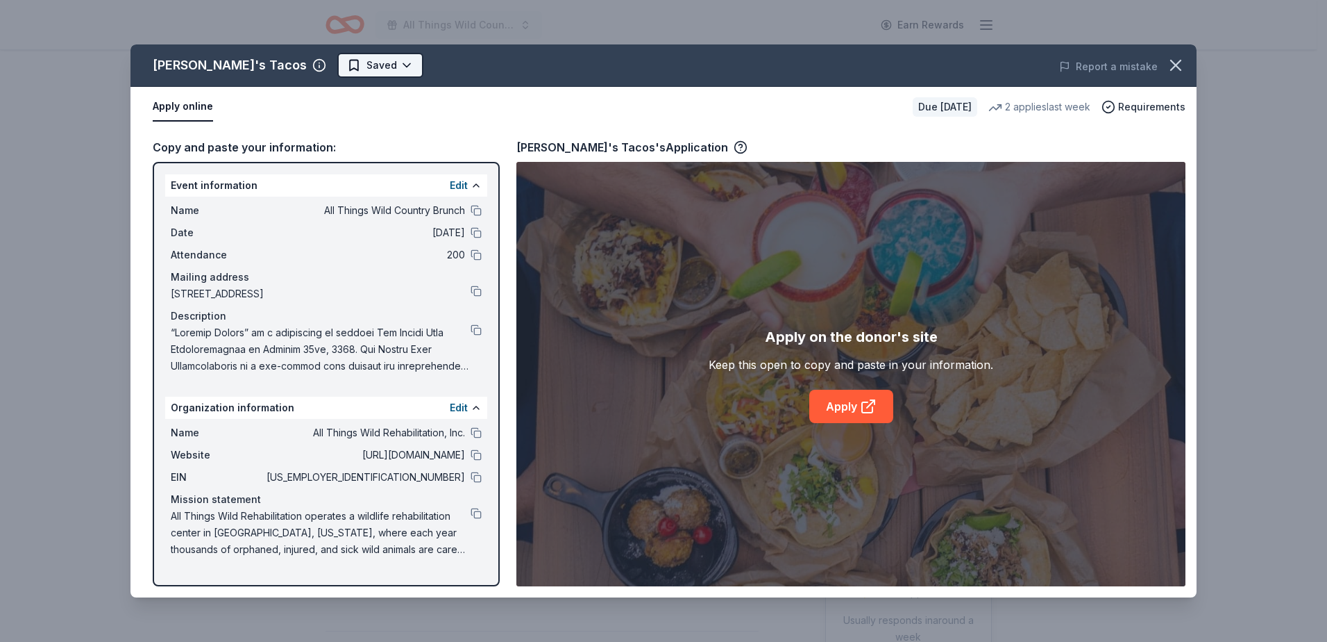
click at [337, 63] on html "All Things Wild Country Brunch Earn Rewards Due in 38 days Share Torchy's Tacos…" at bounding box center [663, 321] width 1327 height 642
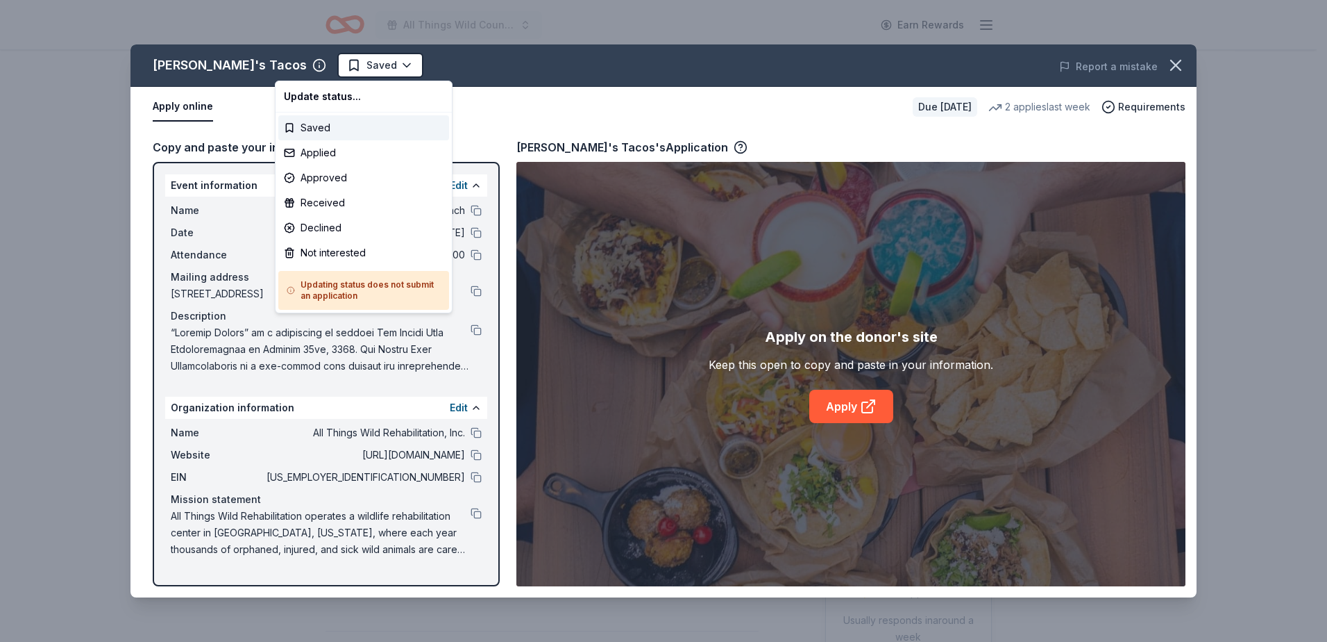
click at [669, 51] on html "All Things Wild Country Brunch Earn Rewards Due in 38 days Share Torchy's Tacos…" at bounding box center [663, 321] width 1327 height 642
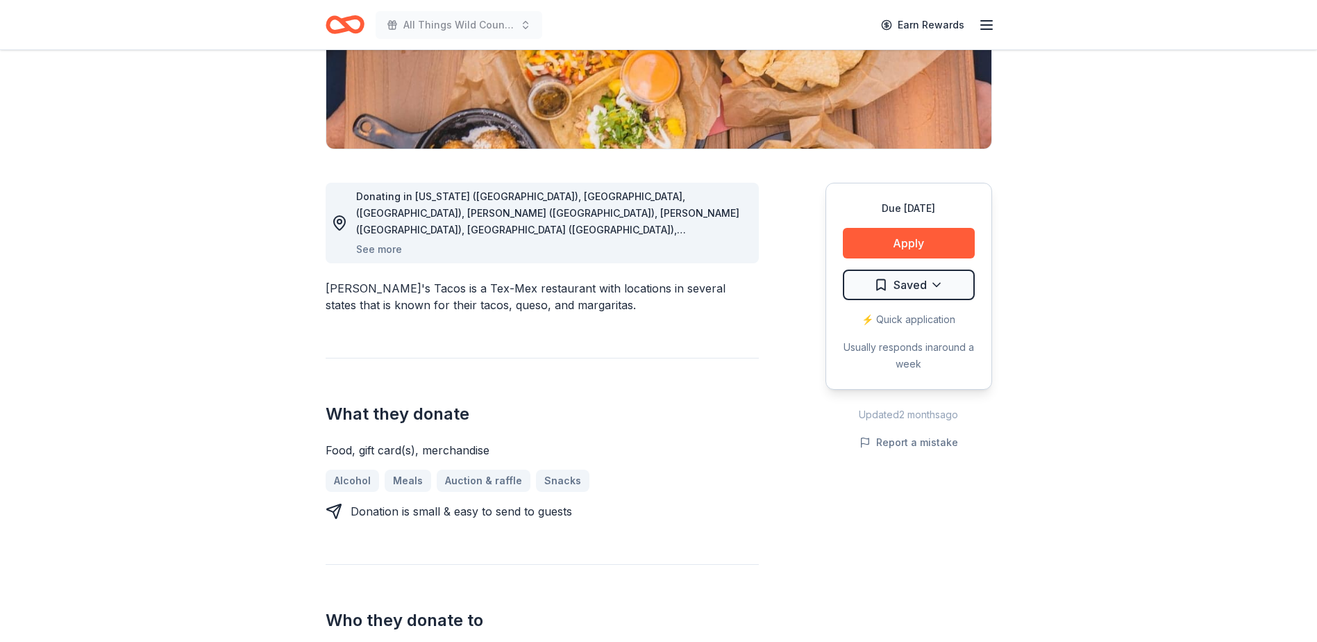
scroll to position [278, 0]
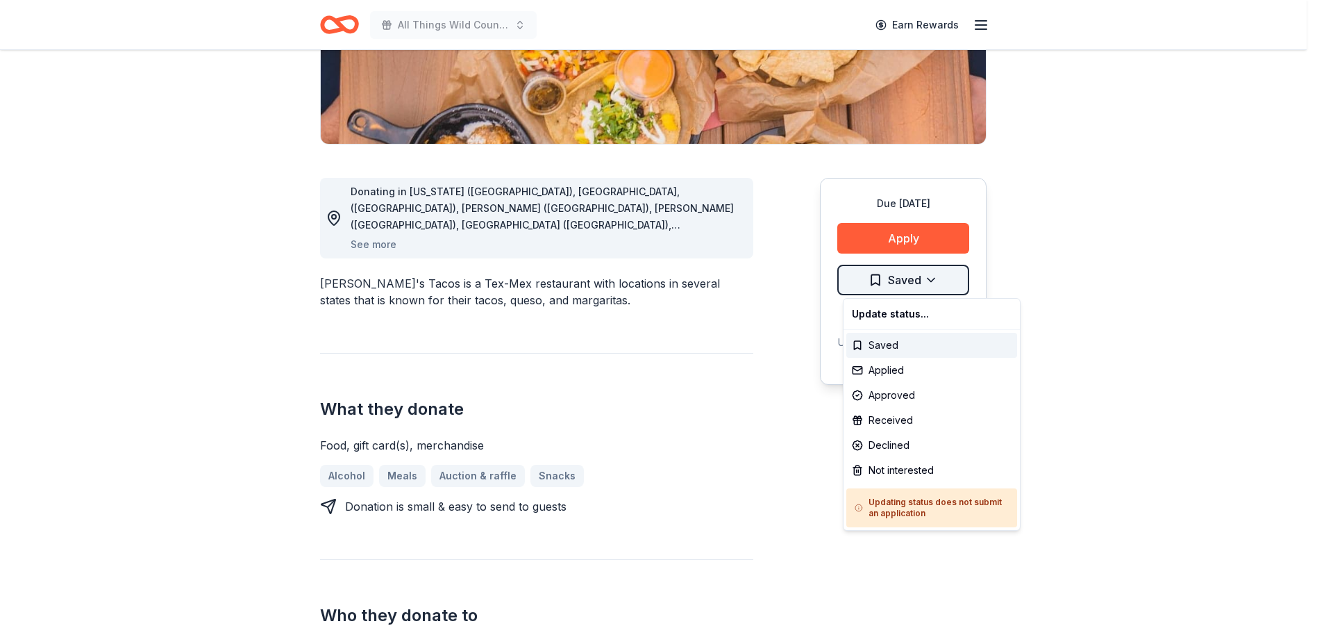
click at [932, 280] on html "All Things Wild Country Brunch Earn Rewards Due in 38 days Share Torchy's Tacos…" at bounding box center [658, 43] width 1317 height 642
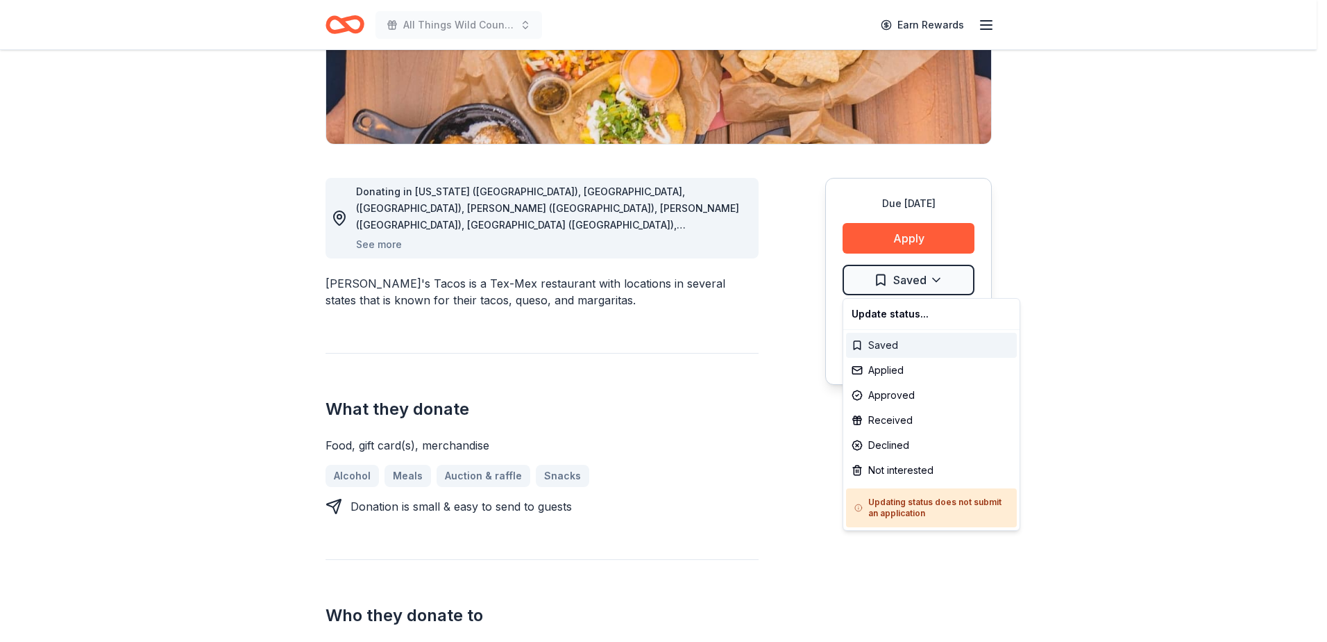
click at [877, 345] on div "Saved" at bounding box center [931, 345] width 171 height 25
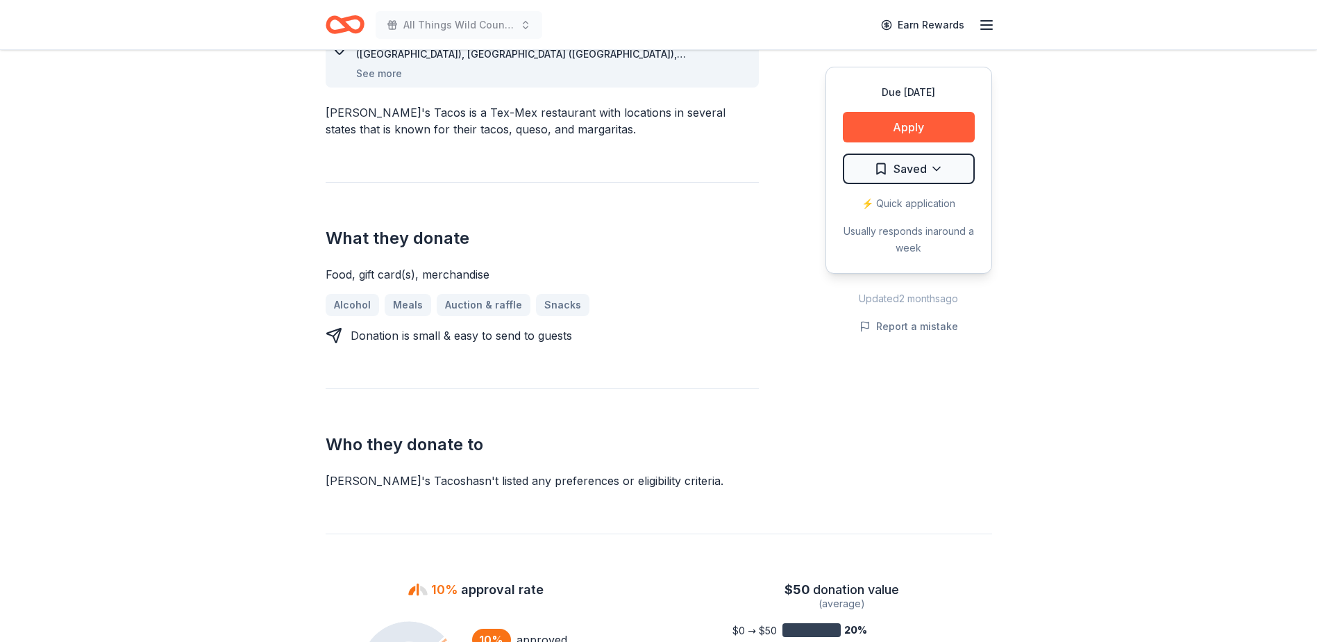
scroll to position [347, 0]
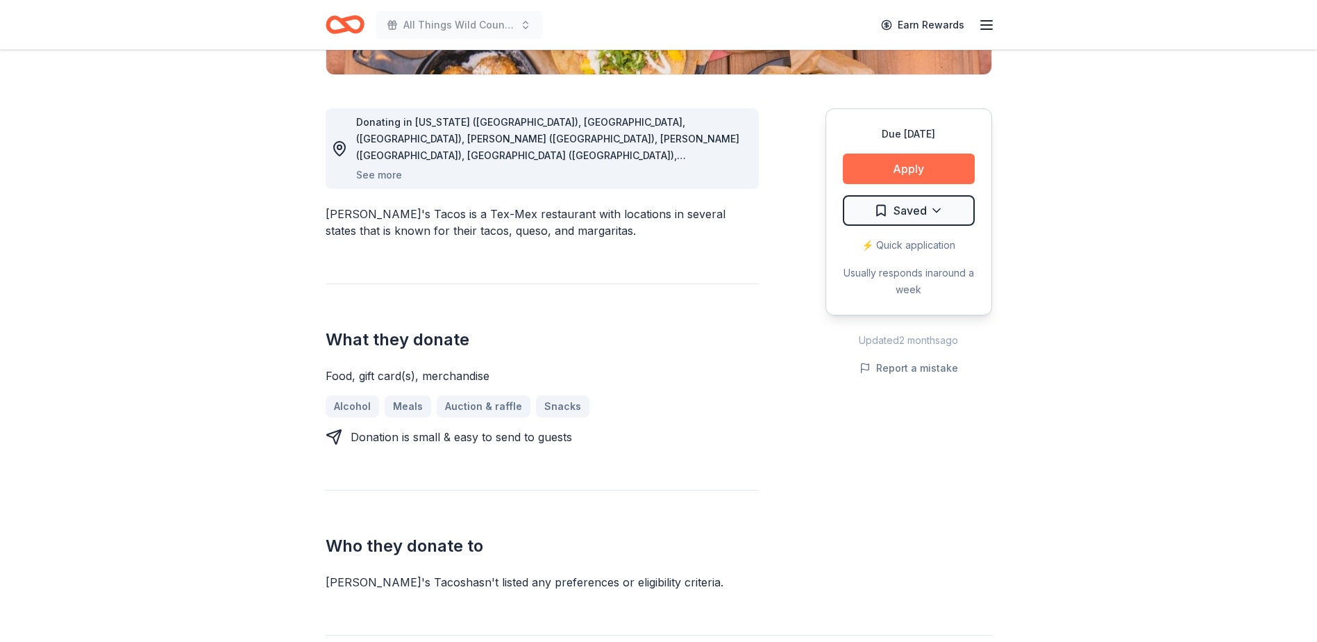
click at [904, 169] on button "Apply" at bounding box center [909, 168] width 132 height 31
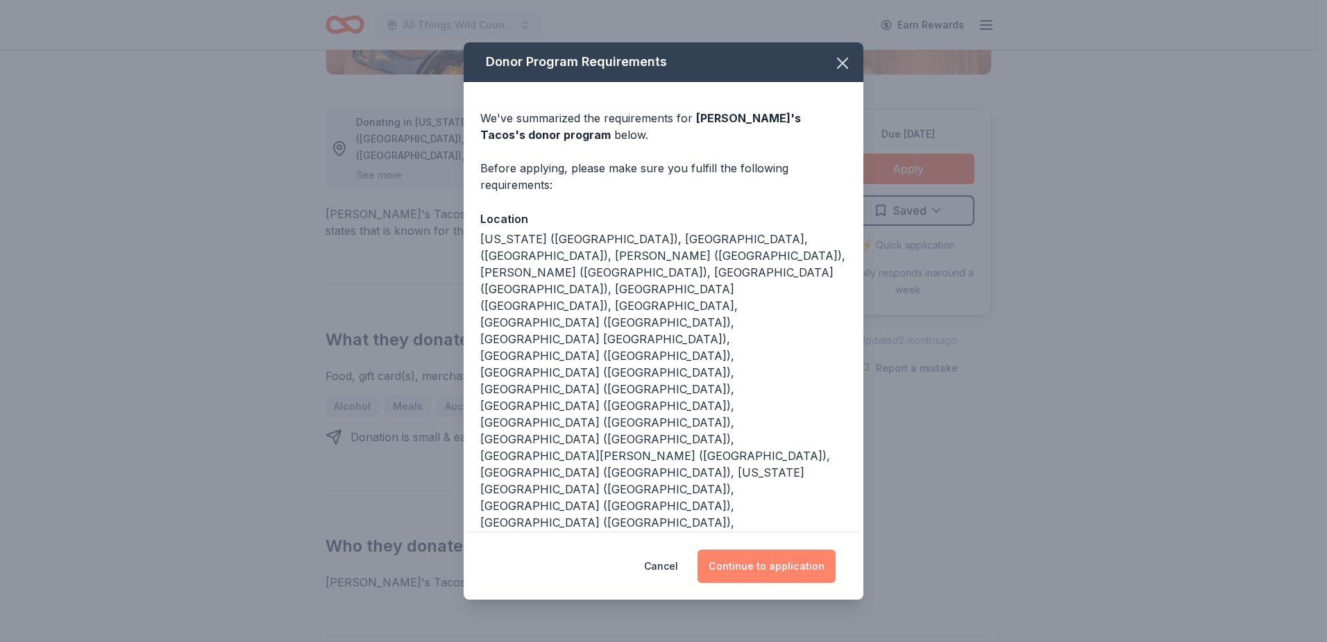
click at [748, 549] on button "Continue to application" at bounding box center [767, 565] width 138 height 33
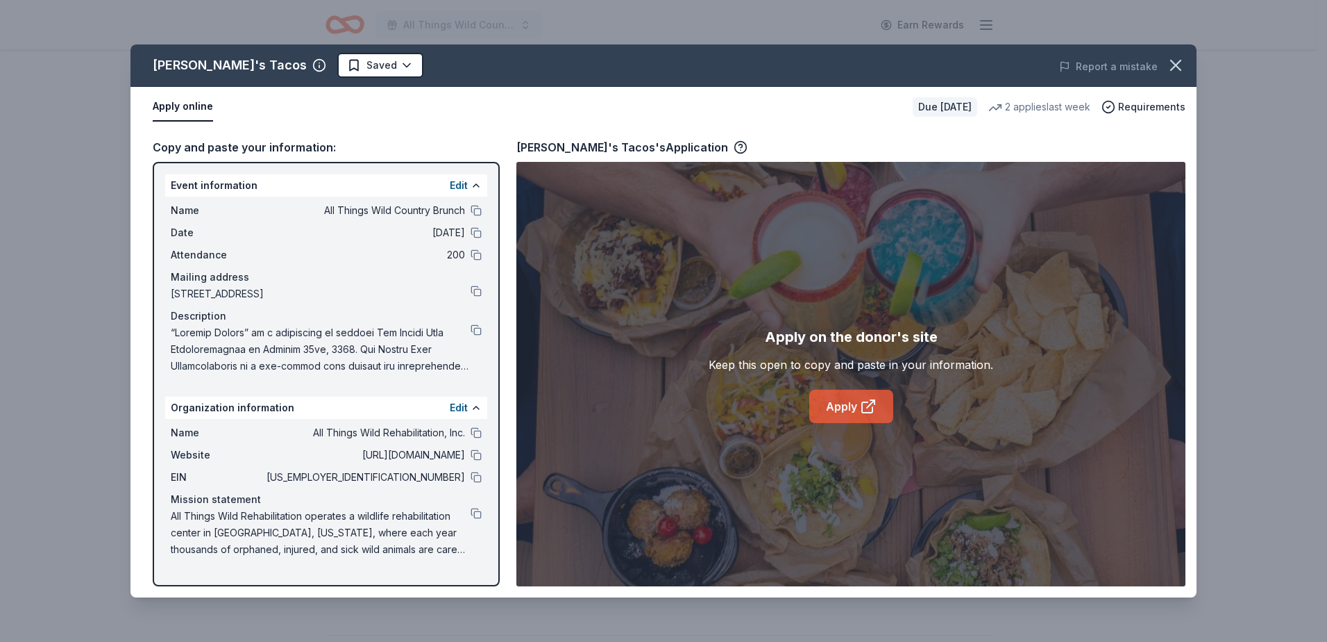
click at [866, 403] on icon at bounding box center [868, 406] width 17 height 17
click at [1176, 56] on button "button" at bounding box center [1176, 65] width 31 height 31
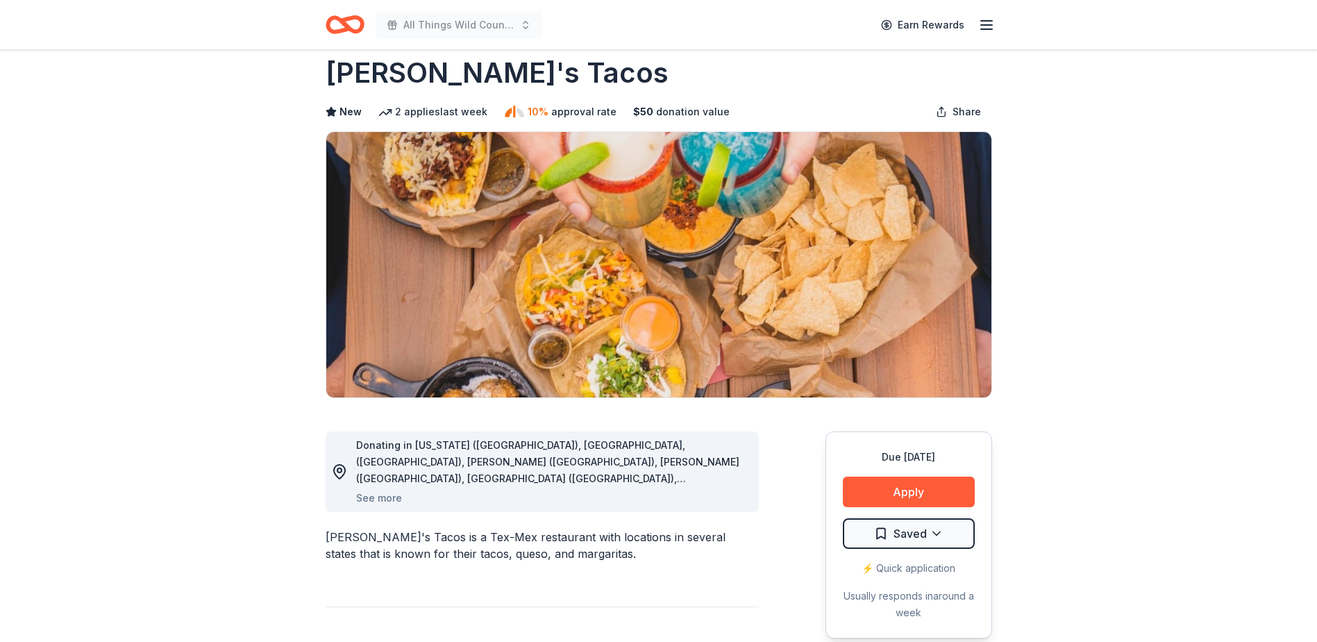
scroll to position [0, 0]
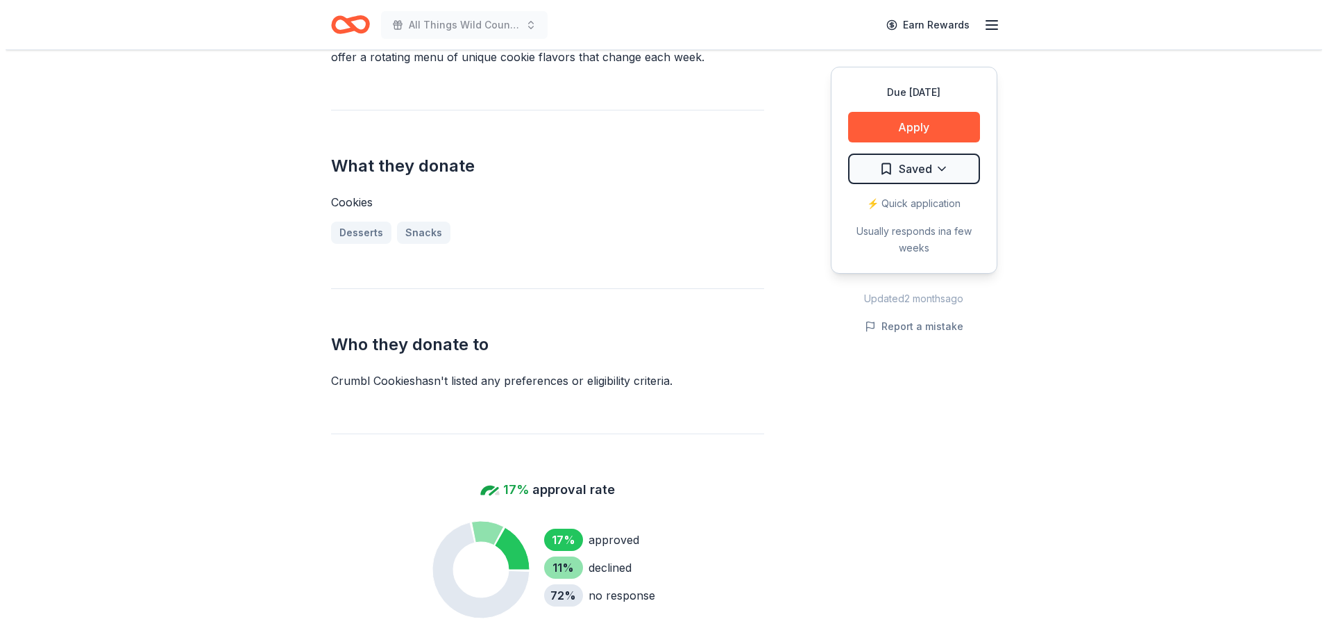
scroll to position [486, 0]
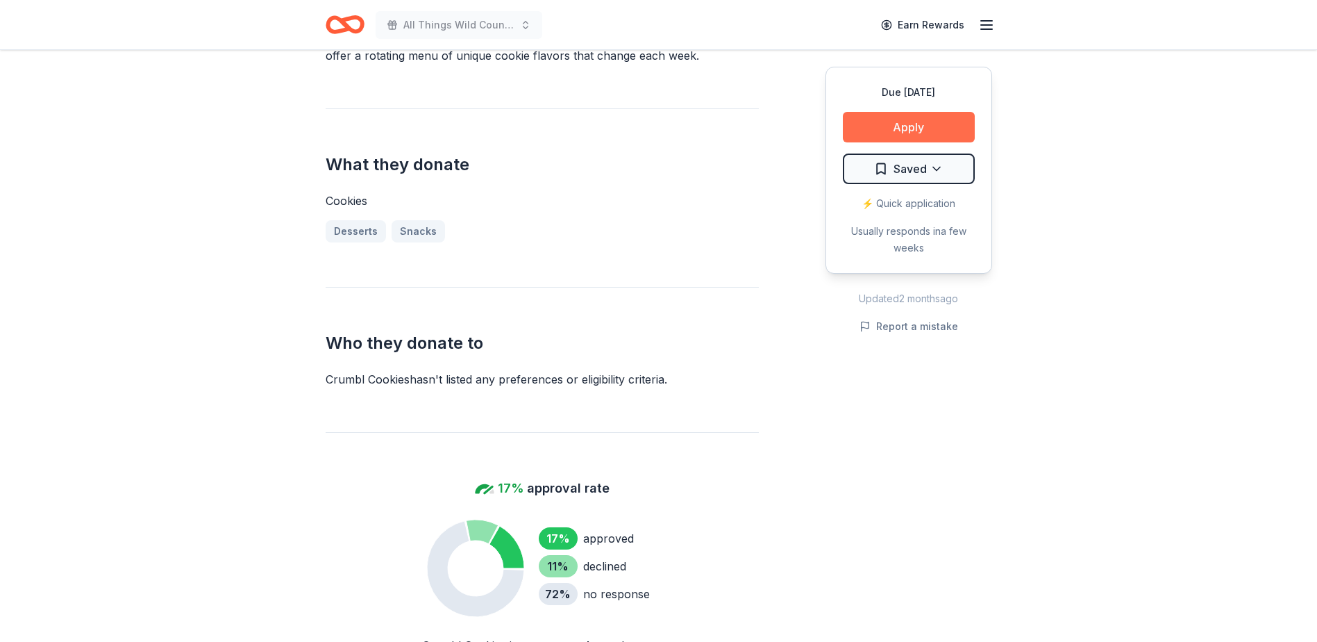
click at [905, 119] on button "Apply" at bounding box center [909, 127] width 132 height 31
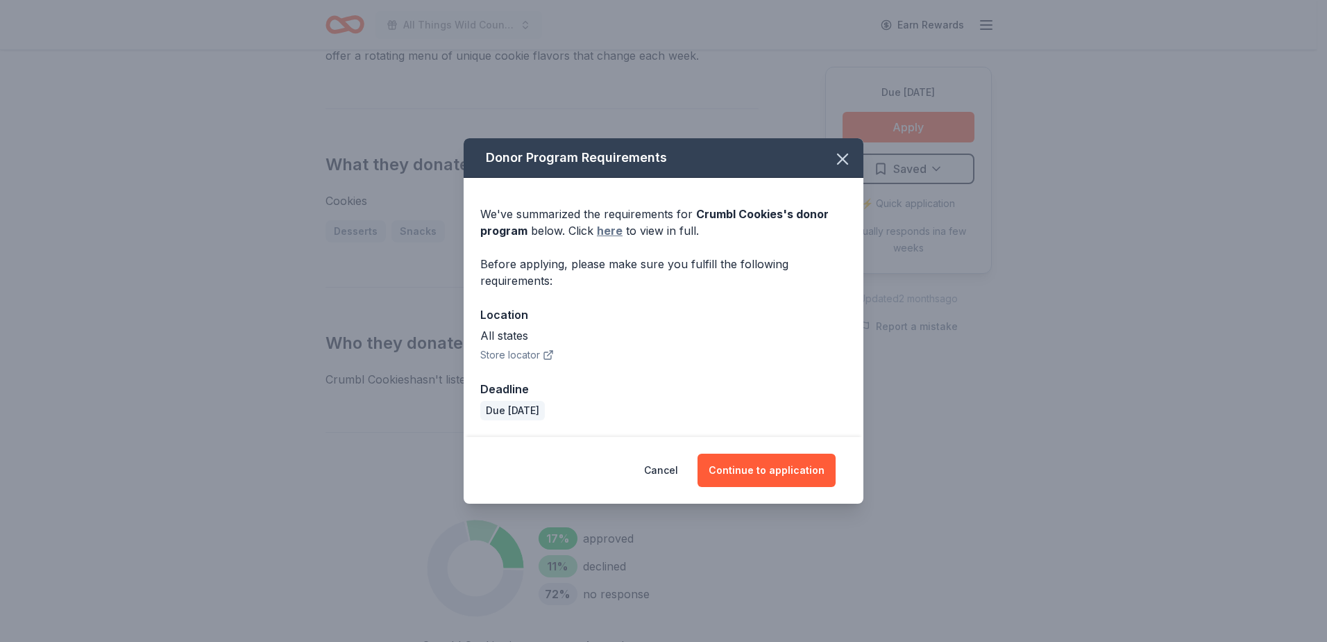
click at [614, 232] on link "here" at bounding box center [610, 230] width 26 height 17
click at [746, 475] on button "Continue to application" at bounding box center [767, 469] width 138 height 33
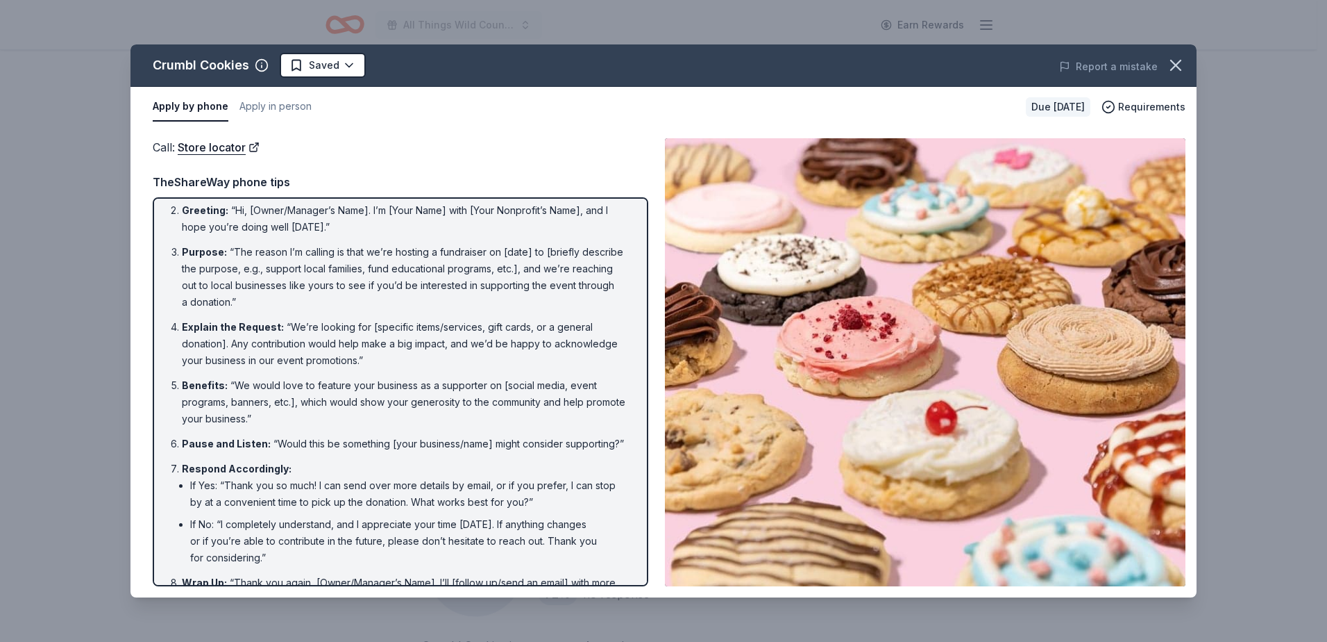
scroll to position [0, 0]
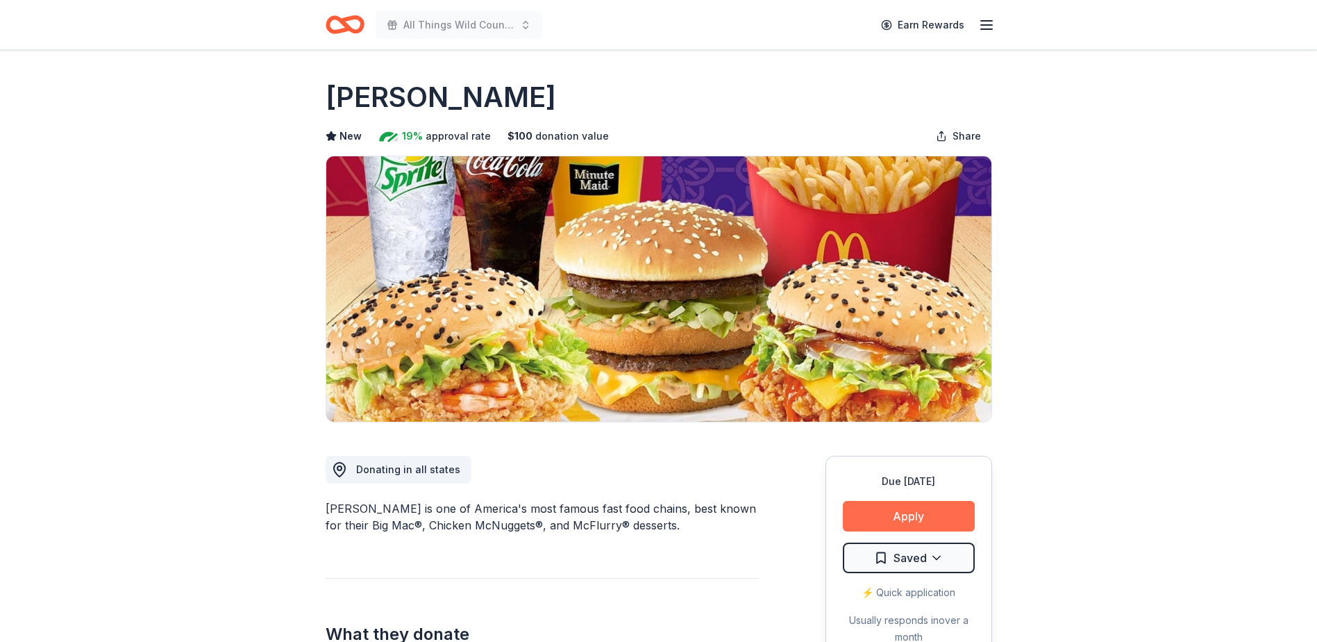
click at [903, 509] on button "Apply" at bounding box center [909, 516] width 132 height 31
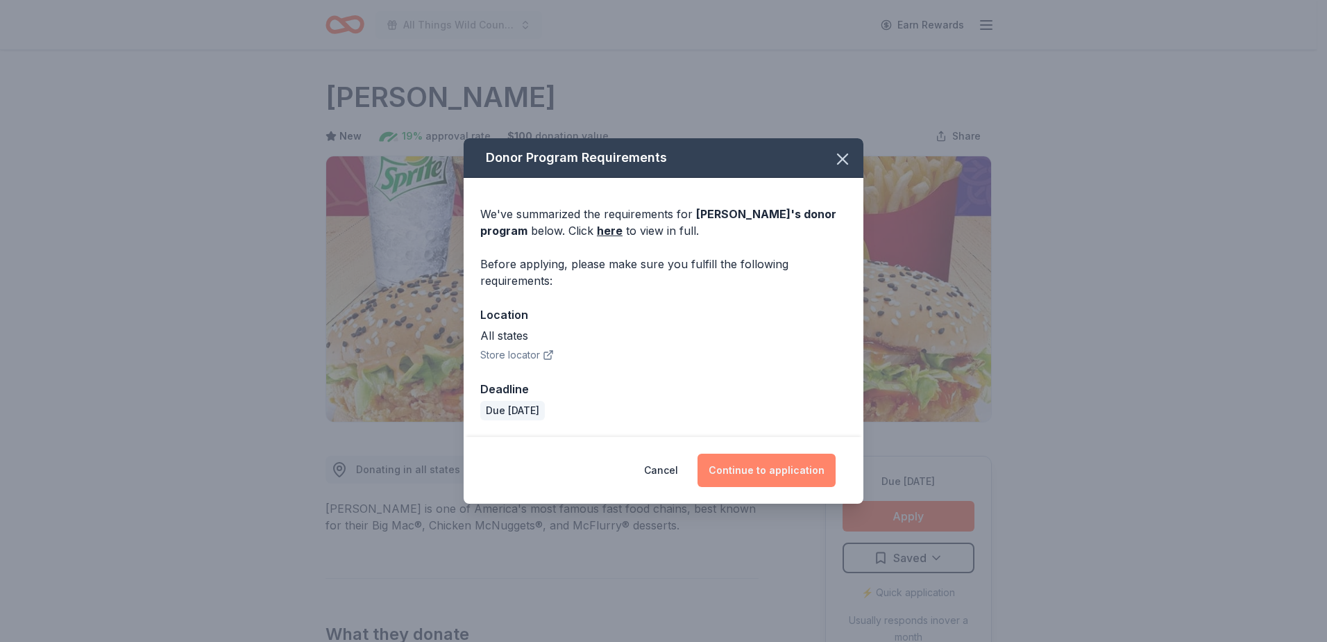
click at [782, 473] on button "Continue to application" at bounding box center [767, 469] width 138 height 33
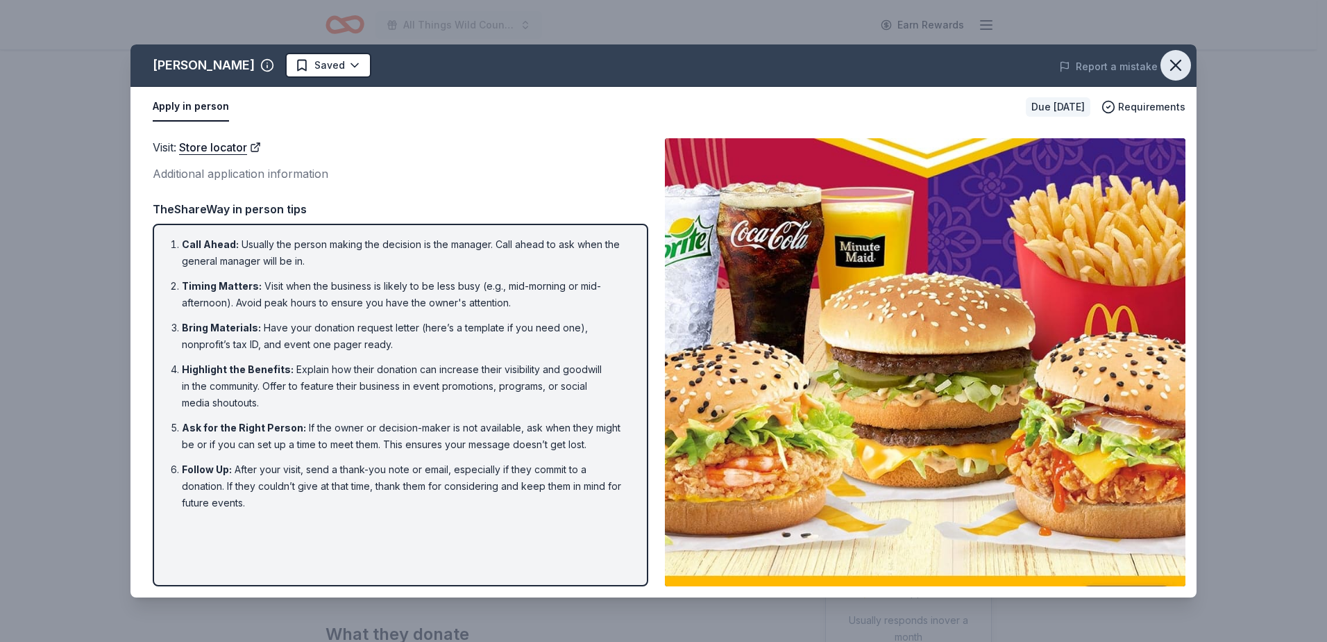
click at [1173, 64] on icon "button" at bounding box center [1175, 65] width 19 height 19
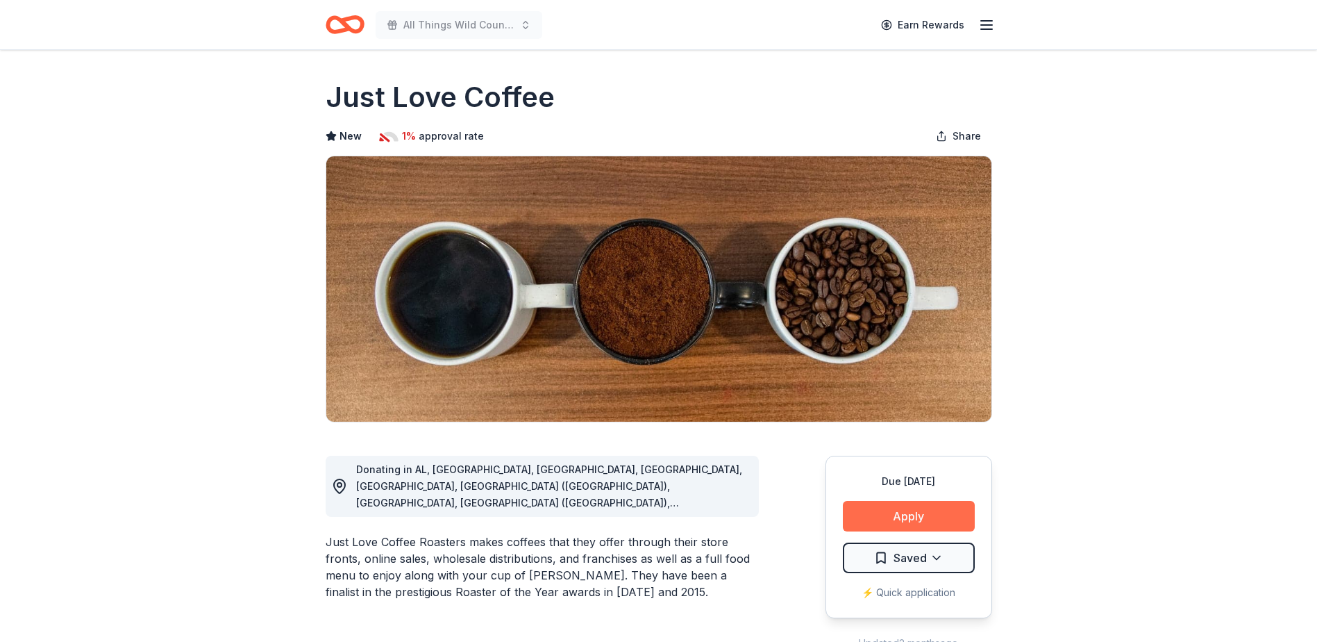
click at [915, 516] on button "Apply" at bounding box center [909, 516] width 132 height 31
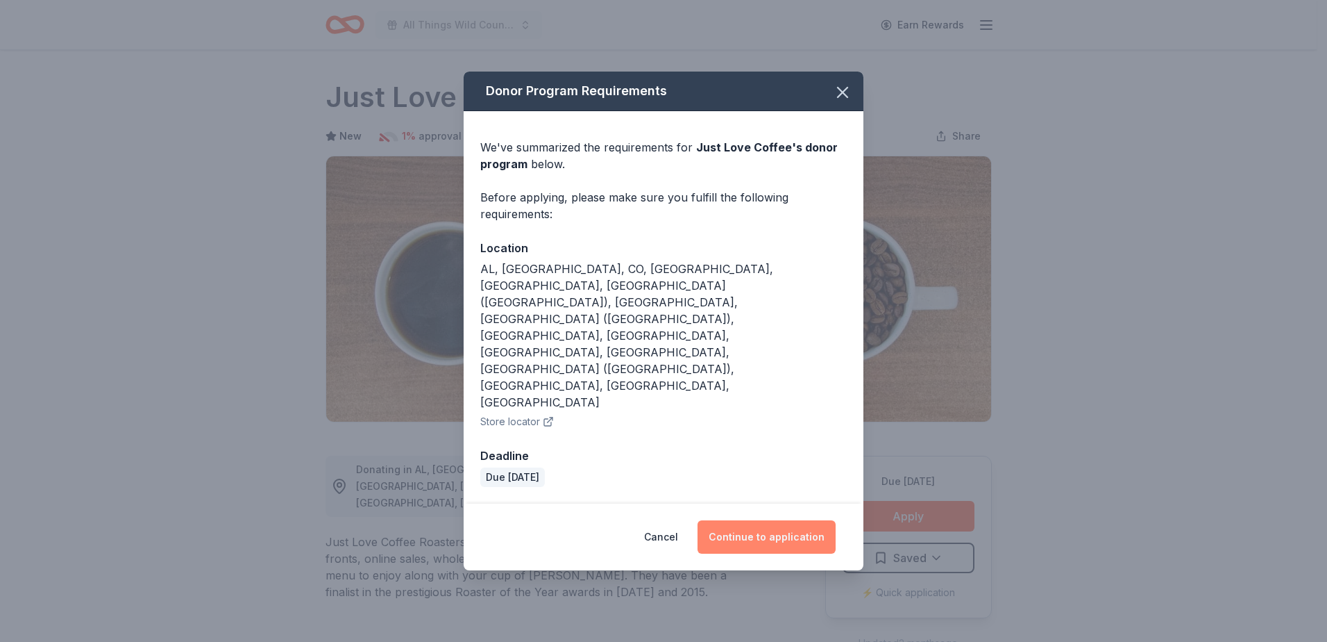
click at [780, 520] on button "Continue to application" at bounding box center [767, 536] width 138 height 33
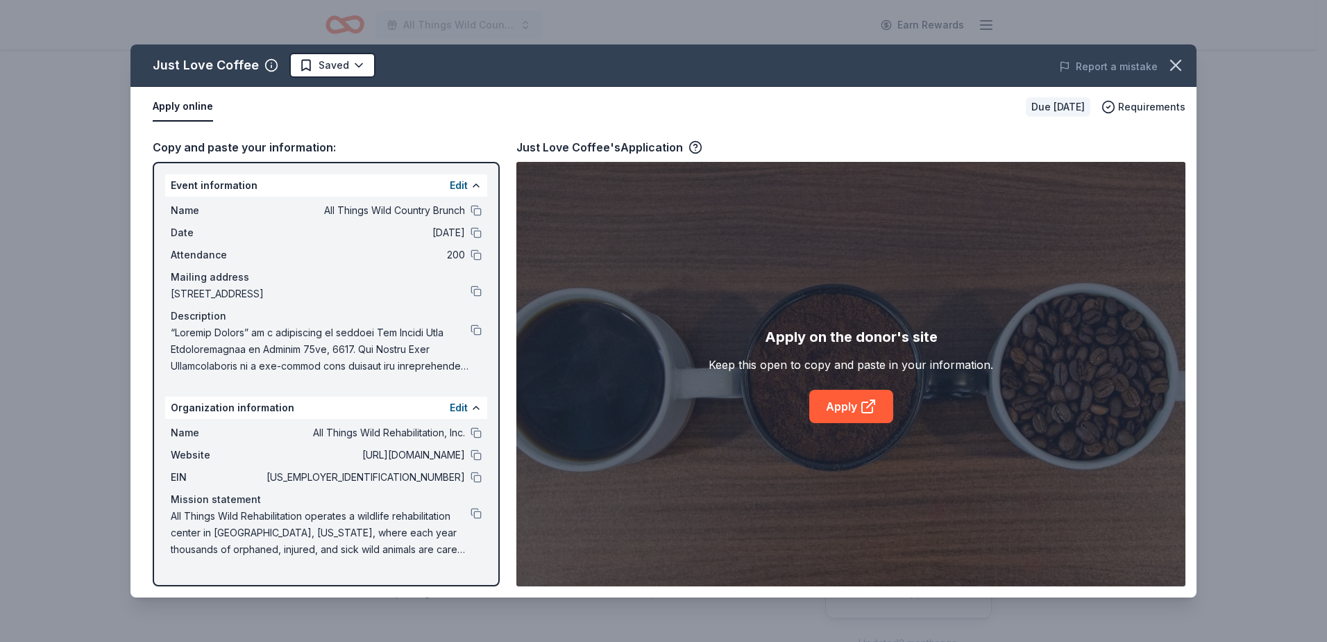
click at [175, 105] on button "Apply online" at bounding box center [183, 106] width 60 height 29
click at [839, 396] on link "Apply" at bounding box center [852, 405] width 84 height 33
click at [844, 395] on link "Apply" at bounding box center [852, 405] width 84 height 33
click at [1184, 65] on icon "button" at bounding box center [1175, 65] width 19 height 19
